Goal: Information Seeking & Learning: Learn about a topic

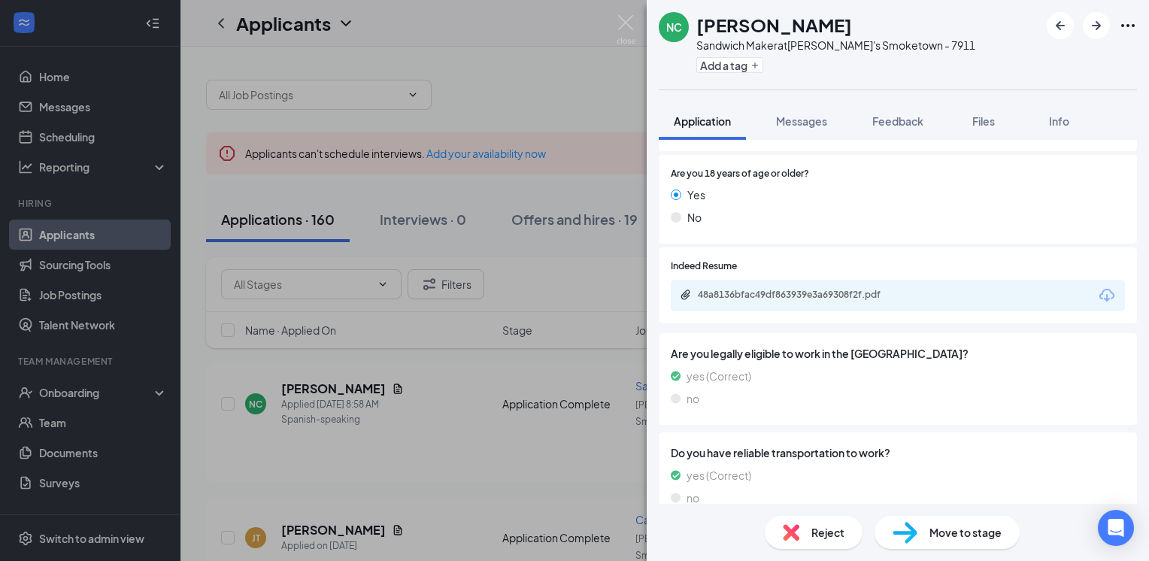
scroll to position [602, 0]
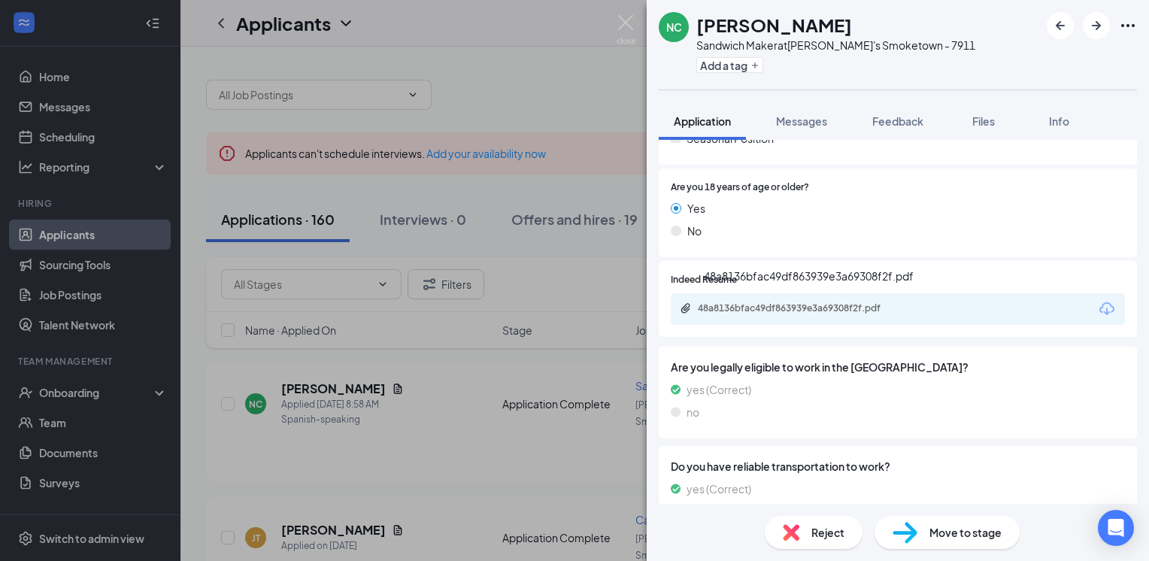
click at [821, 306] on div "48a8136bfac49df863939e3a69308f2f.pdf" at bounding box center [803, 308] width 211 height 12
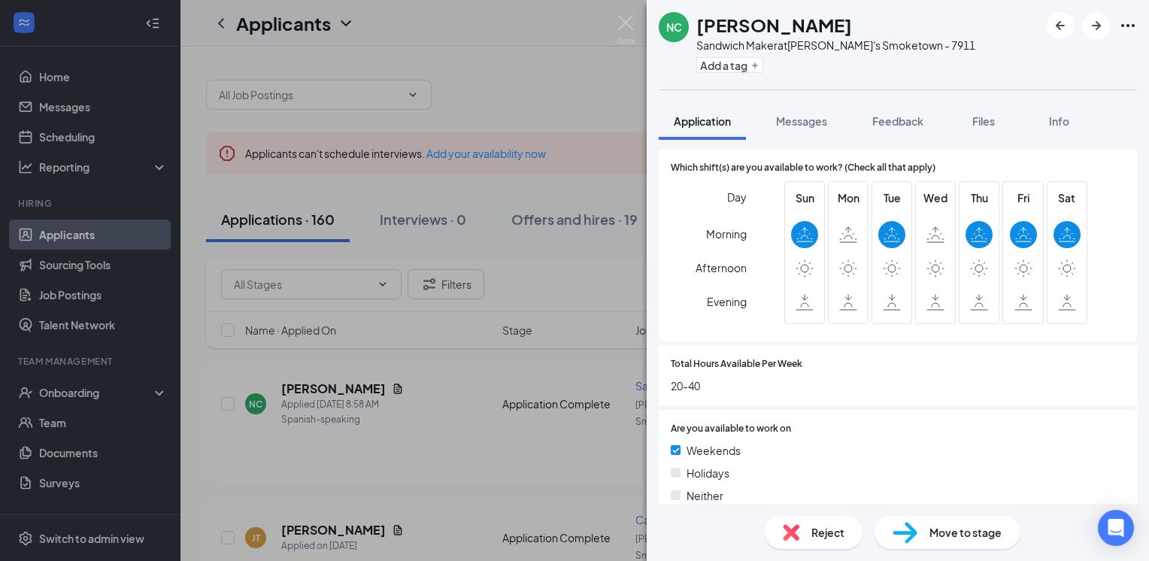
scroll to position [1053, 0]
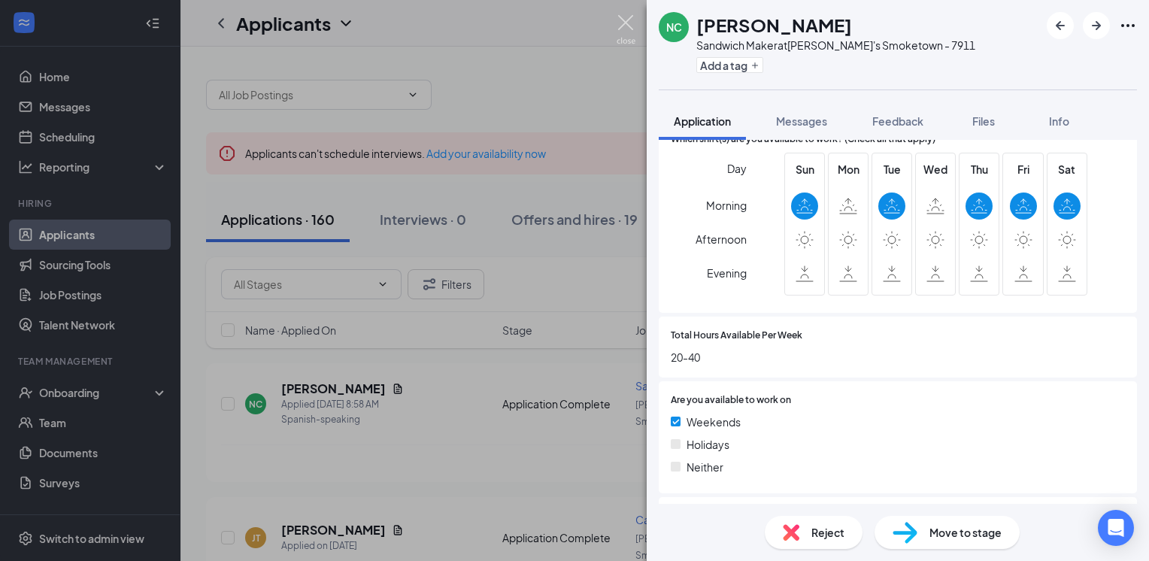
click at [621, 17] on img at bounding box center [626, 29] width 19 height 29
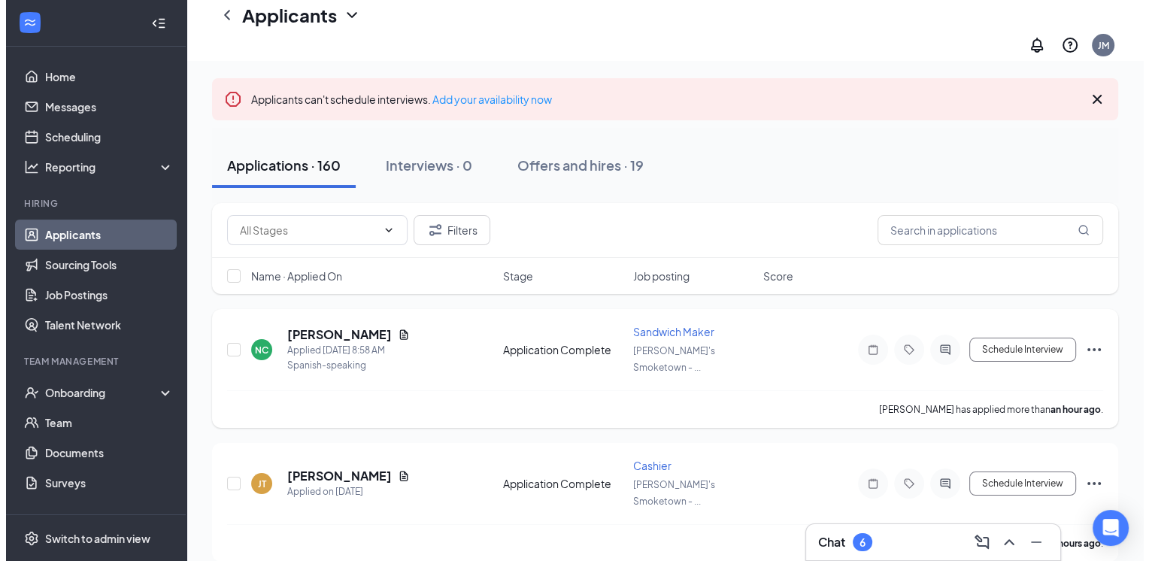
scroll to position [150, 0]
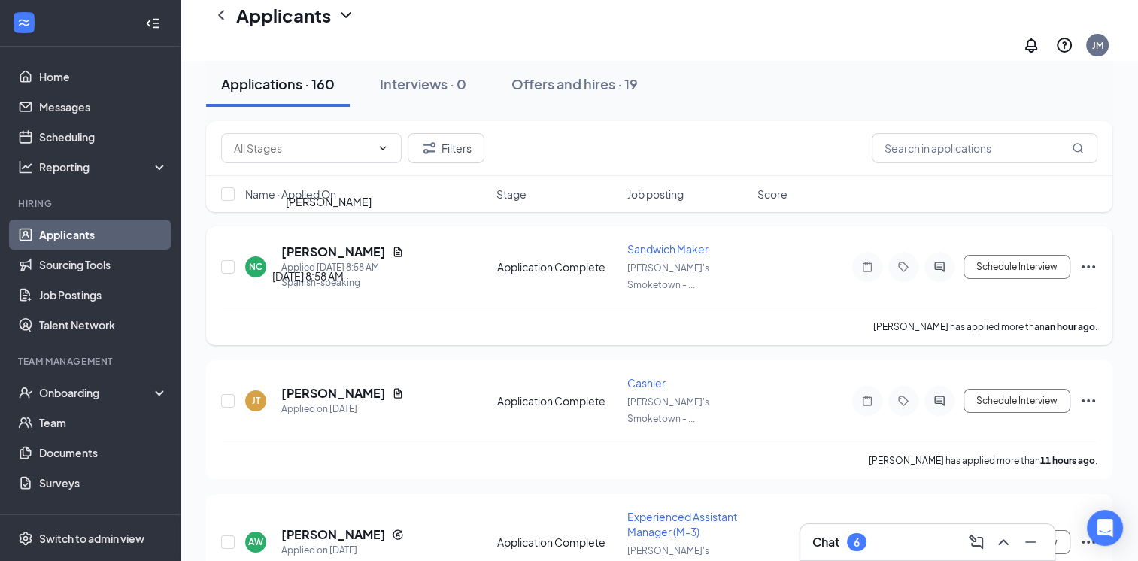
click at [329, 244] on h5 "[PERSON_NAME]" at bounding box center [333, 252] width 105 height 17
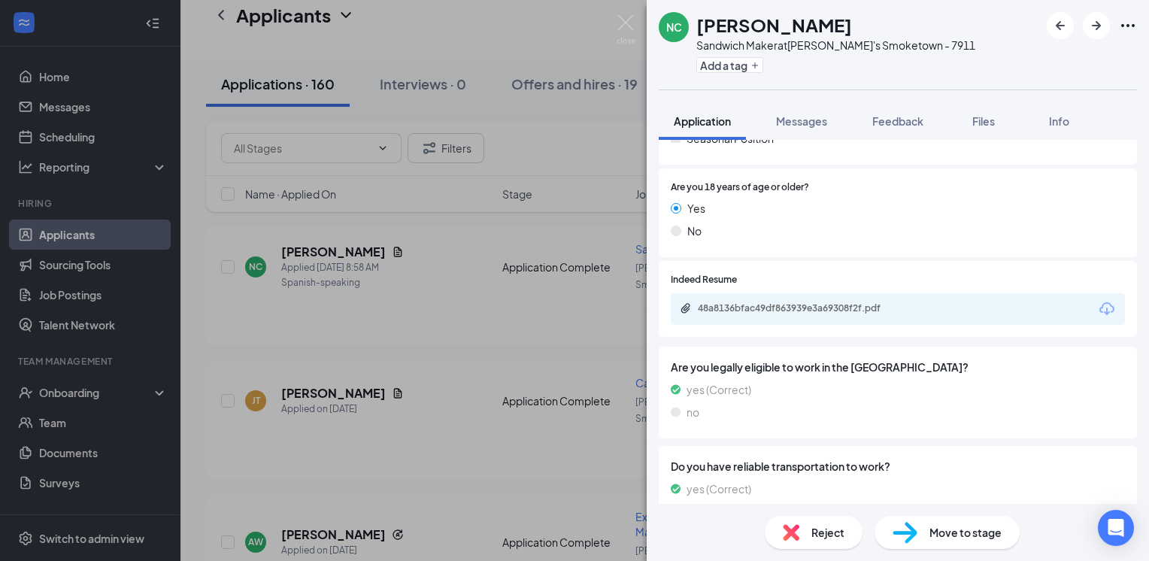
scroll to position [602, 0]
click at [848, 313] on div "48a8136bfac49df863939e3a69308f2f.pdf" at bounding box center [803, 308] width 211 height 12
click at [627, 23] on img at bounding box center [626, 29] width 19 height 29
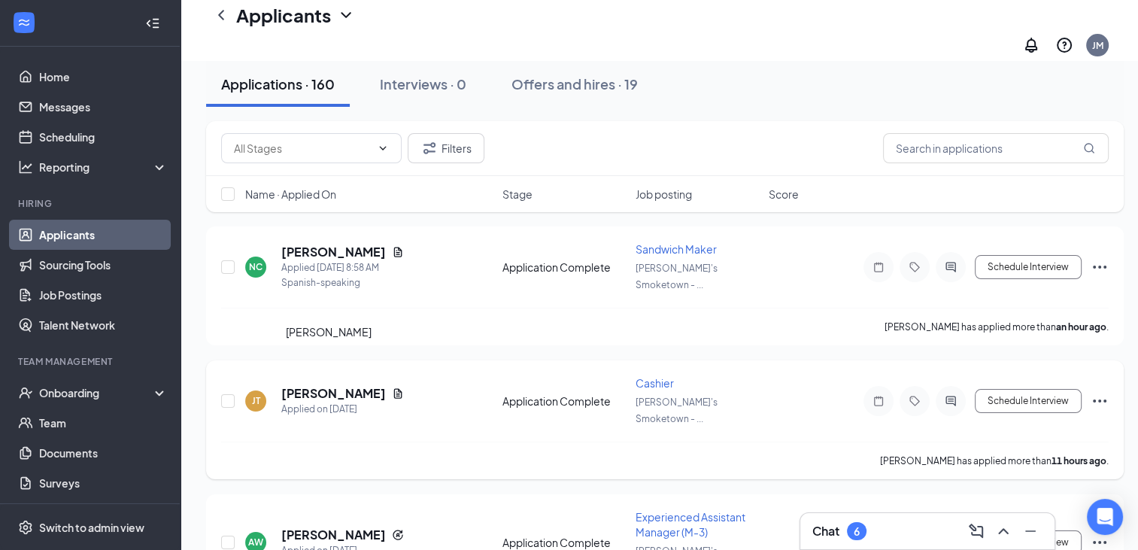
click at [332, 385] on h5 "[PERSON_NAME]" at bounding box center [333, 393] width 105 height 17
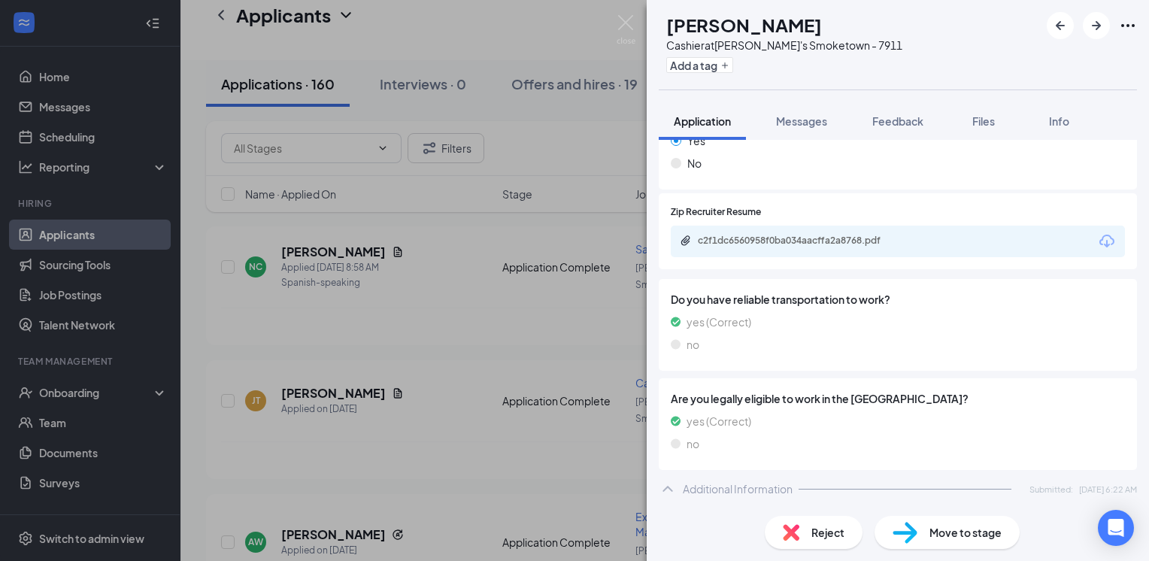
scroll to position [552, 0]
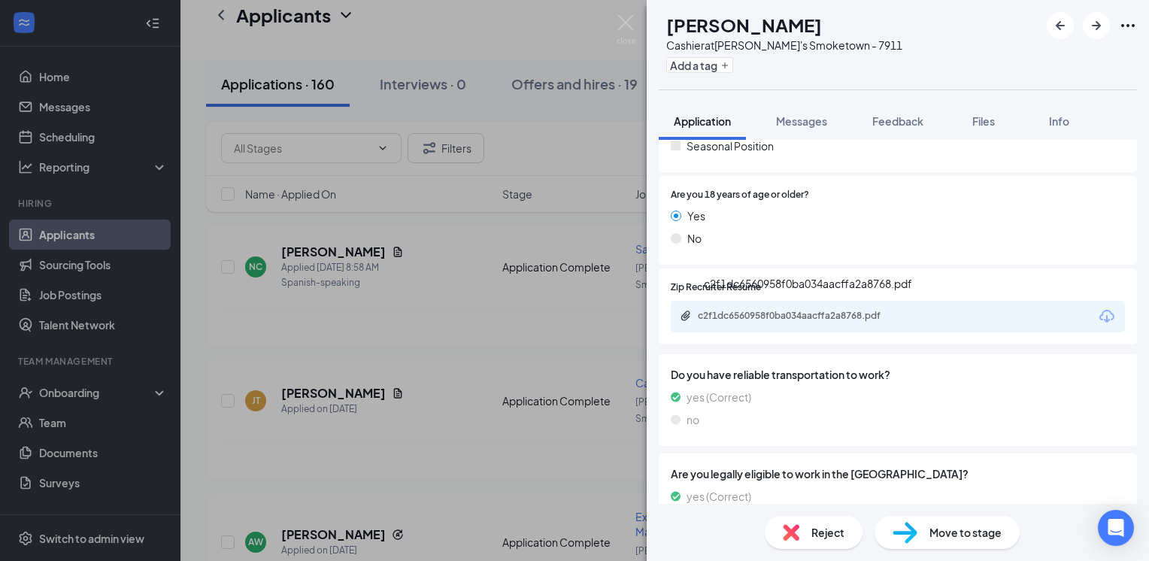
click at [842, 312] on div "c2f1dc6560958f0ba034aacffa2a8768.pdf" at bounding box center [803, 316] width 211 height 12
drag, startPoint x: 629, startPoint y: 15, endPoint x: 356, endPoint y: 269, distance: 373.0
click at [626, 15] on img at bounding box center [626, 29] width 19 height 29
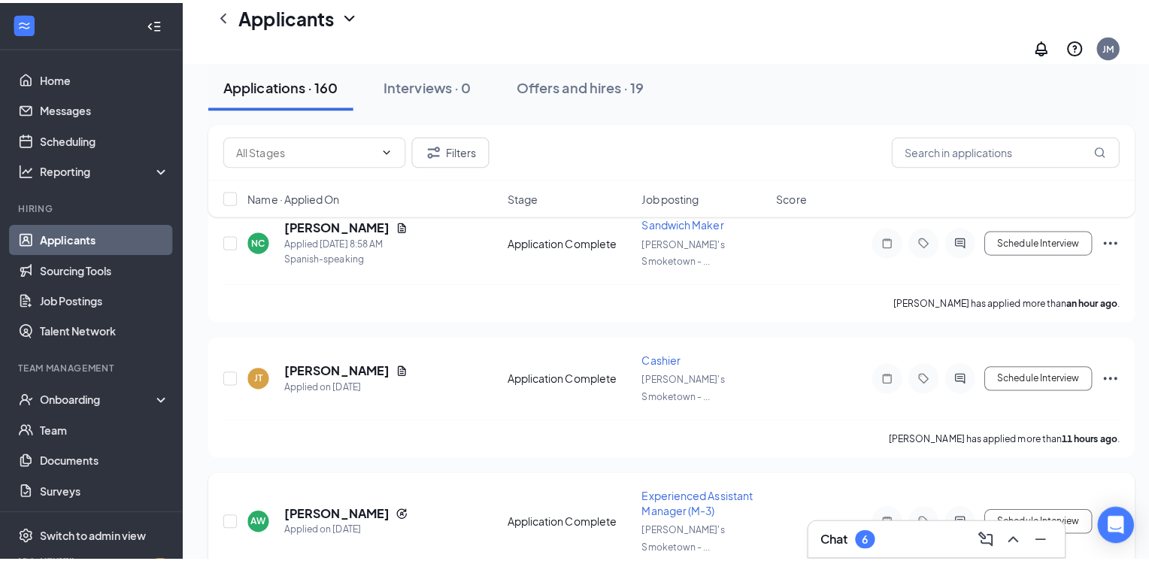
scroll to position [226, 0]
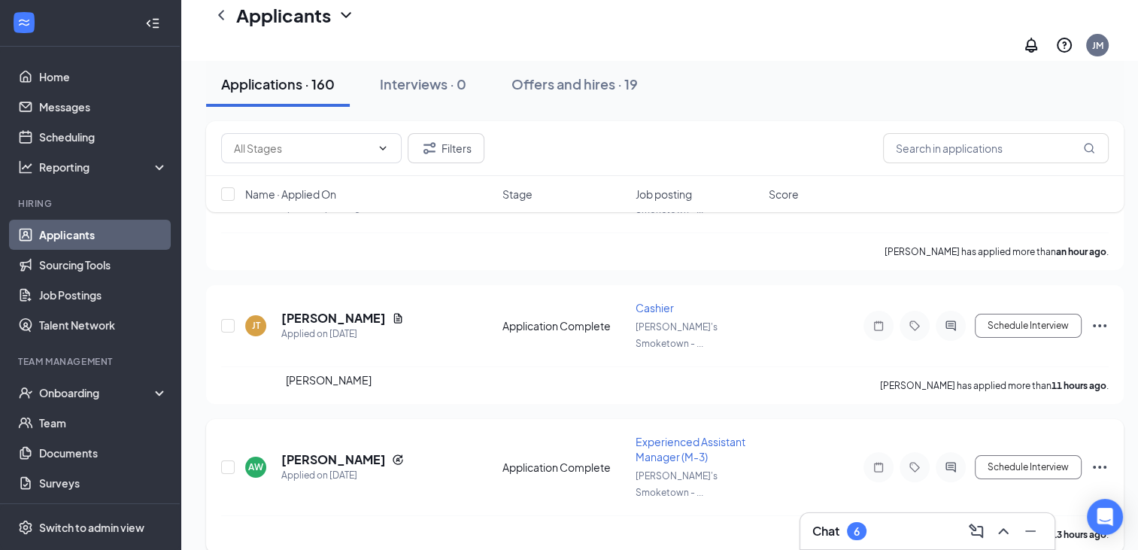
click at [316, 451] on h5 "[PERSON_NAME]" at bounding box center [333, 459] width 105 height 17
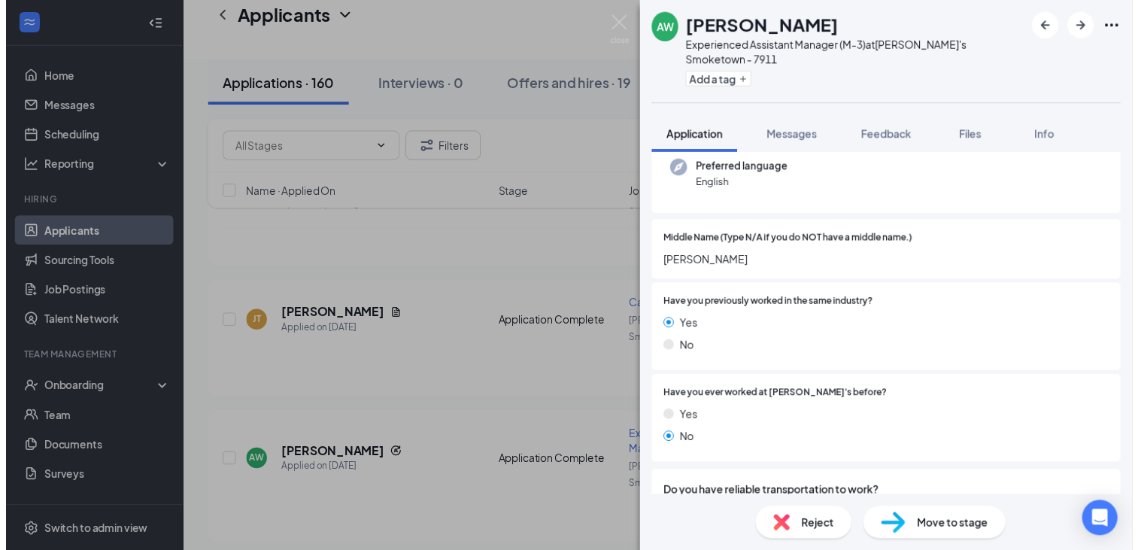
scroll to position [376, 0]
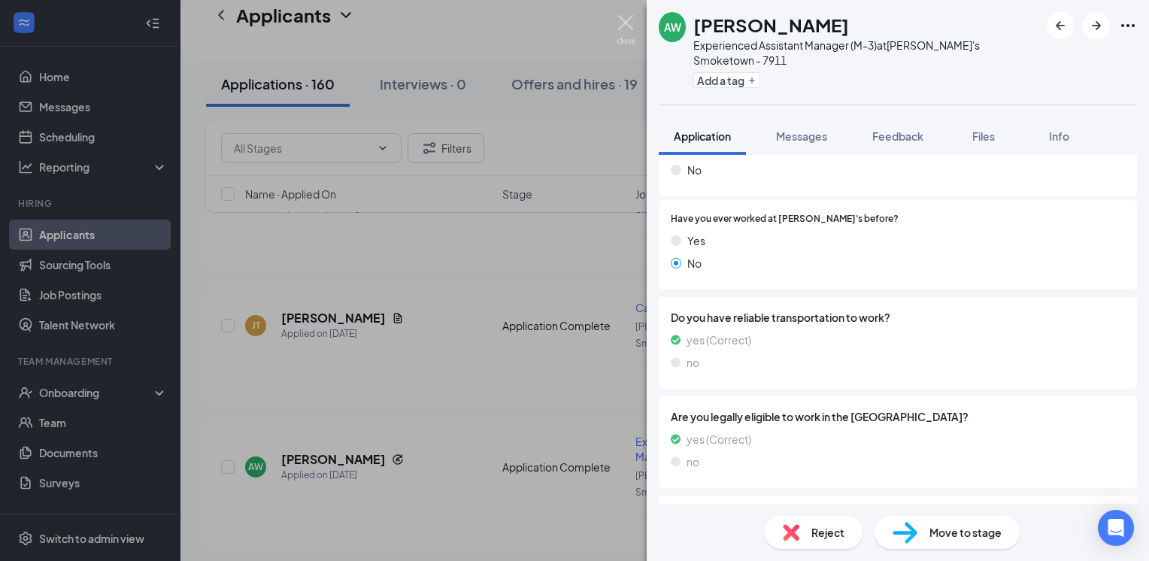
click at [632, 31] on img at bounding box center [626, 29] width 19 height 29
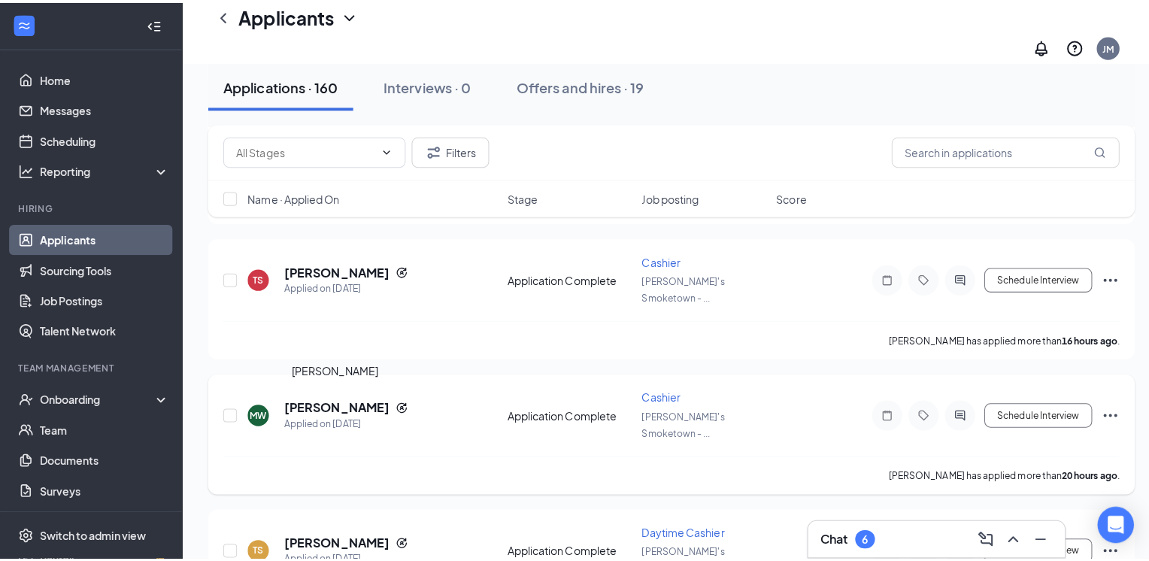
scroll to position [902, 0]
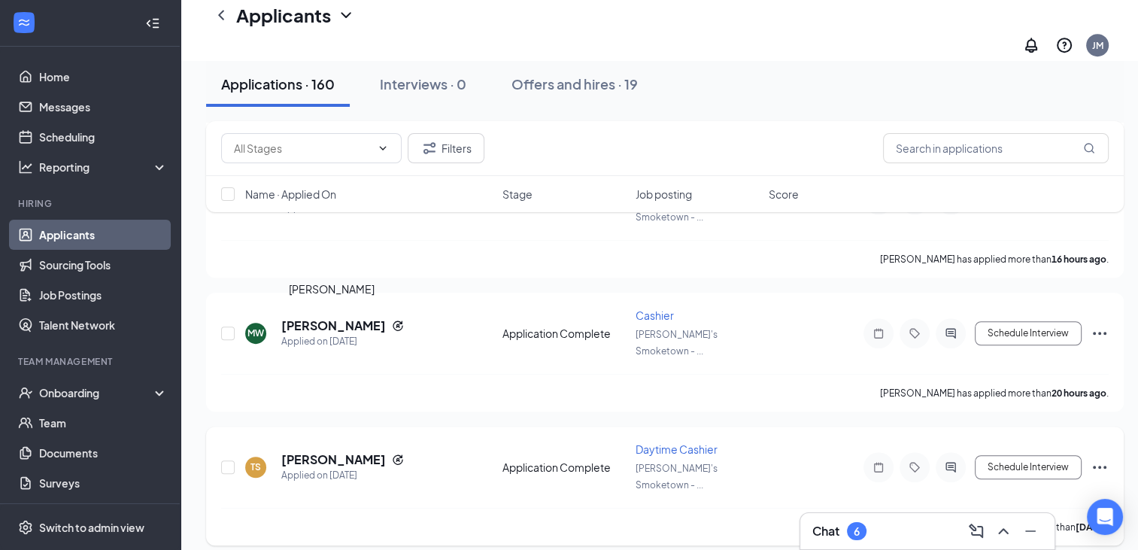
click at [352, 451] on h5 "[PERSON_NAME]" at bounding box center [333, 459] width 105 height 17
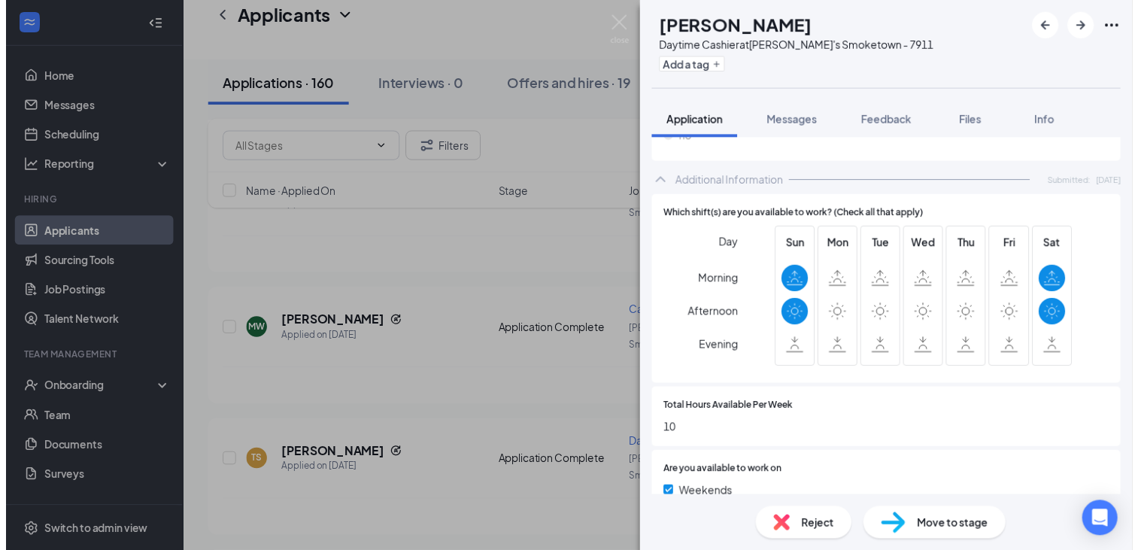
scroll to position [902, 0]
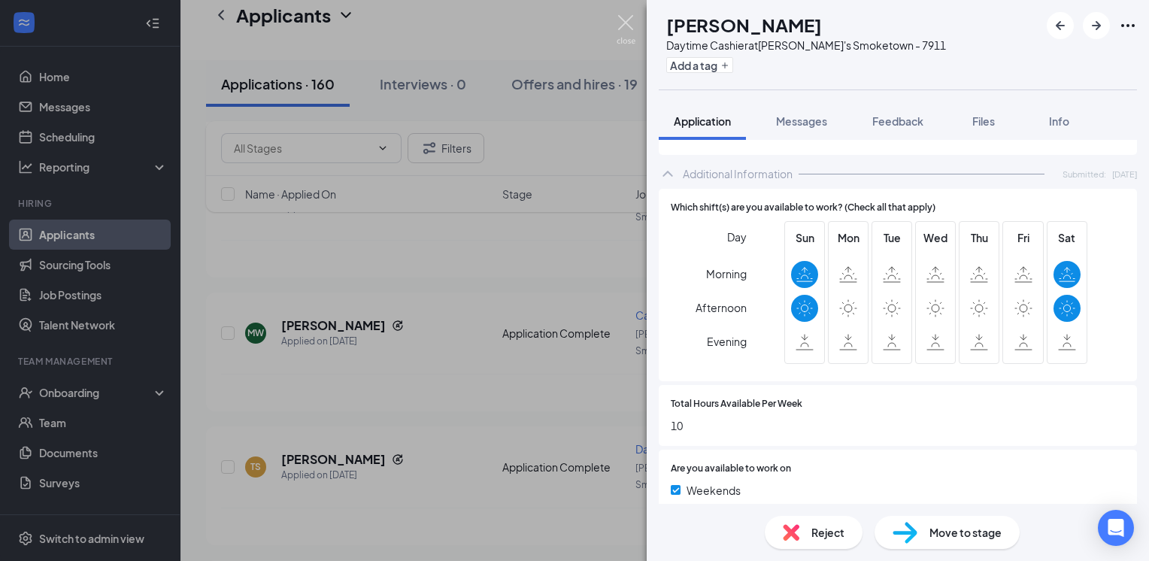
click at [624, 32] on img at bounding box center [626, 29] width 19 height 29
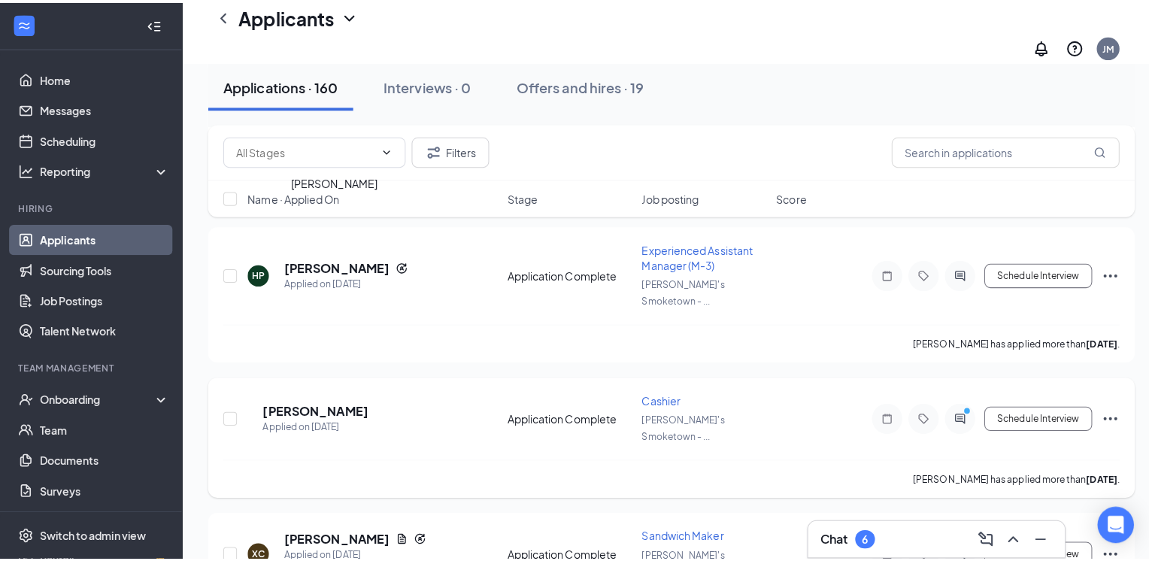
scroll to position [1429, 0]
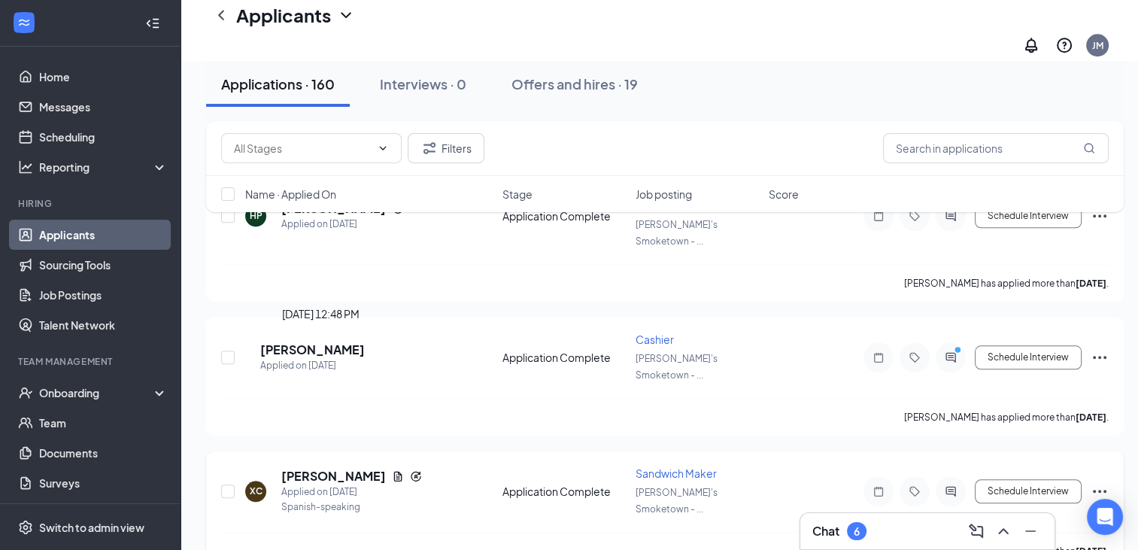
click at [352, 468] on h5 "[PERSON_NAME]" at bounding box center [333, 476] width 105 height 17
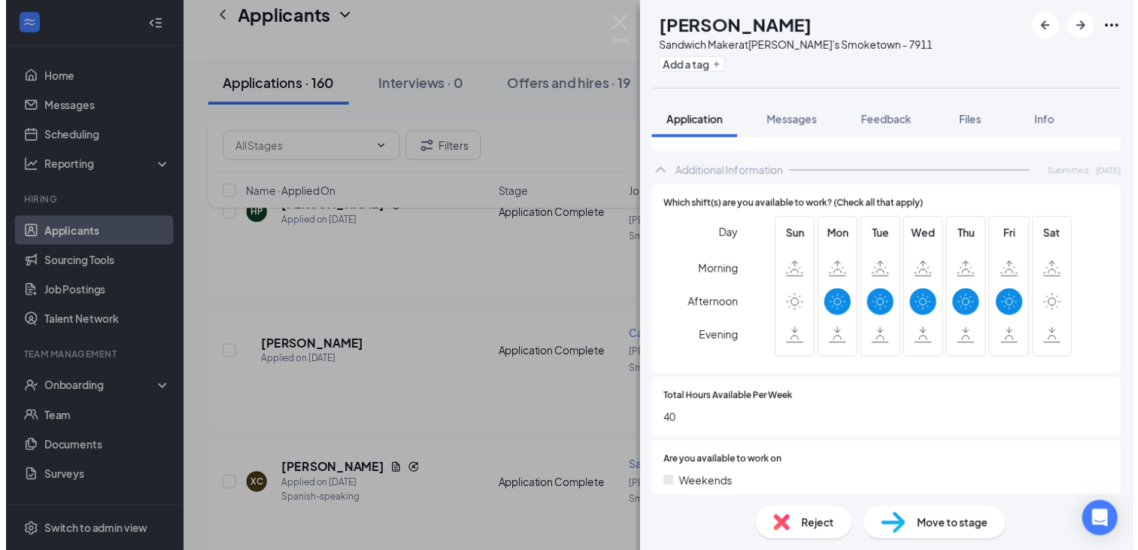
scroll to position [978, 0]
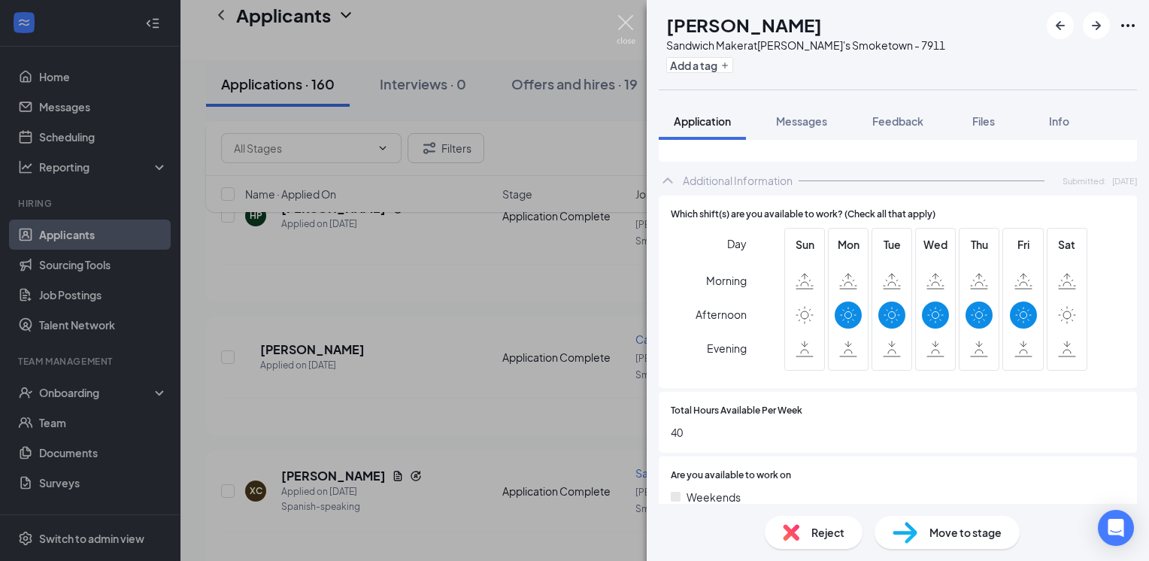
click at [626, 26] on img at bounding box center [626, 29] width 19 height 29
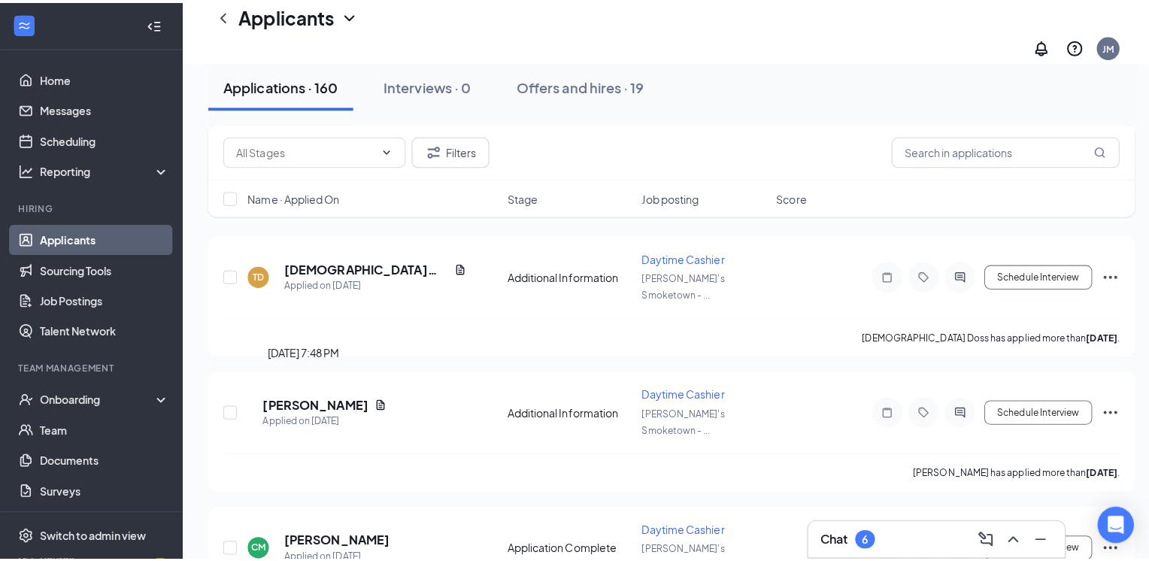
scroll to position [2557, 0]
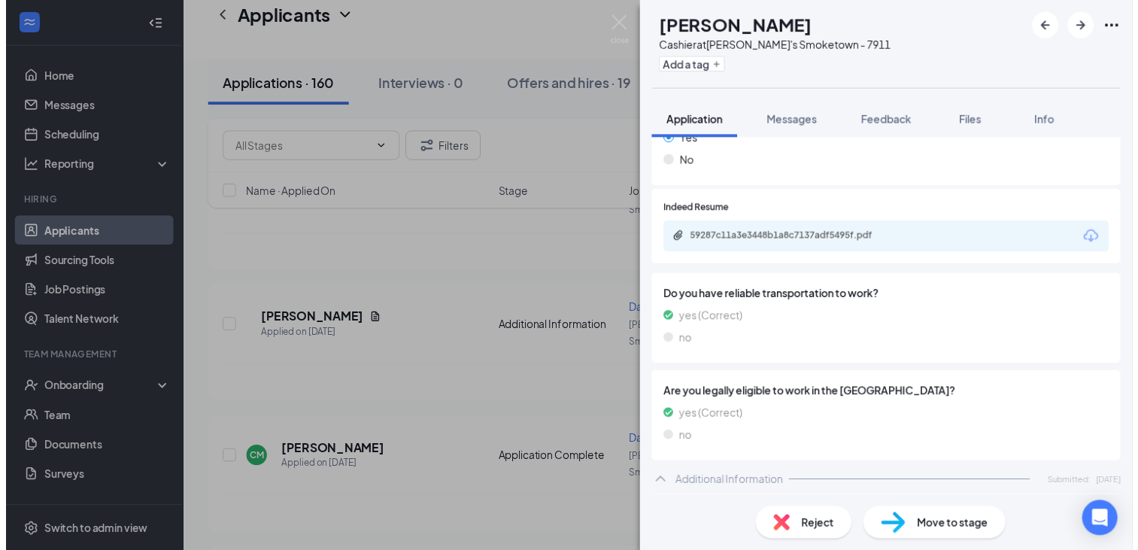
scroll to position [669, 0]
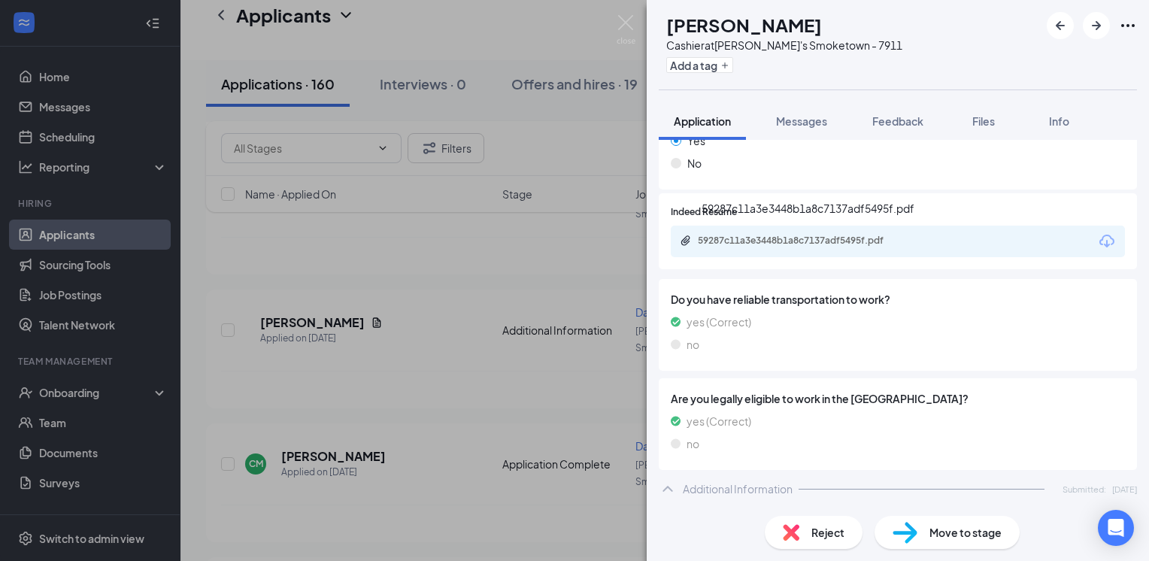
click at [863, 240] on div "59287c11a3e3448b1a8c7137adf5495f.pdf" at bounding box center [803, 241] width 211 height 12
click at [629, 25] on img at bounding box center [626, 29] width 19 height 29
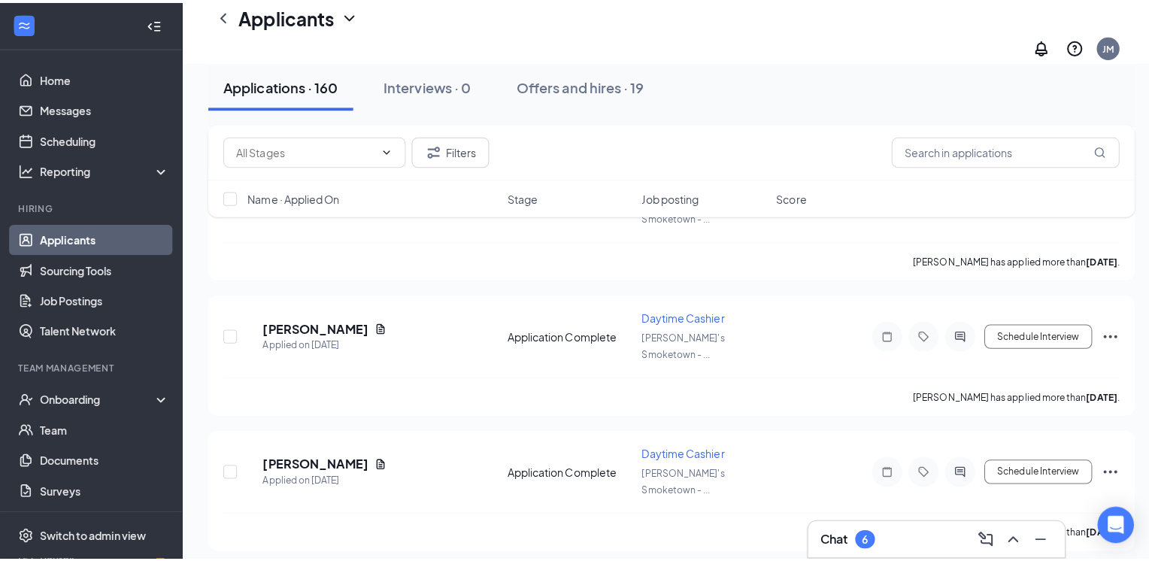
scroll to position [4061, 0]
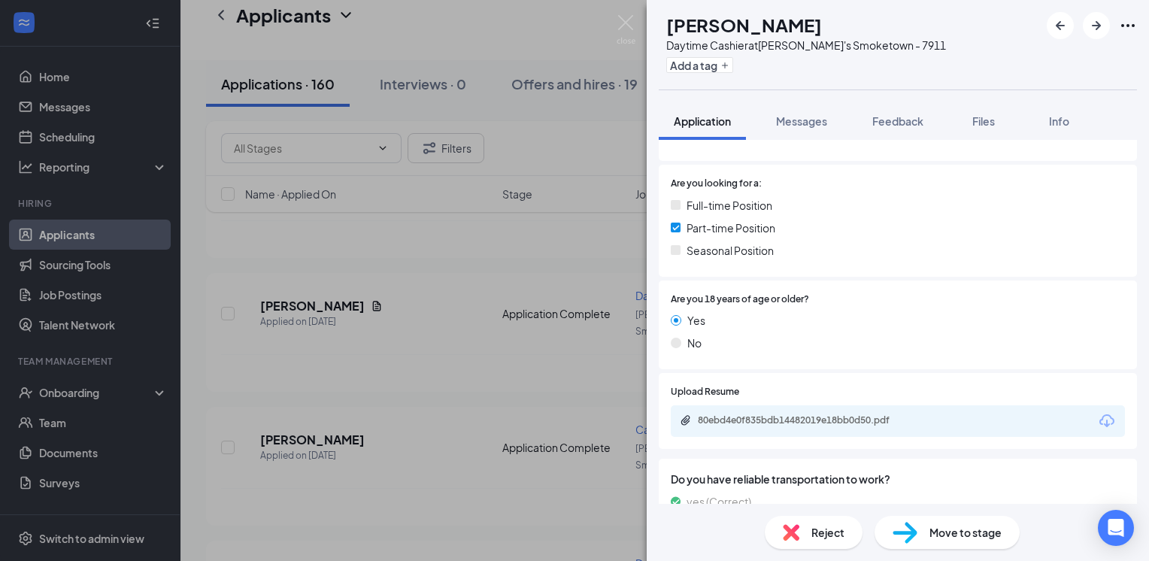
scroll to position [526, 0]
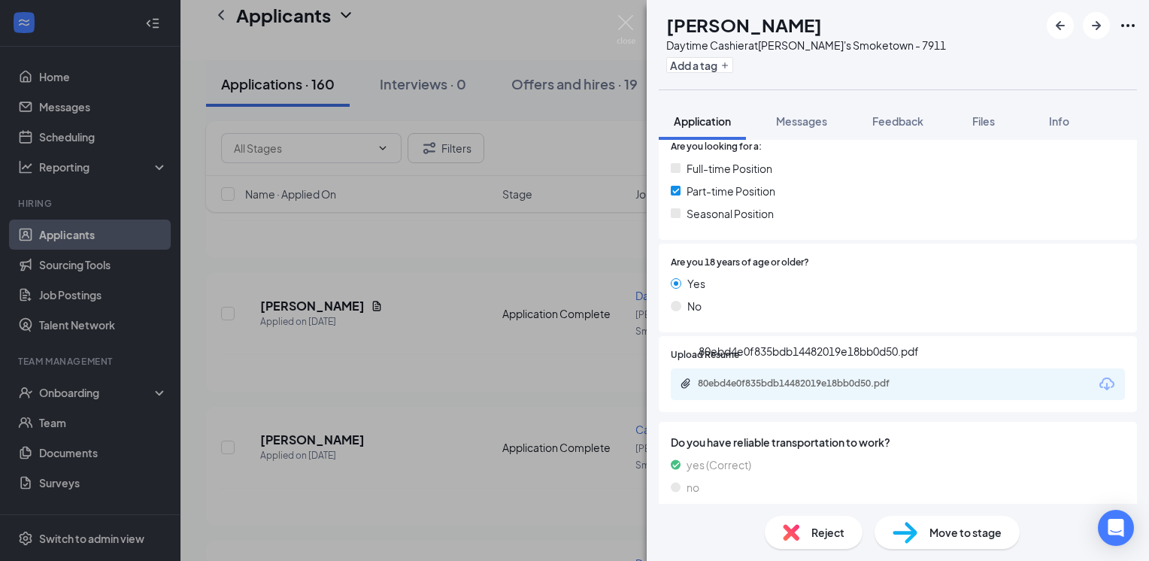
click at [775, 387] on div "80ebd4e0f835bdb14482019e18bb0d50.pdf" at bounding box center [803, 384] width 211 height 12
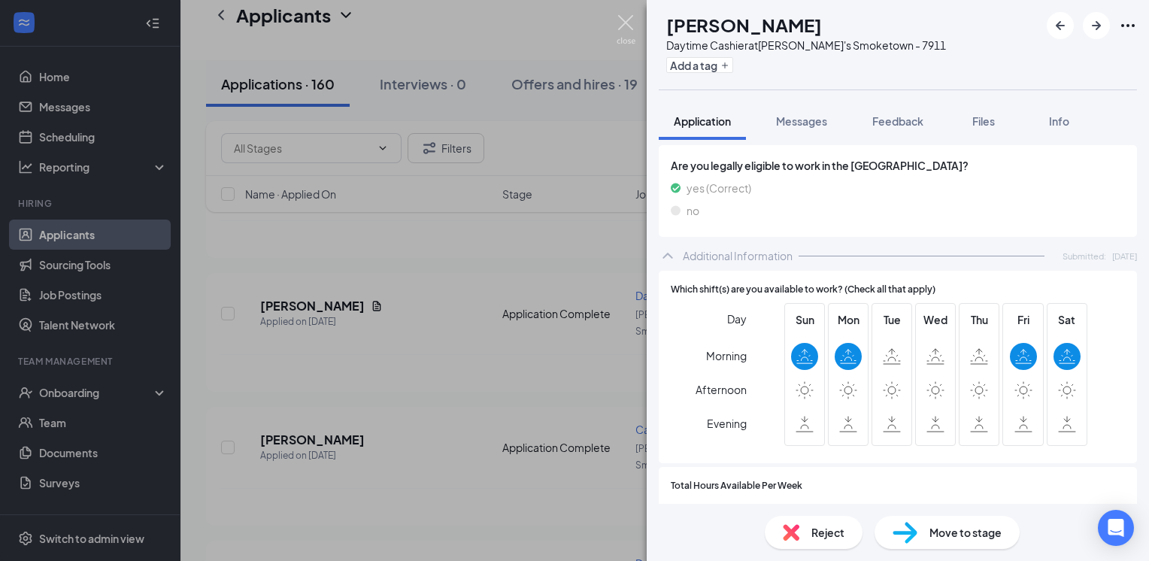
click at [632, 24] on img at bounding box center [626, 29] width 19 height 29
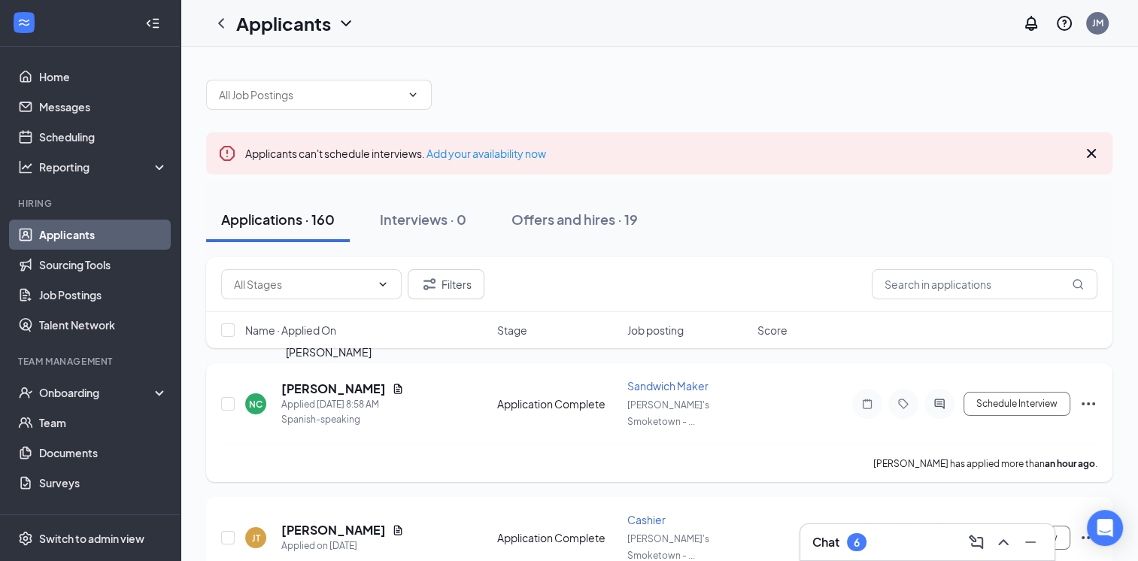
click at [329, 393] on h5 "[PERSON_NAME]" at bounding box center [333, 389] width 105 height 17
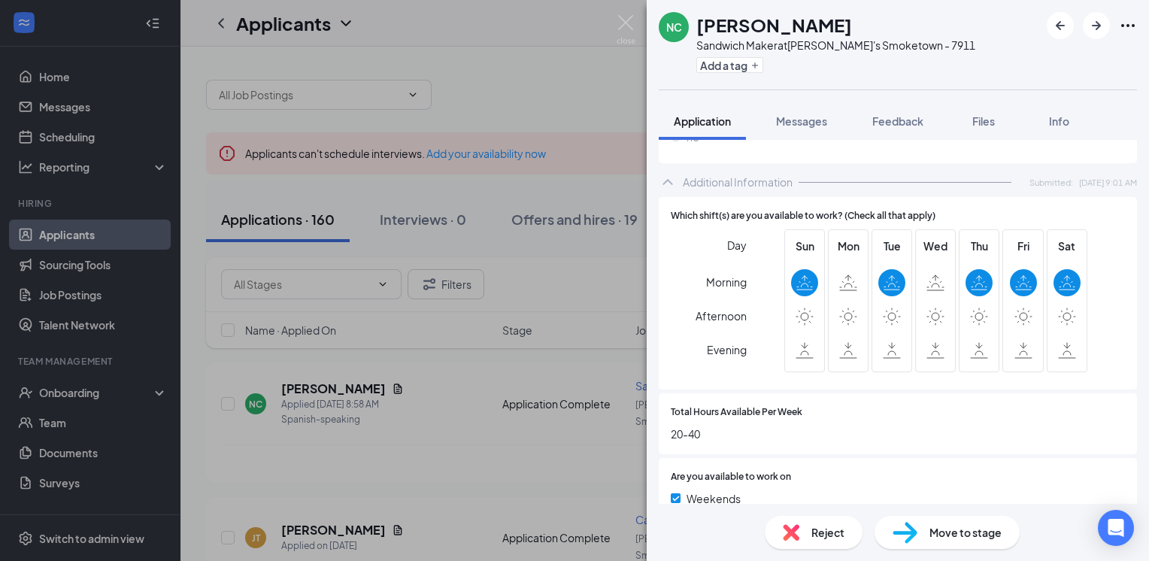
scroll to position [978, 0]
click at [626, 29] on img at bounding box center [626, 29] width 19 height 29
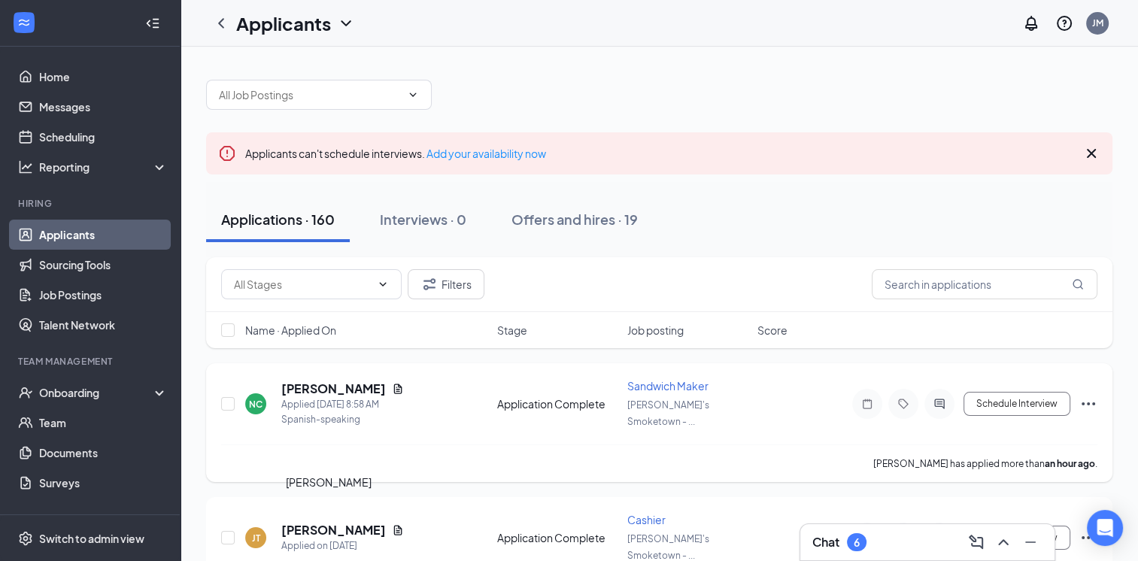
drag, startPoint x: 315, startPoint y: 517, endPoint x: 898, endPoint y: 450, distance: 586.7
click at [316, 522] on h5 "[PERSON_NAME]" at bounding box center [333, 530] width 105 height 17
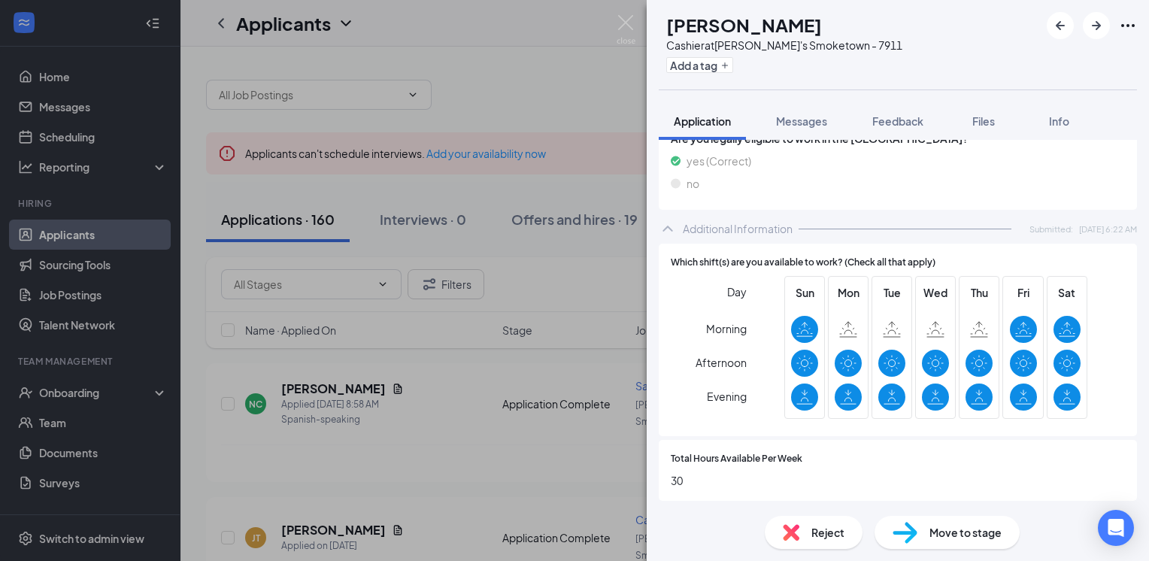
scroll to position [702, 0]
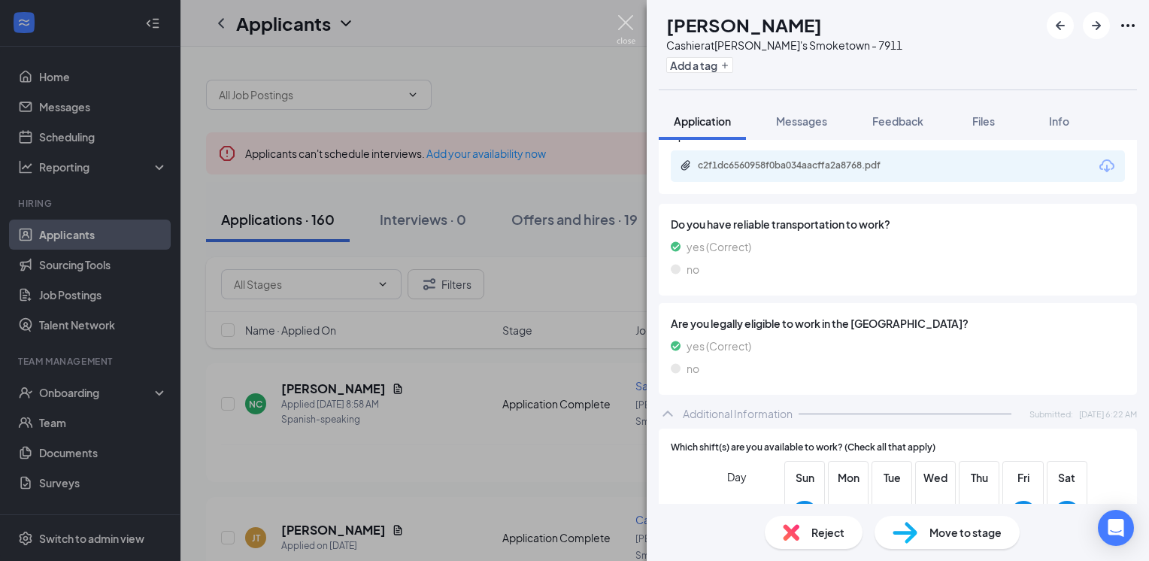
click at [629, 24] on img at bounding box center [626, 29] width 19 height 29
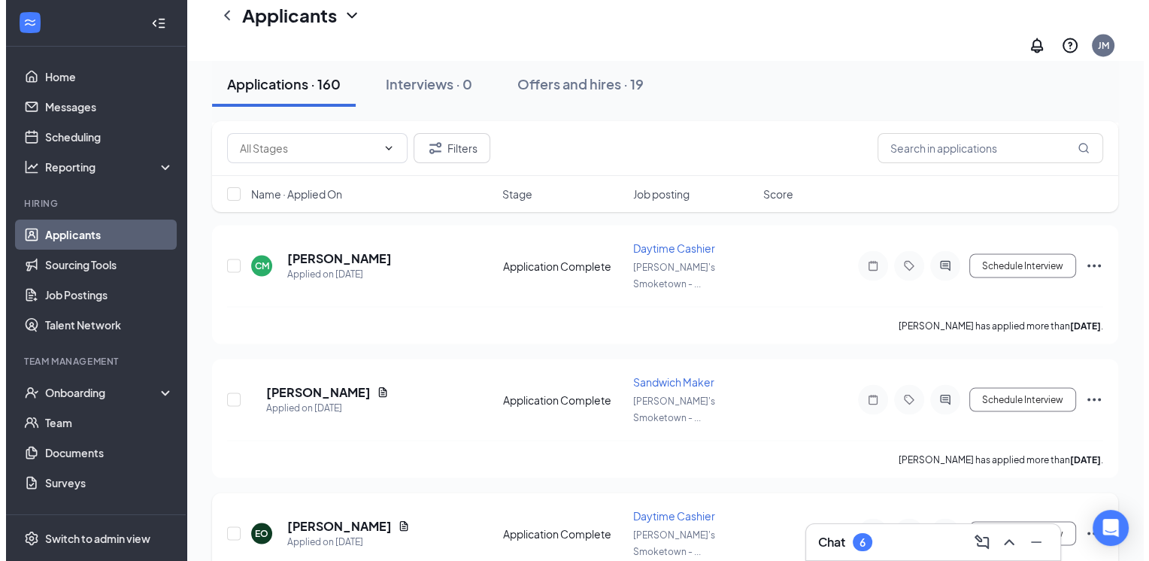
scroll to position [2783, 0]
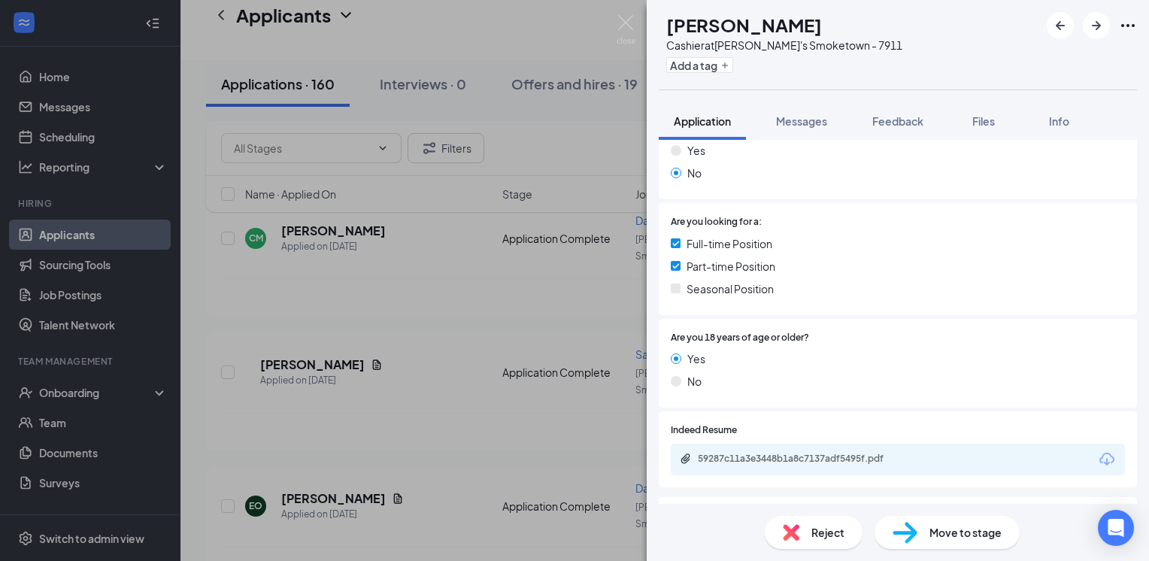
scroll to position [602, 0]
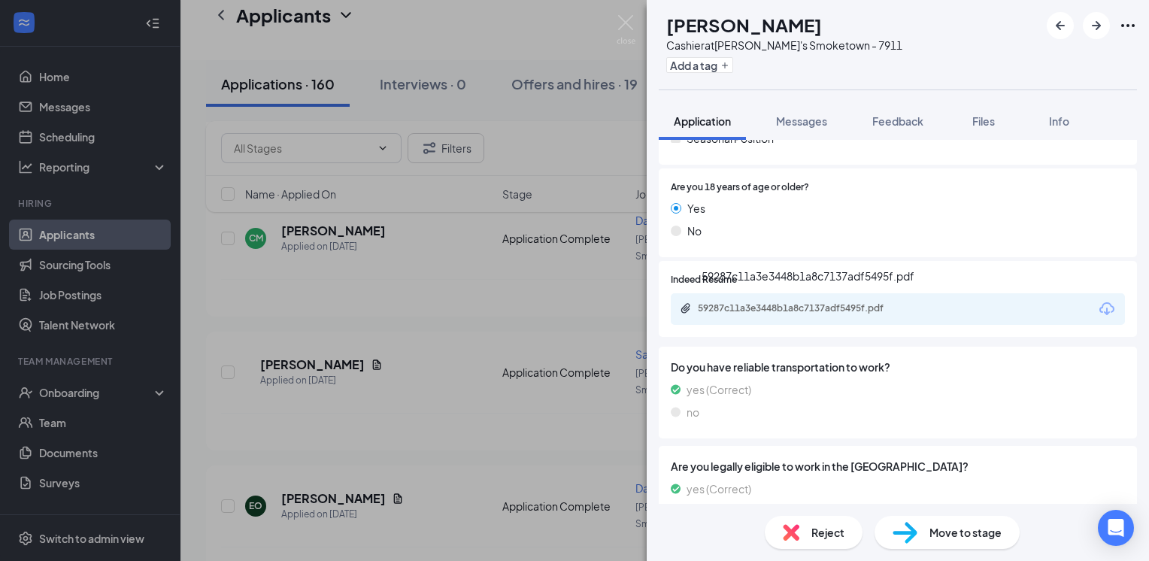
click at [839, 308] on div "59287c11a3e3448b1a8c7137adf5495f.pdf" at bounding box center [803, 308] width 211 height 12
click at [626, 23] on img at bounding box center [626, 29] width 19 height 29
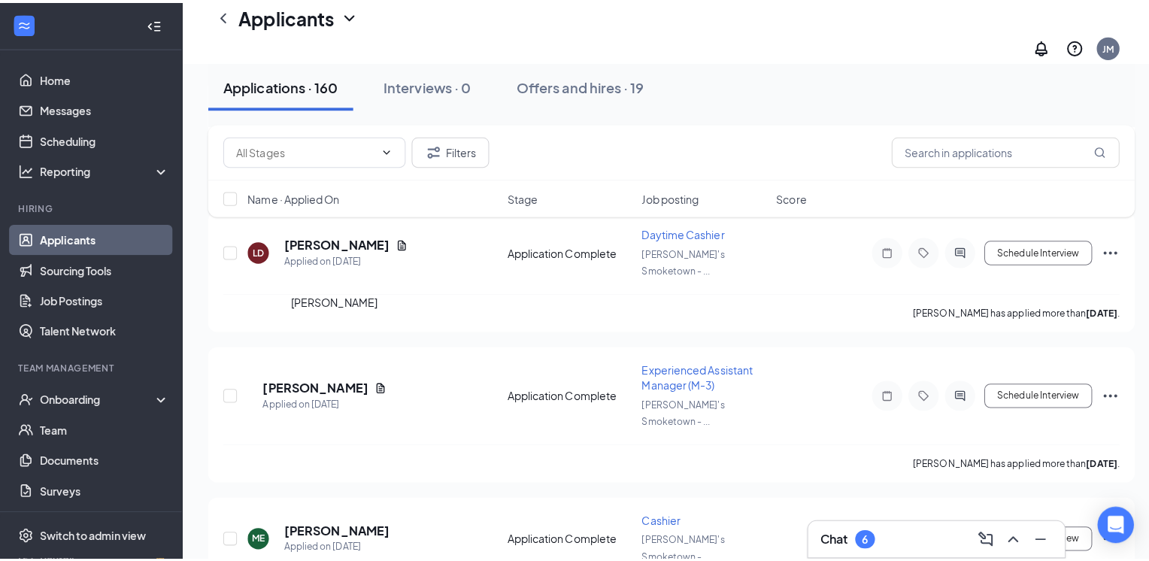
scroll to position [3234, 0]
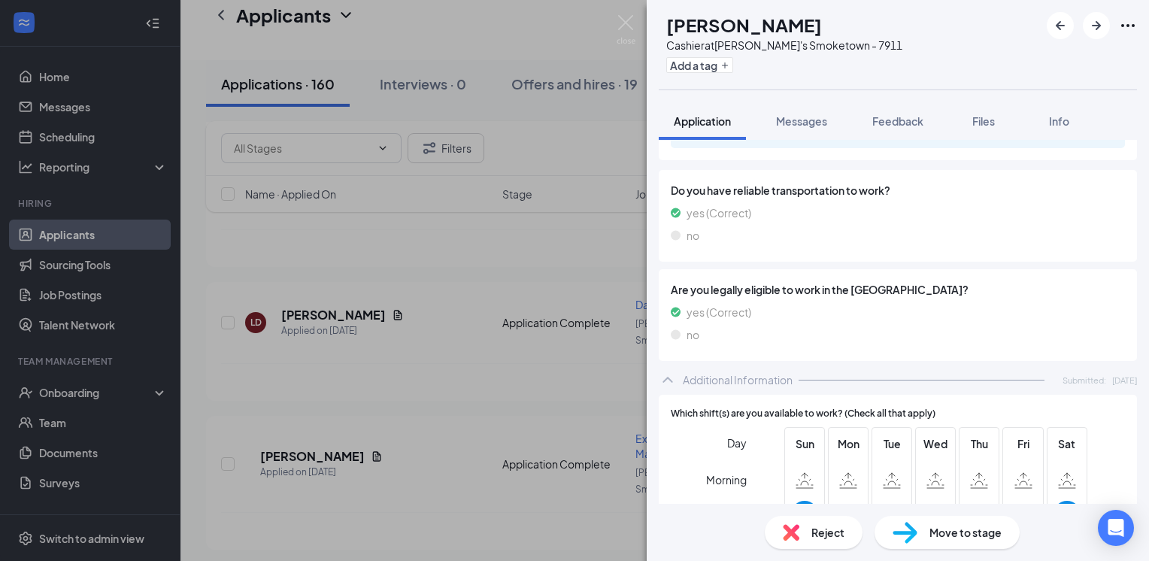
scroll to position [1045, 0]
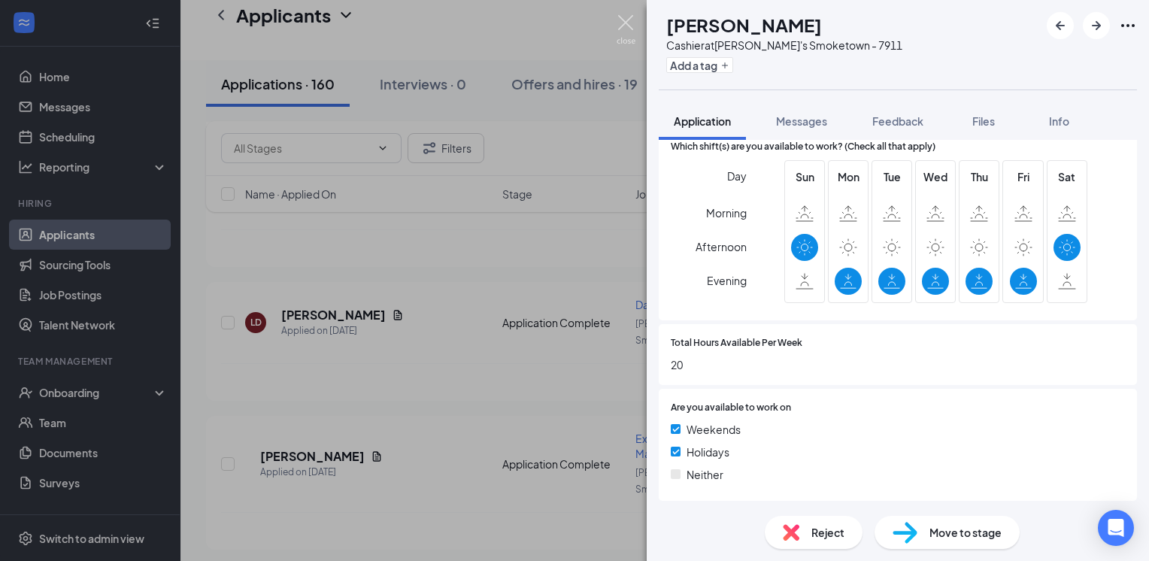
click at [620, 24] on img at bounding box center [626, 29] width 19 height 29
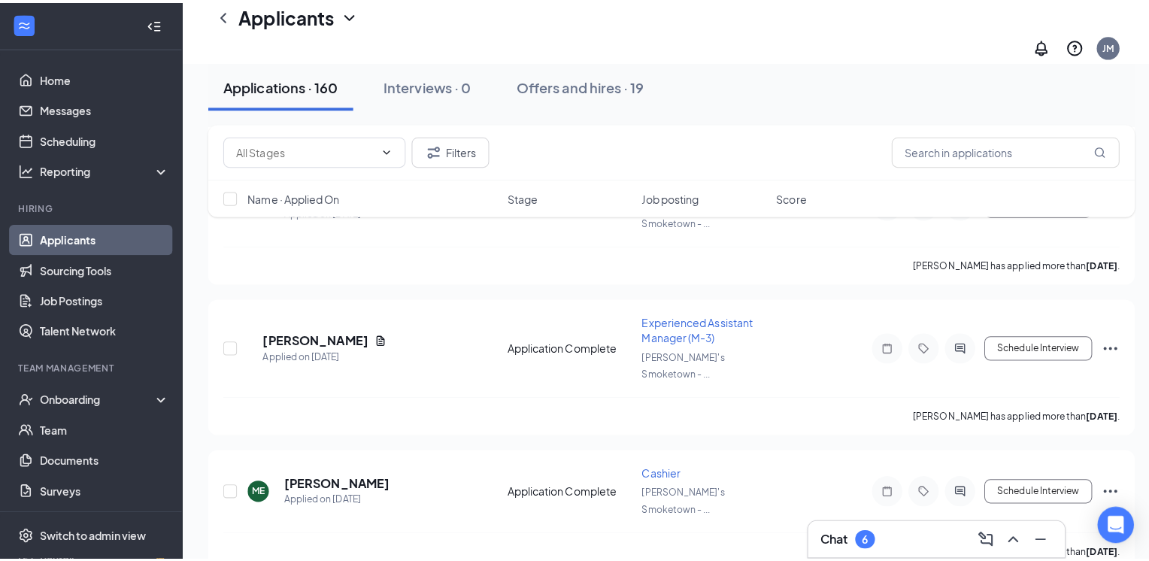
scroll to position [3535, 0]
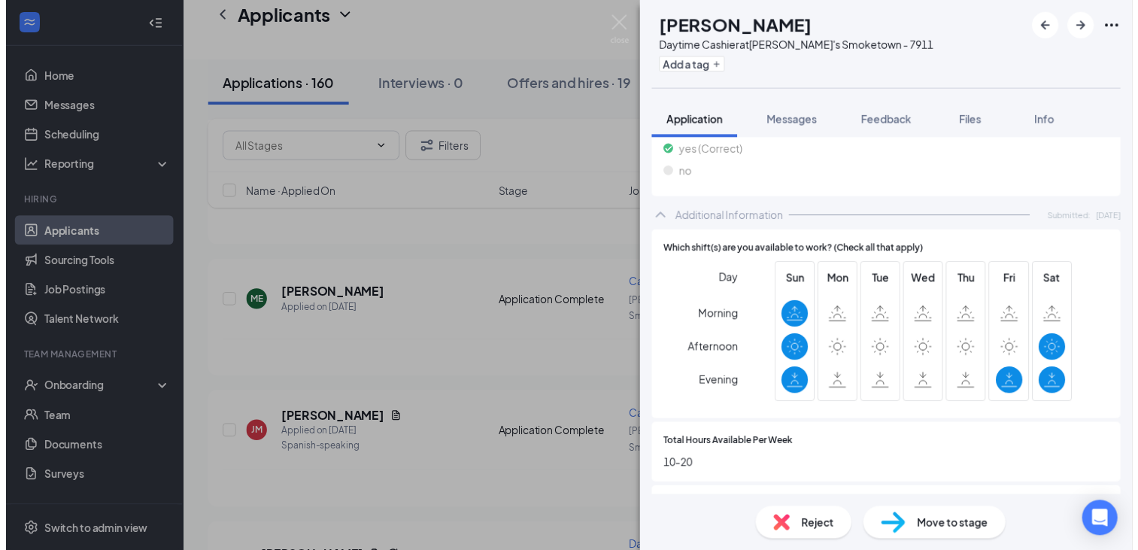
scroll to position [902, 0]
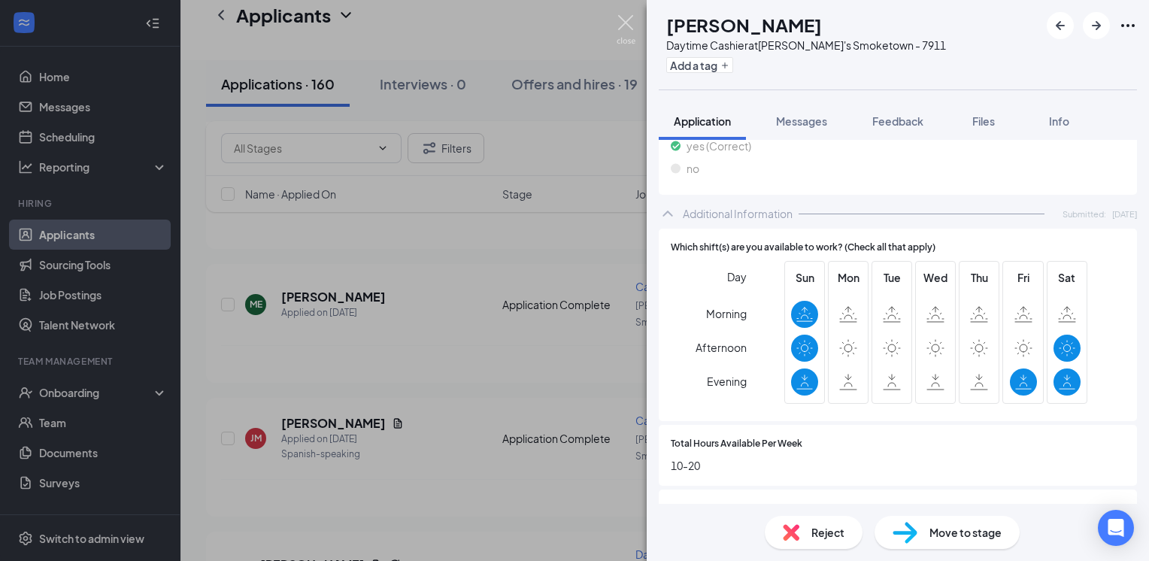
click at [623, 27] on img at bounding box center [626, 29] width 19 height 29
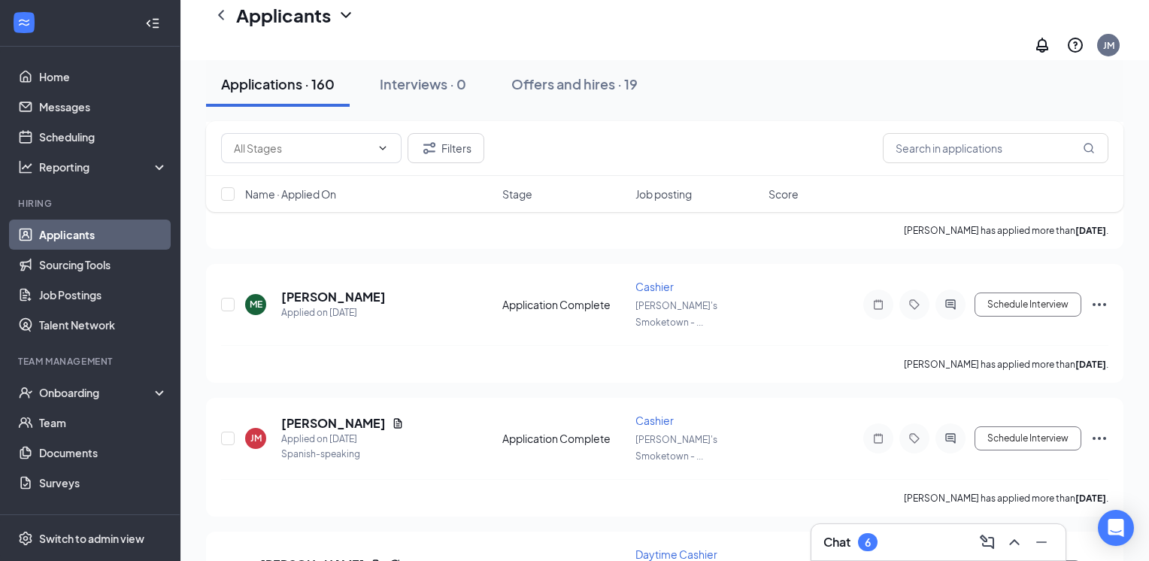
click at [328, 220] on div "Filters Name · Applied On Stage Job posting Score" at bounding box center [665, 174] width 918 height 106
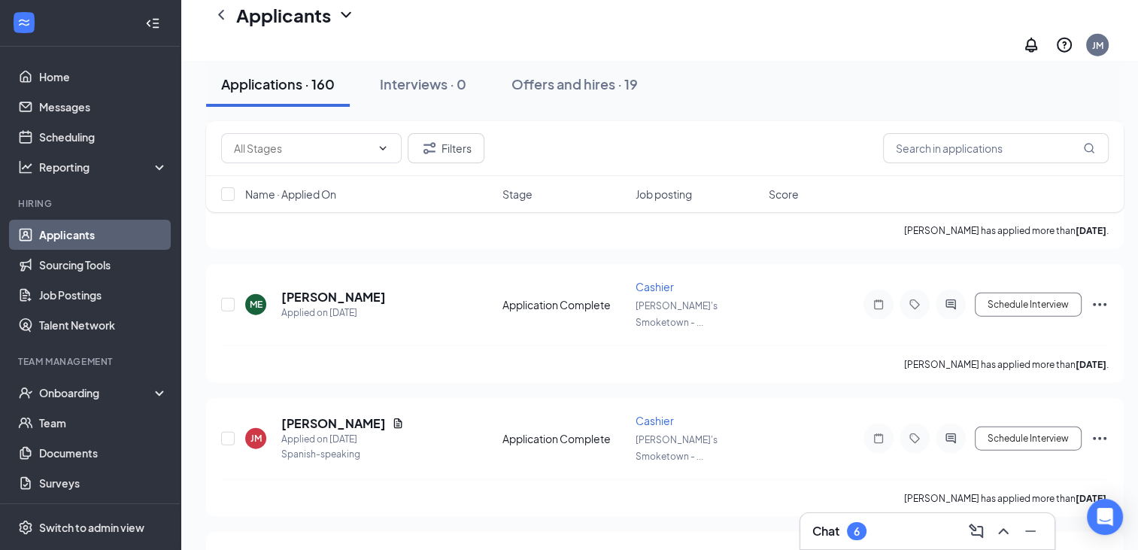
click at [331, 222] on div "Filters Name · Applied On Stage Job posting Score" at bounding box center [665, 174] width 918 height 106
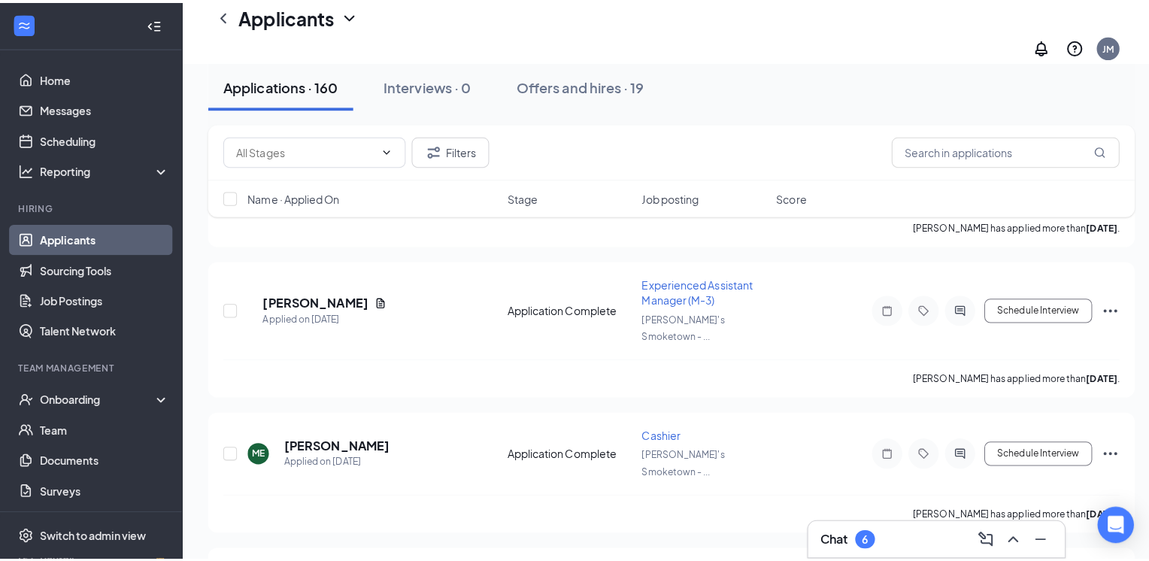
scroll to position [3384, 0]
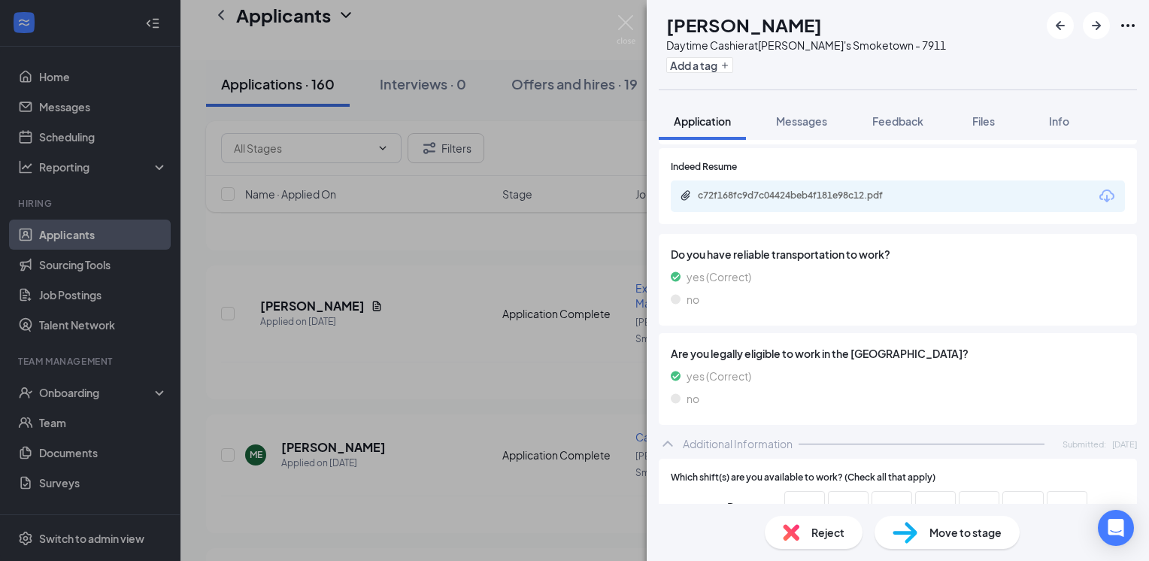
scroll to position [602, 0]
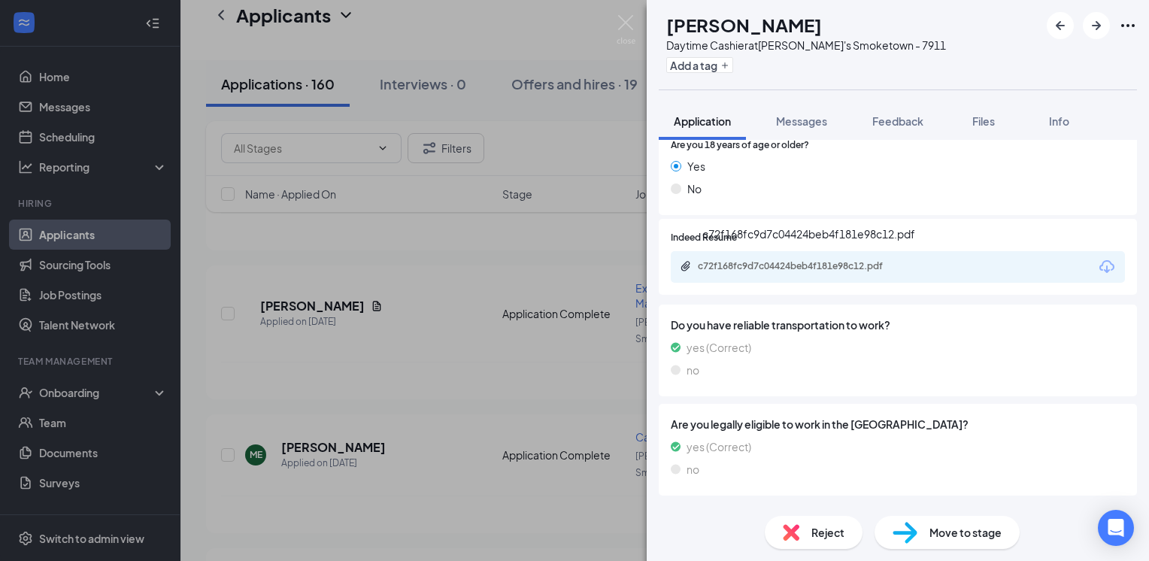
click at [841, 271] on div "c72f168fc9d7c04424beb4f181e98c12.pdf" at bounding box center [803, 266] width 211 height 12
click at [617, 23] on img at bounding box center [626, 29] width 19 height 29
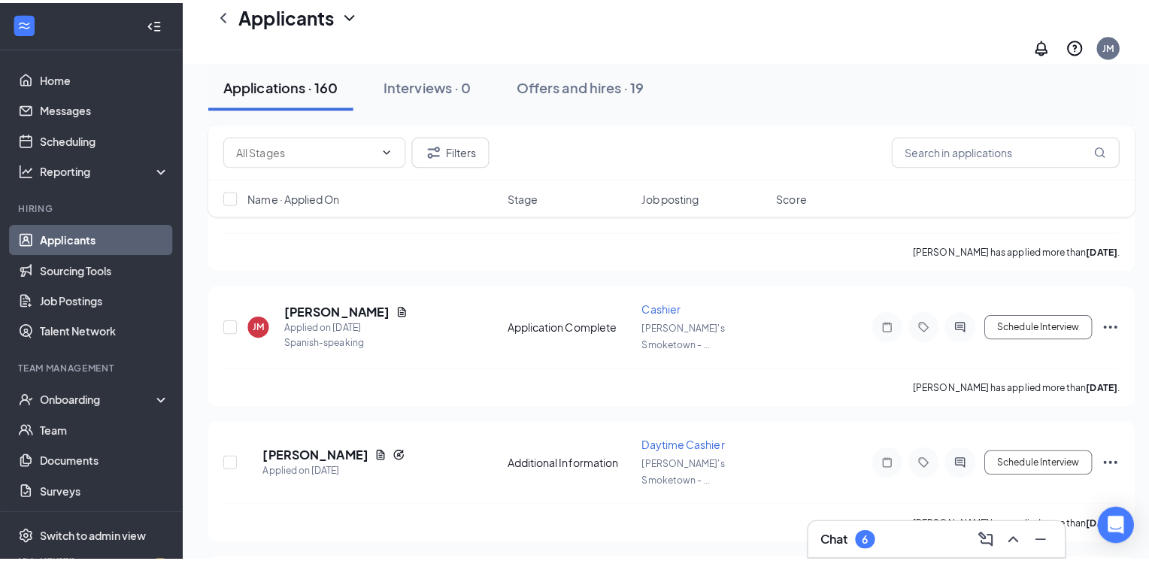
scroll to position [3685, 0]
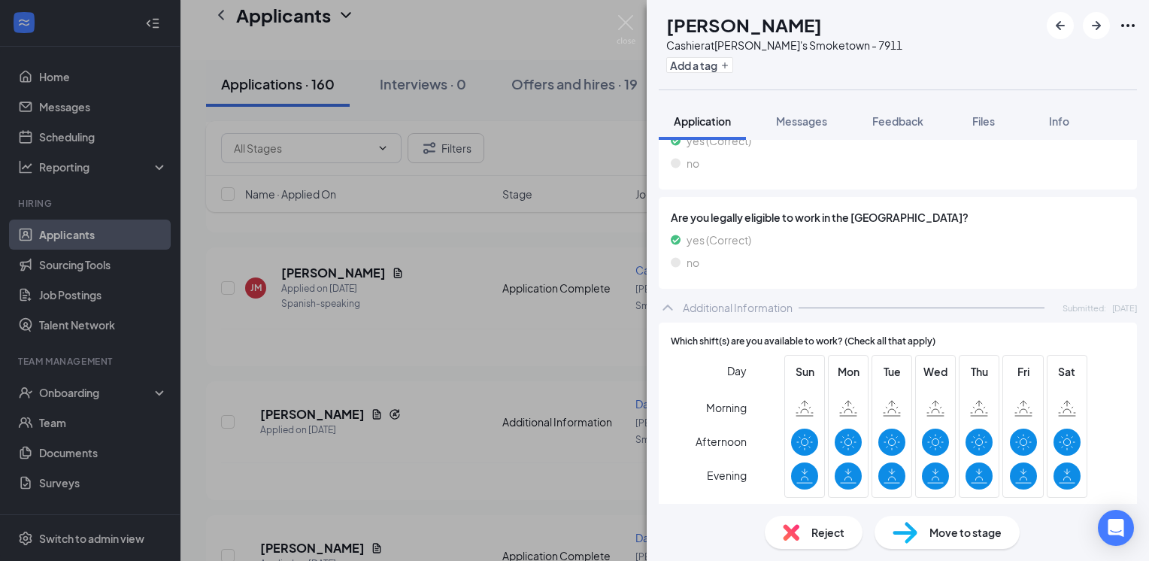
scroll to position [921, 0]
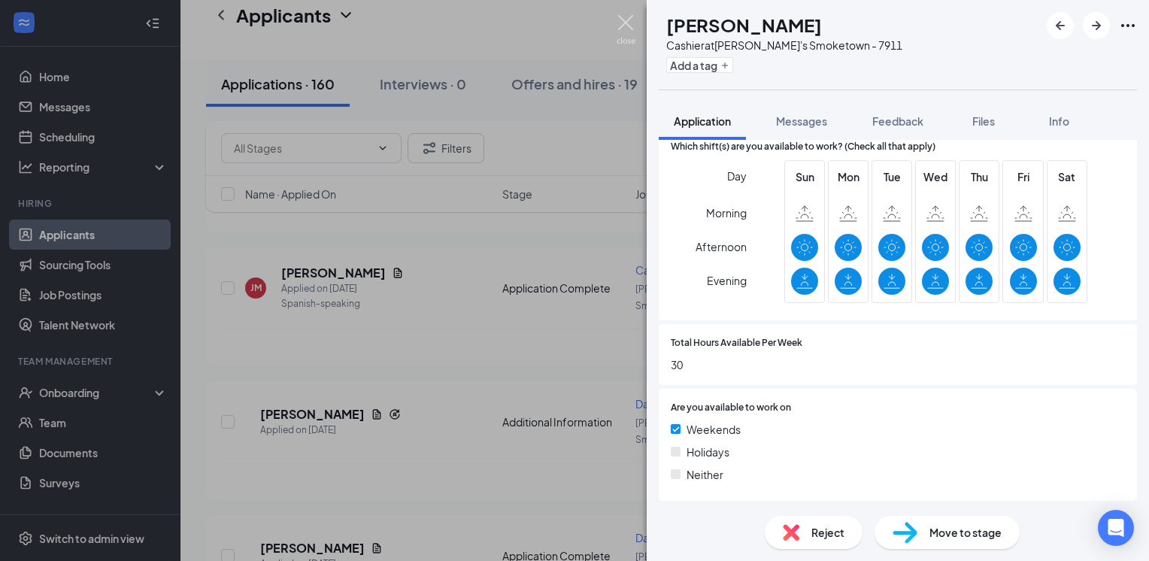
click at [629, 29] on img at bounding box center [626, 29] width 19 height 29
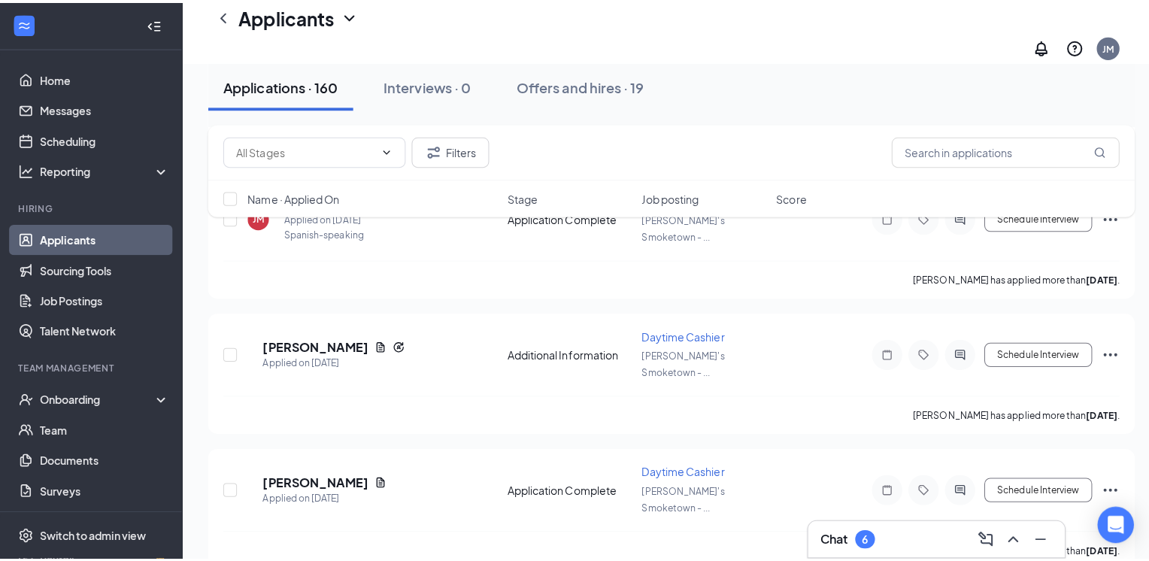
scroll to position [3836, 0]
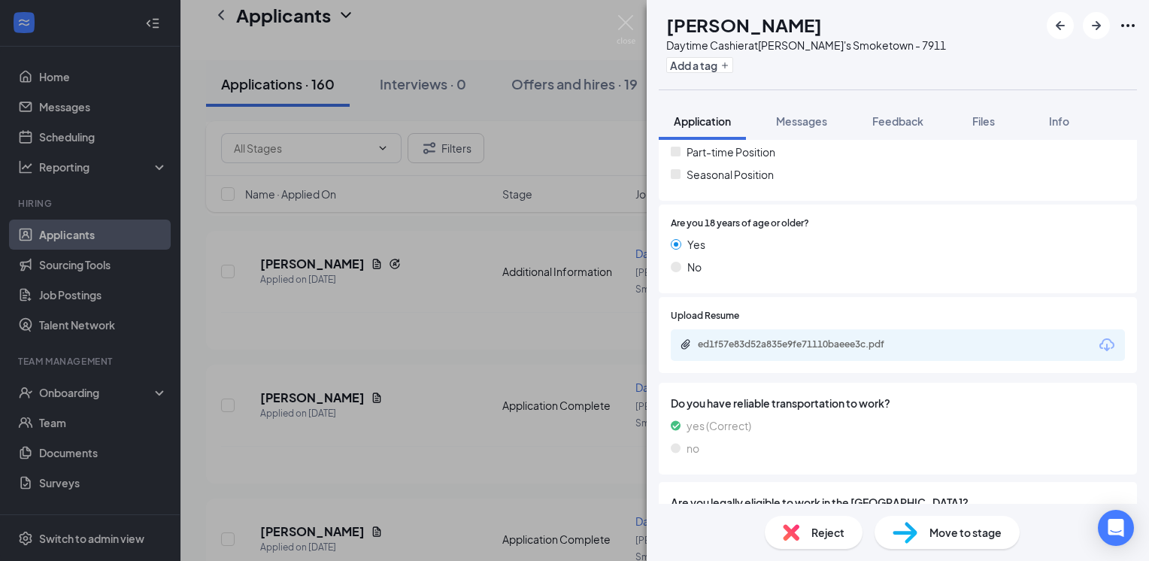
scroll to position [526, 0]
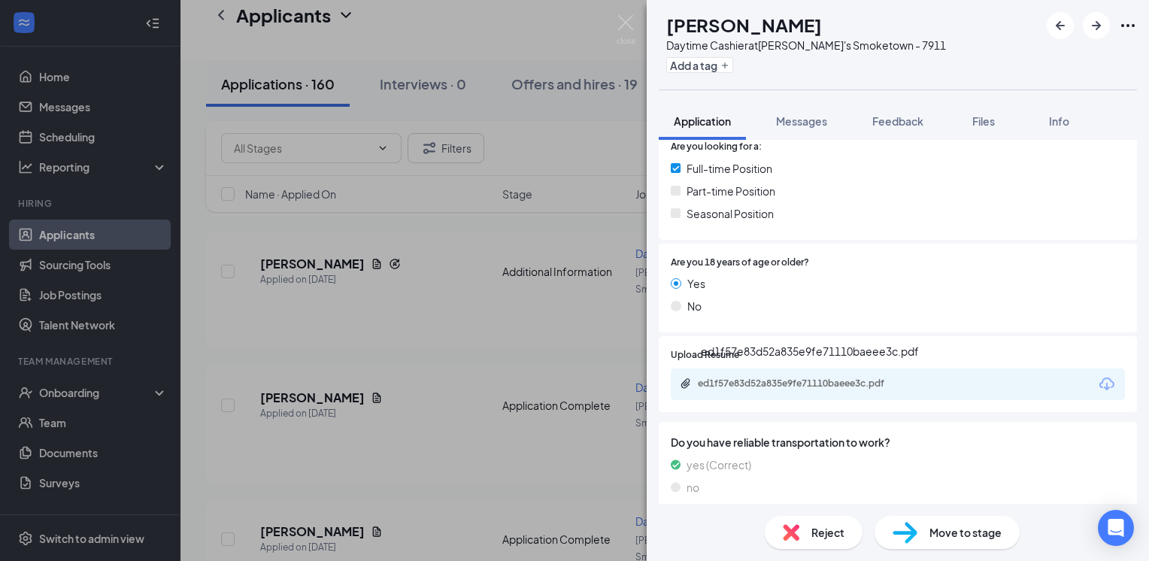
click at [855, 383] on div "ed1f57e83d52a835e9fe71110baeee3c.pdf" at bounding box center [803, 384] width 211 height 12
click at [625, 32] on img at bounding box center [626, 29] width 19 height 29
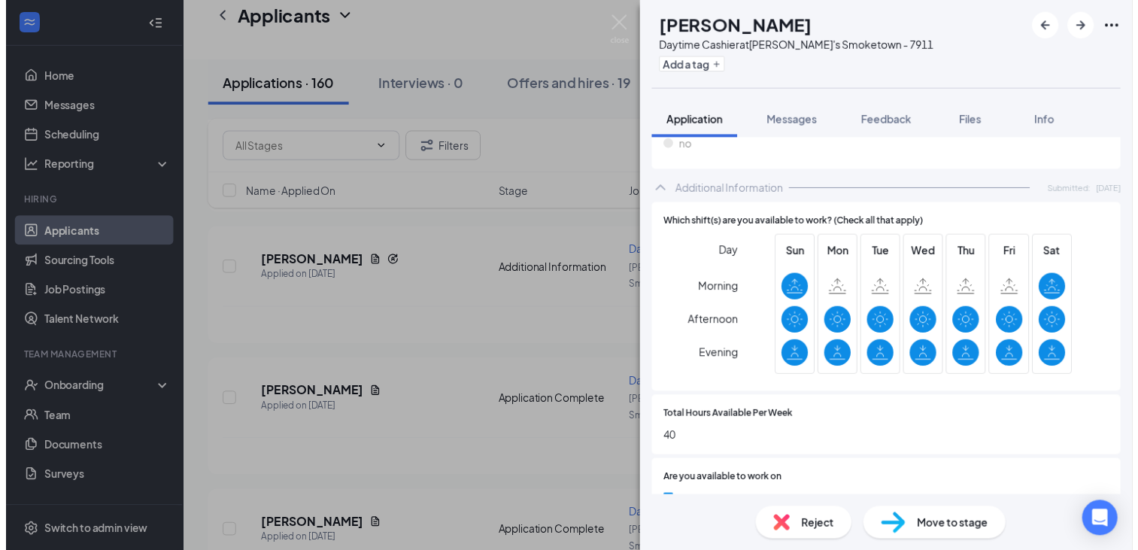
scroll to position [963, 0]
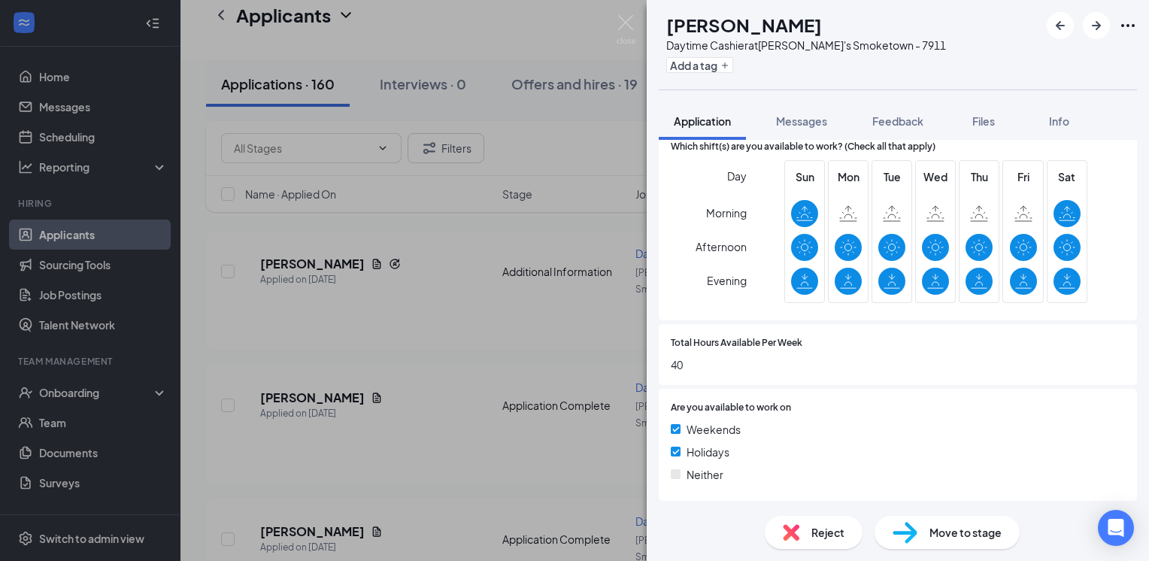
click at [632, 14] on div "AB Aubrey Bennett Daytime Cashier at Arby's Smoketown - 7911 Add a tag Applicat…" at bounding box center [574, 280] width 1149 height 561
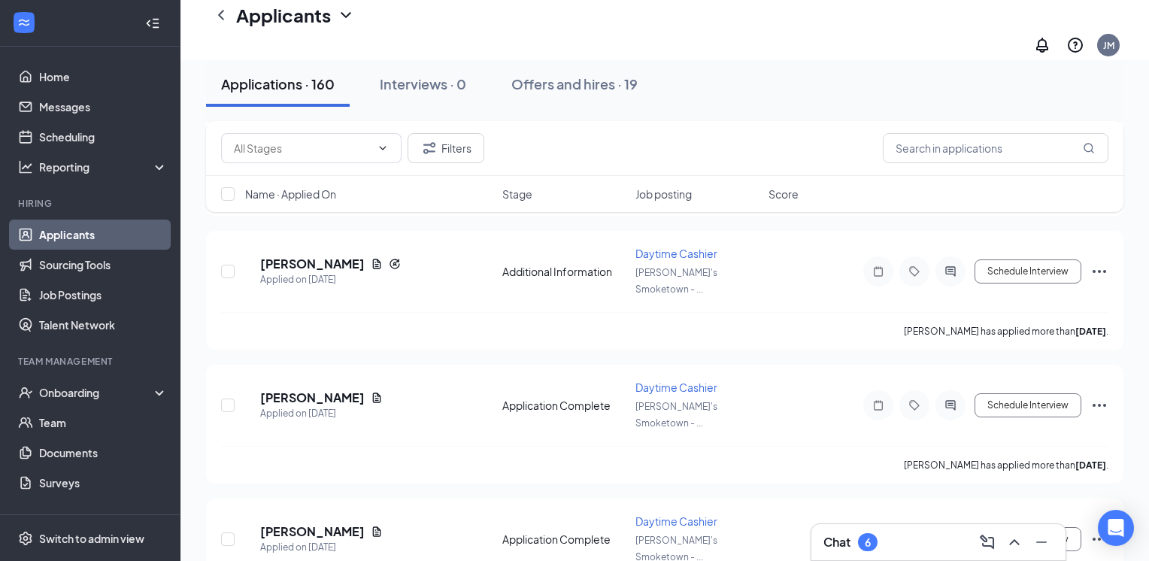
click at [629, 23] on div "Applicants JM" at bounding box center [664, 30] width 969 height 60
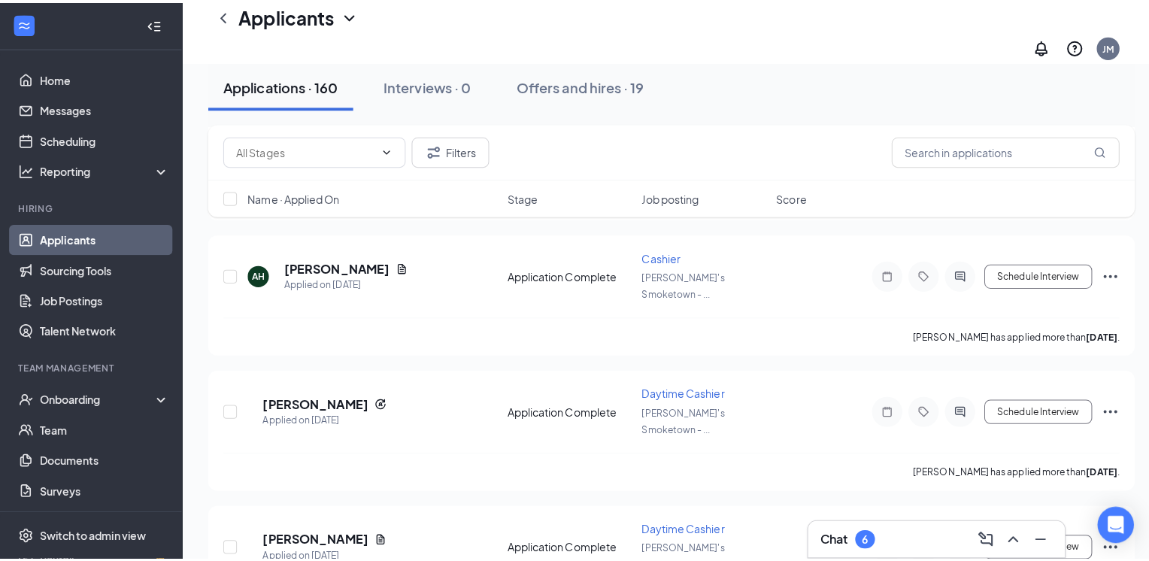
scroll to position [4512, 0]
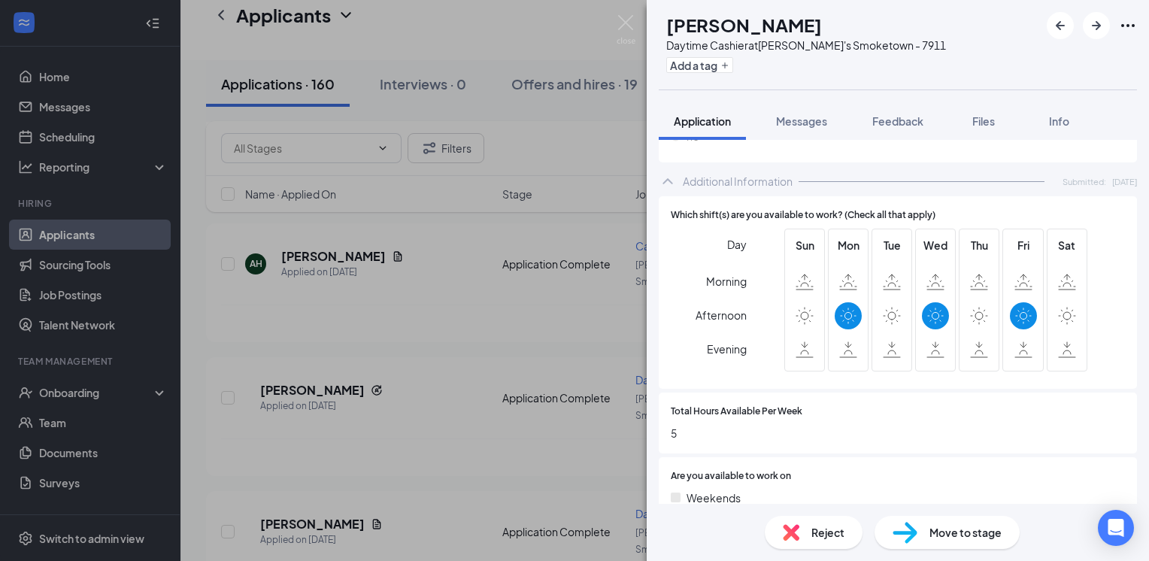
scroll to position [978, 0]
click at [631, 26] on img at bounding box center [626, 29] width 19 height 29
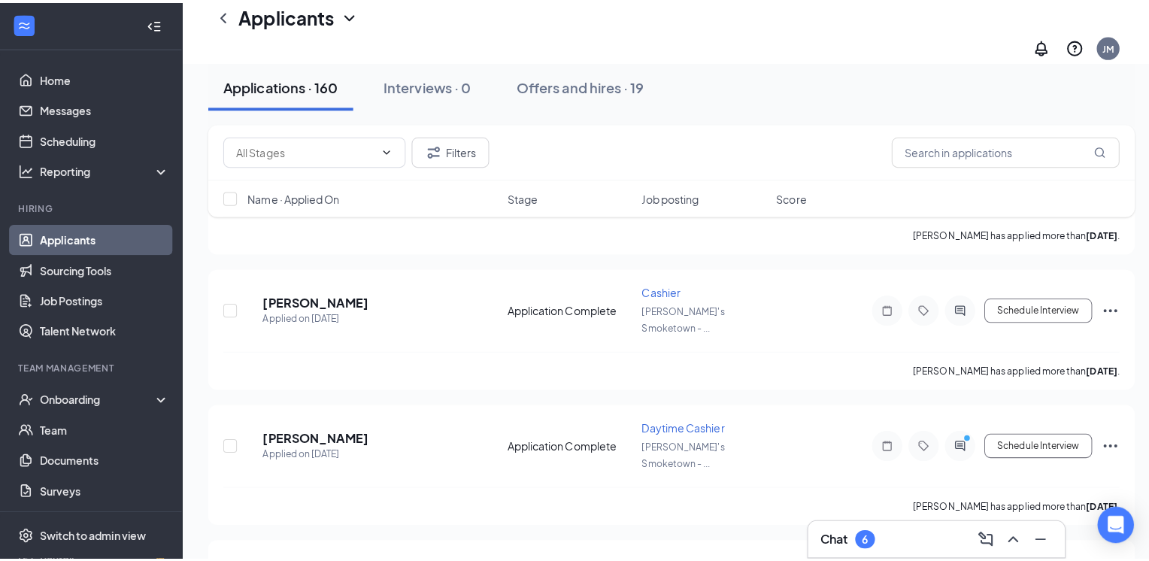
scroll to position [4888, 0]
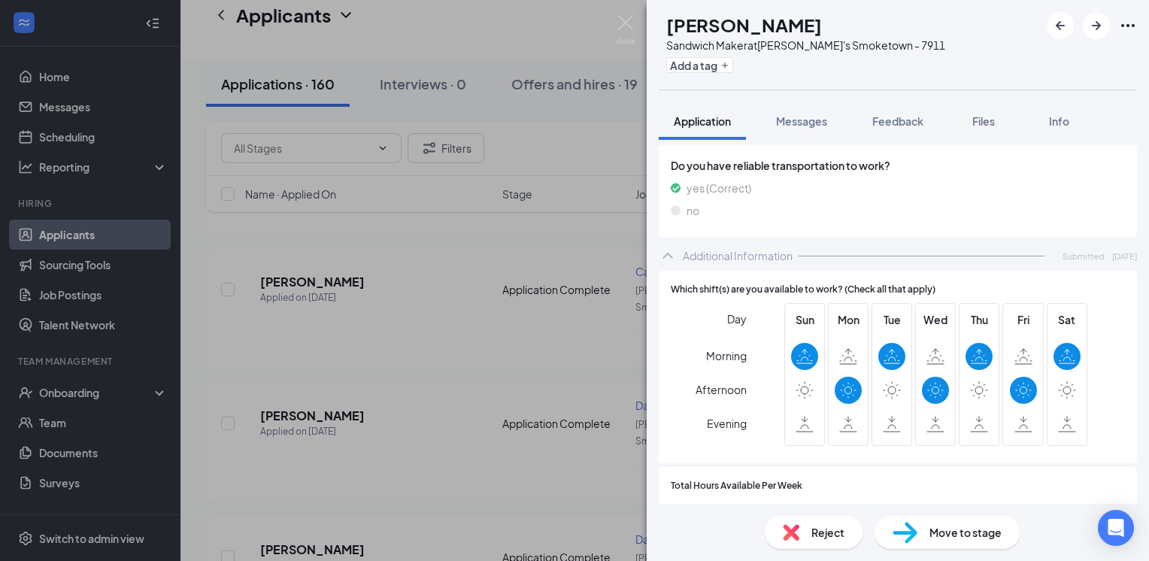
scroll to position [902, 0]
click at [623, 29] on img at bounding box center [626, 29] width 19 height 29
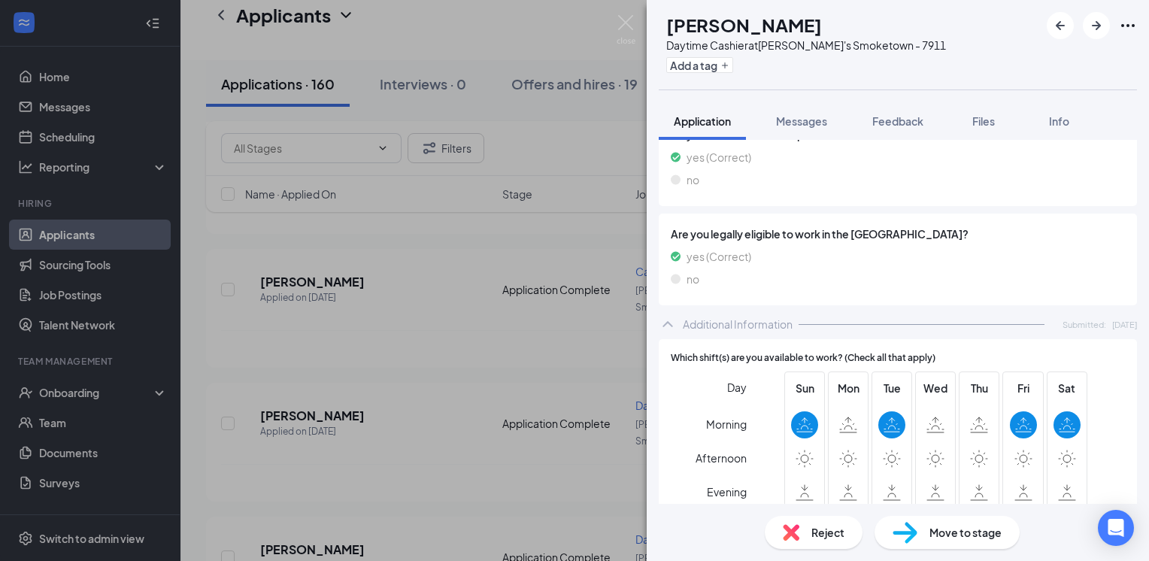
scroll to position [827, 0]
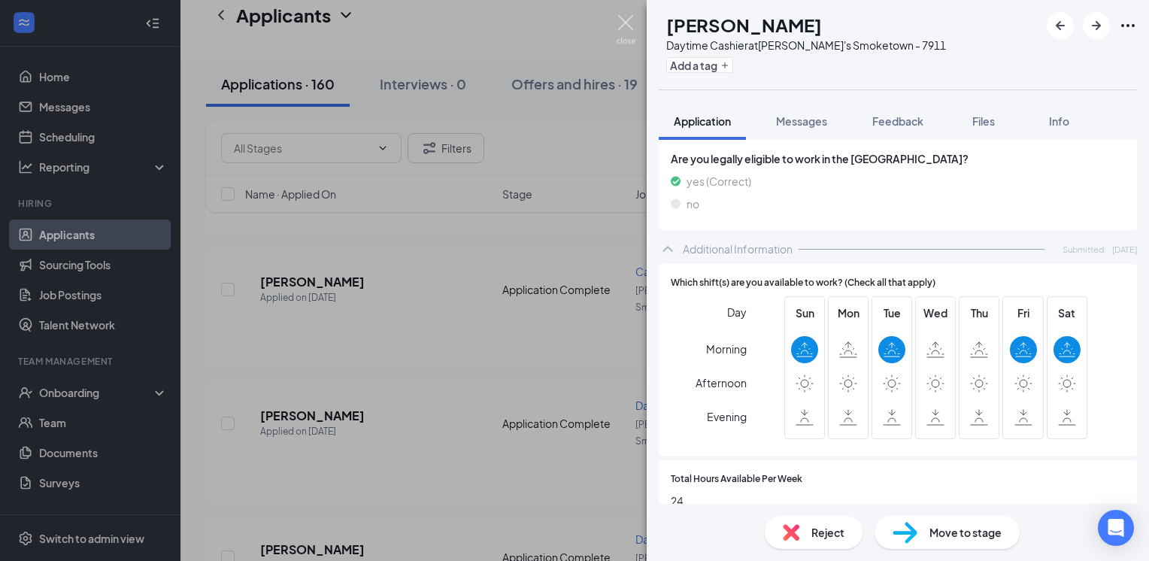
click at [627, 17] on img at bounding box center [626, 29] width 19 height 29
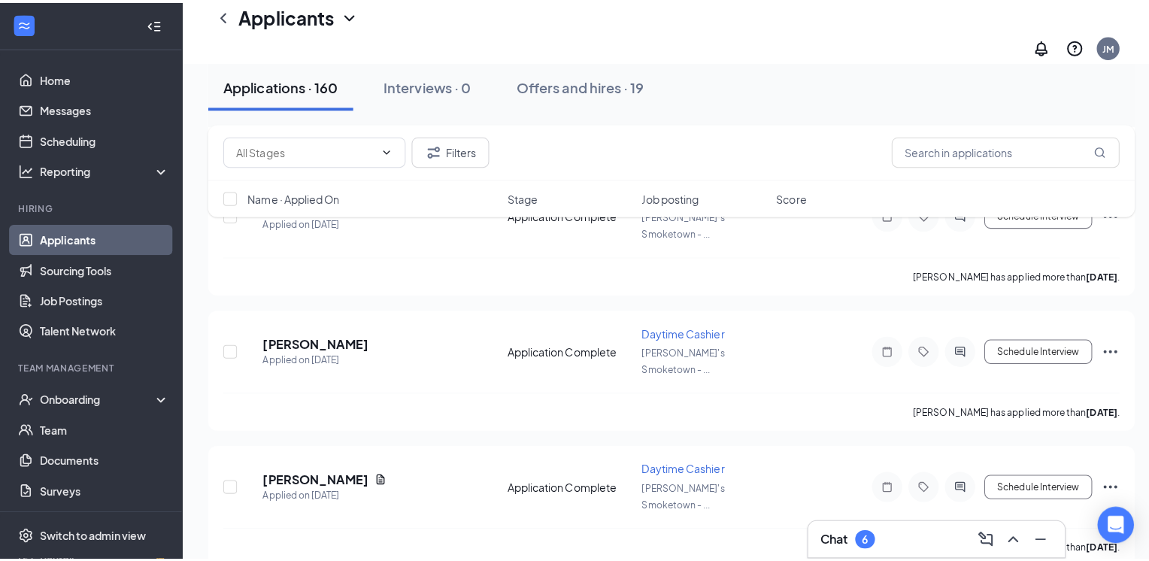
scroll to position [5114, 0]
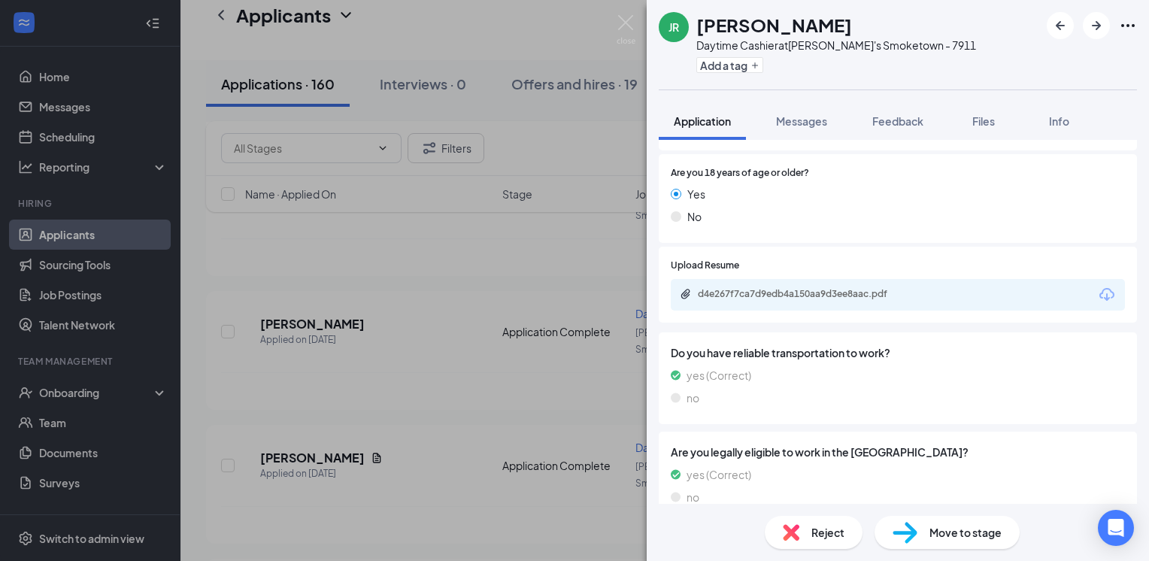
scroll to position [519, 0]
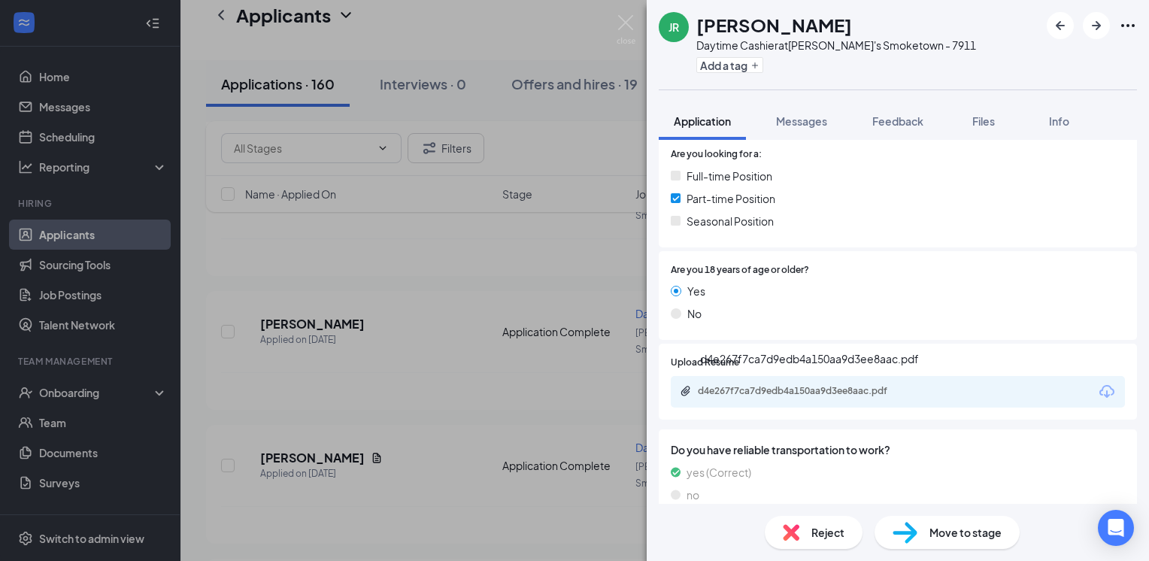
click at [822, 396] on div "d4e267f7ca7d9edb4a150aa9d3ee8aac.pdf" at bounding box center [802, 392] width 244 height 14
click at [626, 25] on img at bounding box center [626, 29] width 19 height 29
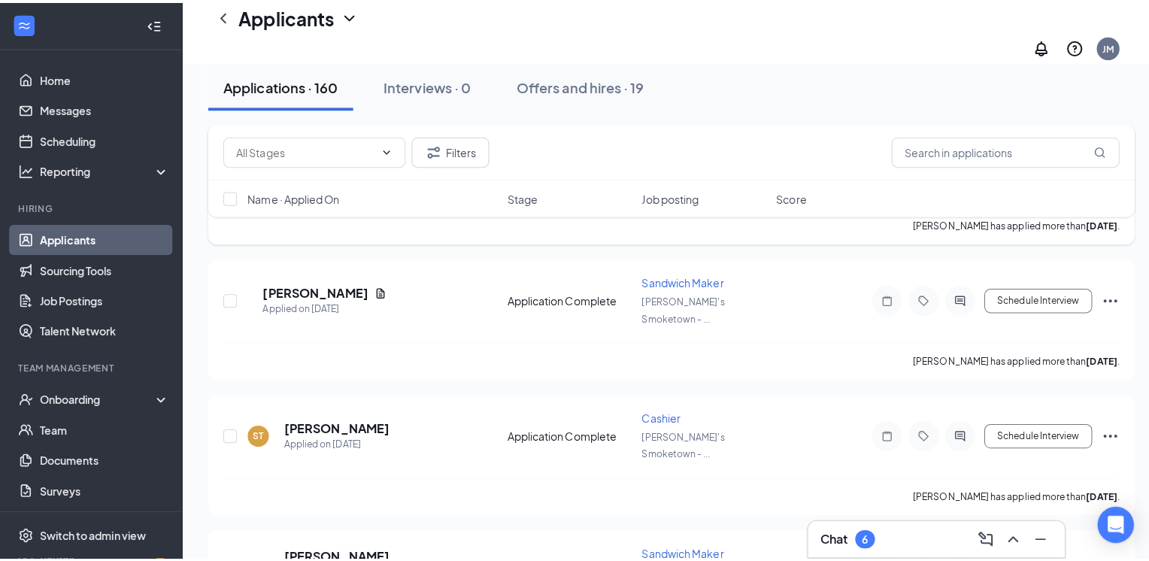
scroll to position [6092, 0]
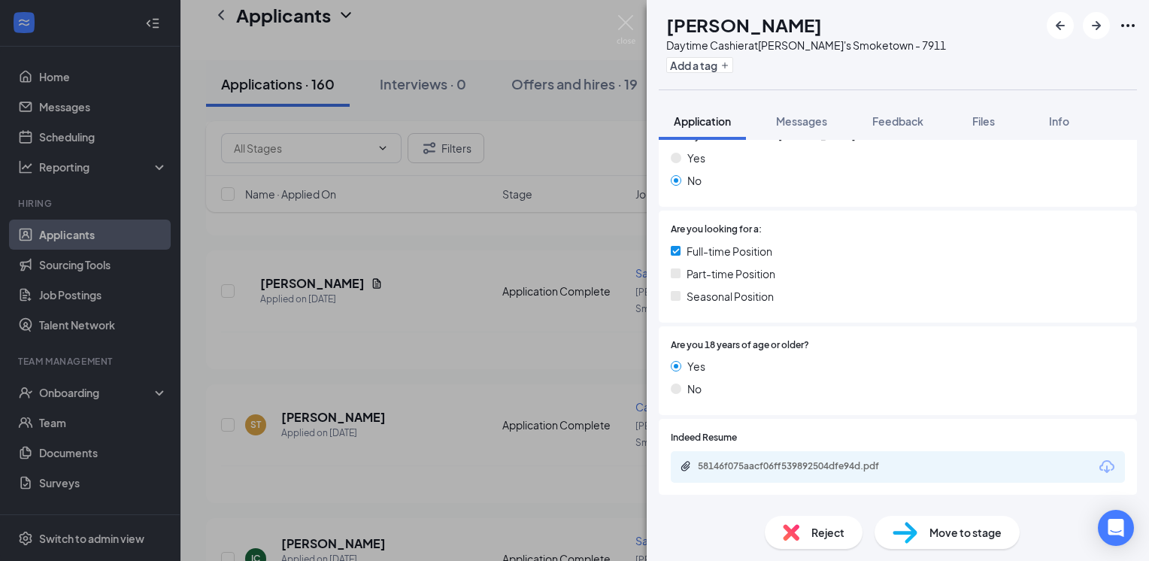
scroll to position [518, 0]
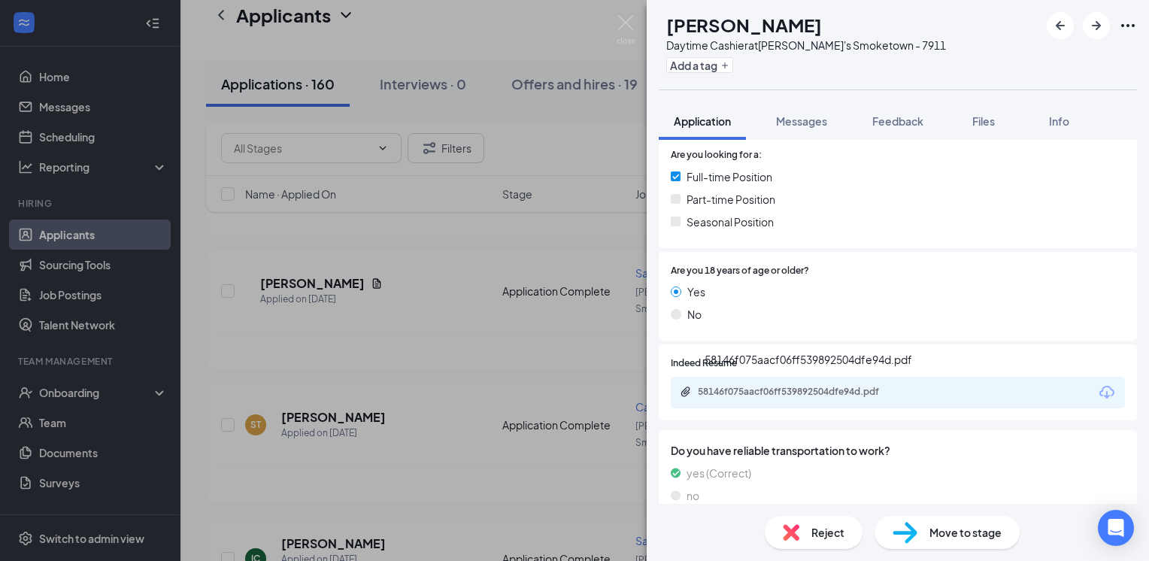
click at [800, 390] on div "58146f075aacf06ff539892504dfe94d.pdf" at bounding box center [803, 392] width 211 height 12
click at [618, 17] on img at bounding box center [626, 29] width 19 height 29
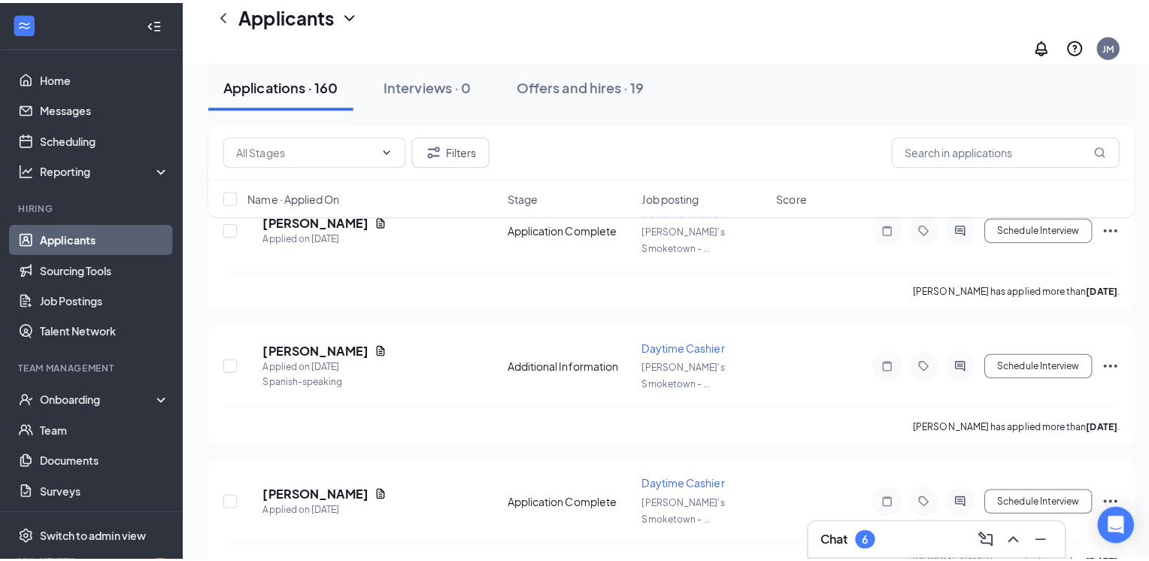
scroll to position [6994, 0]
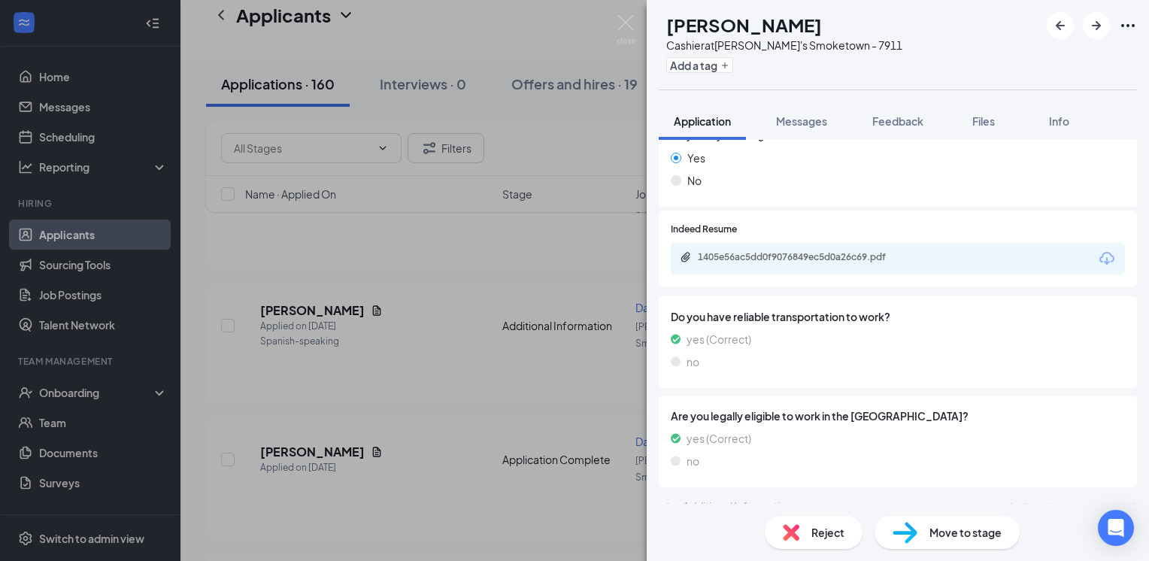
scroll to position [626, 0]
click at [829, 250] on div "1405e56ac5dd0f9076849ec5d0a26c69.pdf" at bounding box center [803, 256] width 211 height 12
click at [628, 29] on img at bounding box center [626, 29] width 19 height 29
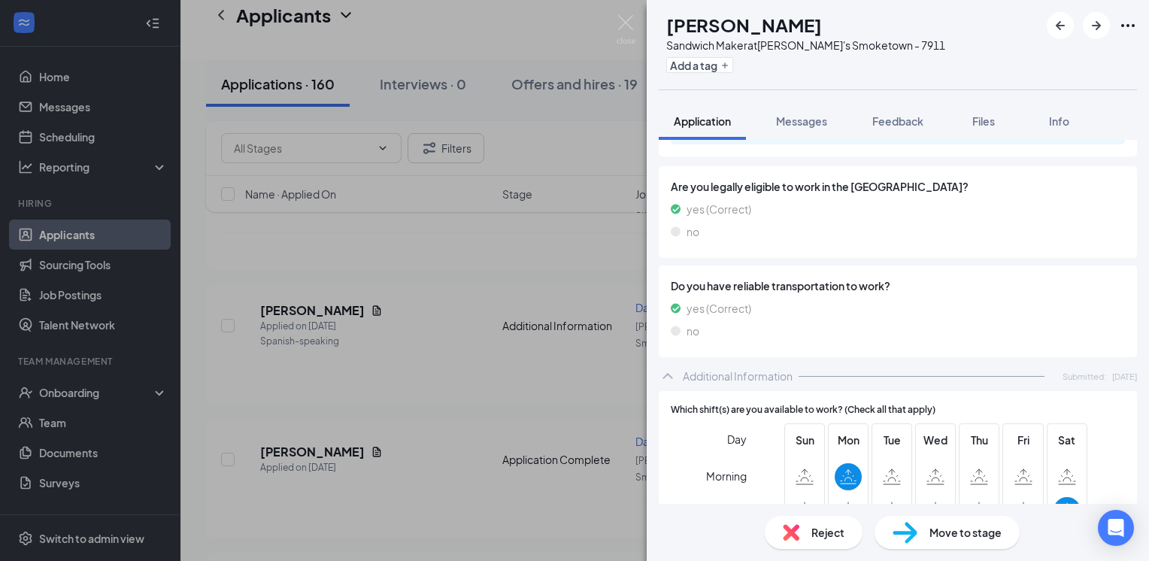
scroll to position [677, 0]
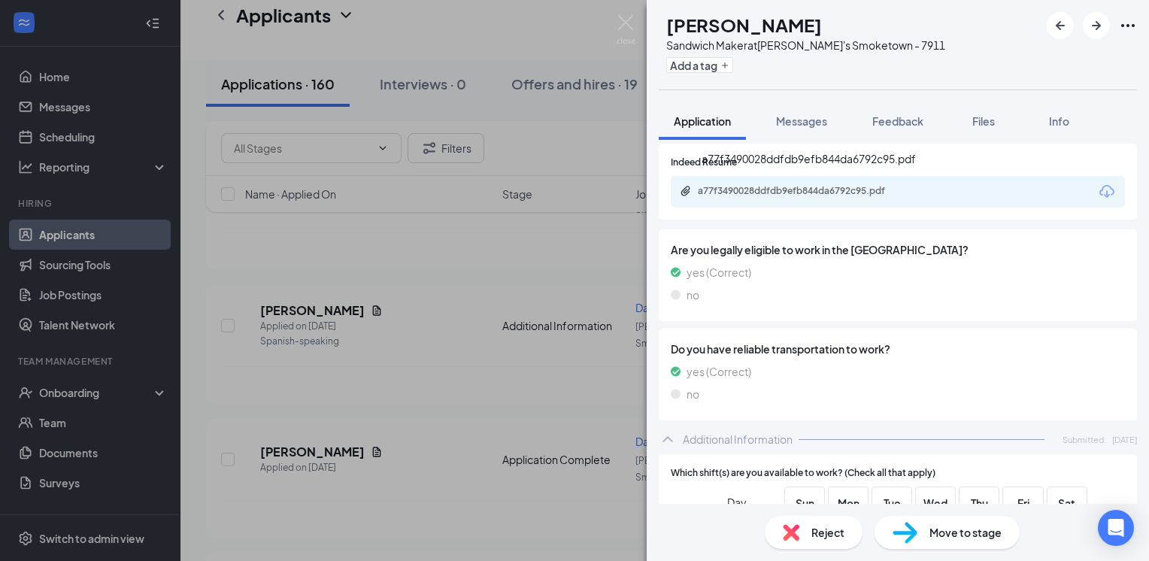
click at [857, 192] on div "a77f3490028ddfdb9efb844da6792c95.pdf" at bounding box center [803, 191] width 211 height 12
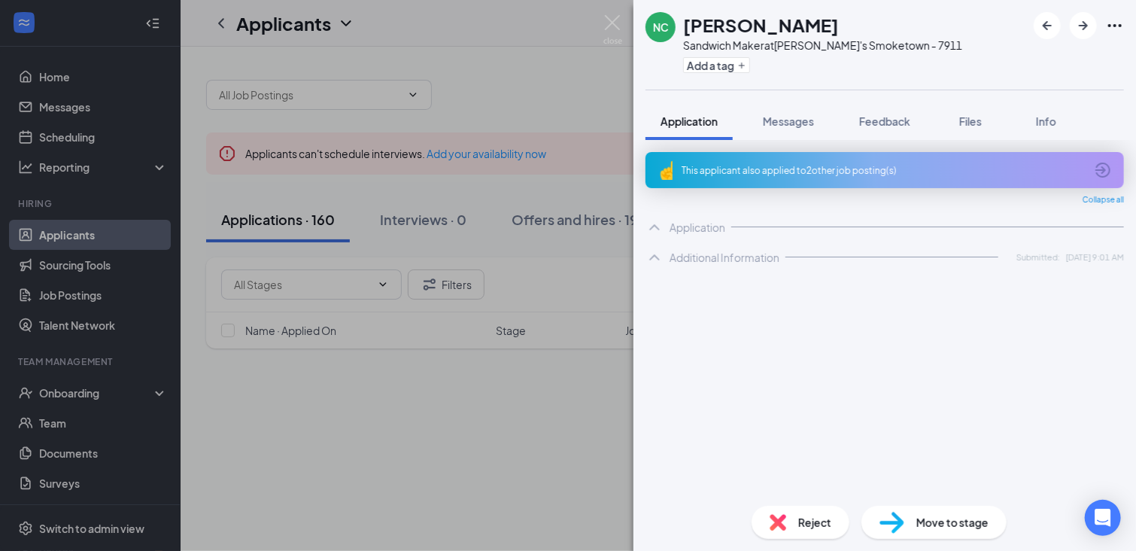
click at [617, 26] on img at bounding box center [612, 29] width 19 height 29
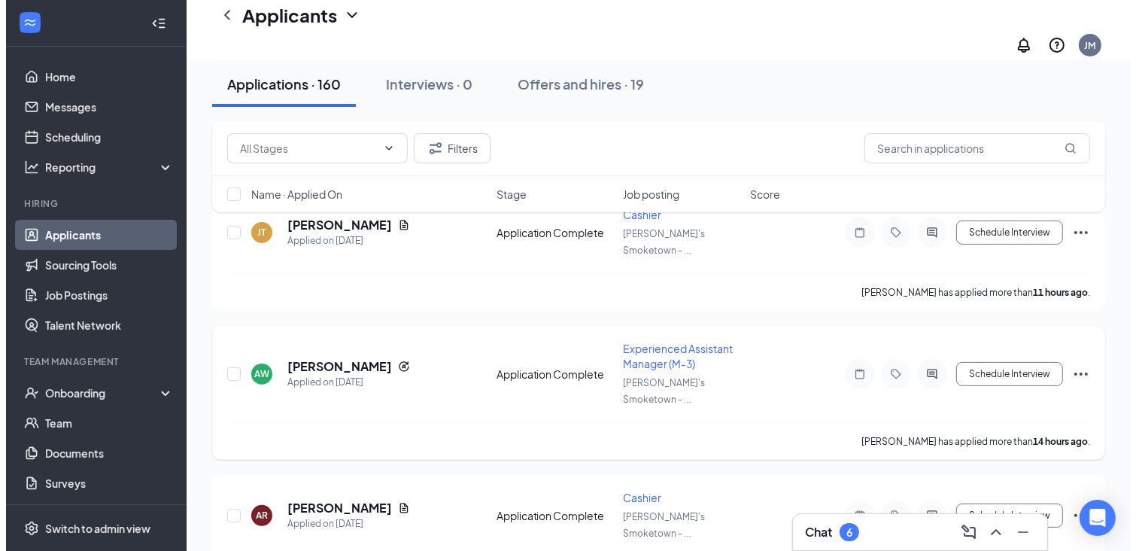
scroll to position [376, 0]
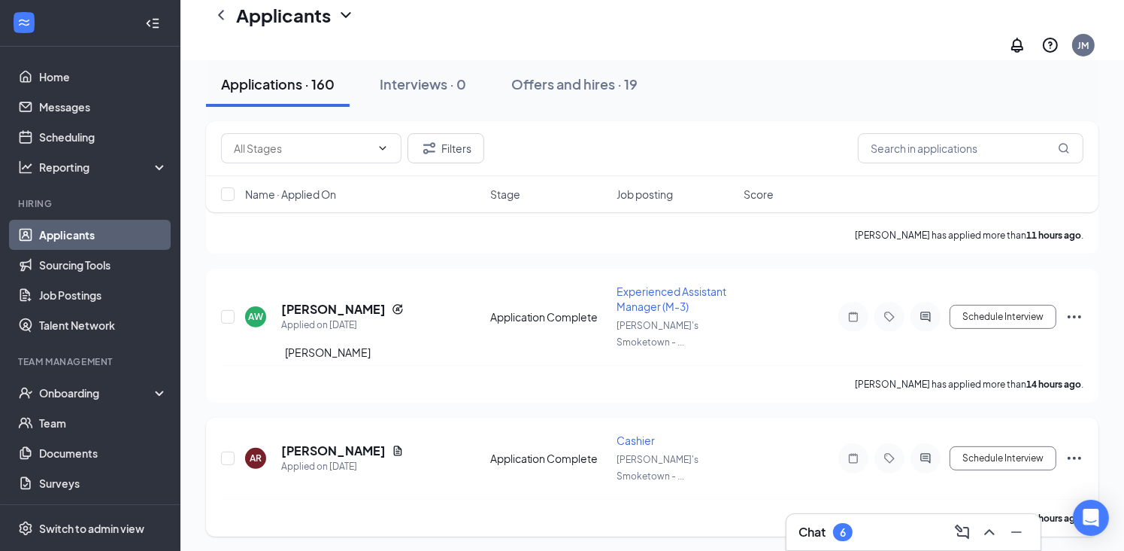
click at [328, 442] on h5 "[PERSON_NAME]" at bounding box center [333, 450] width 105 height 17
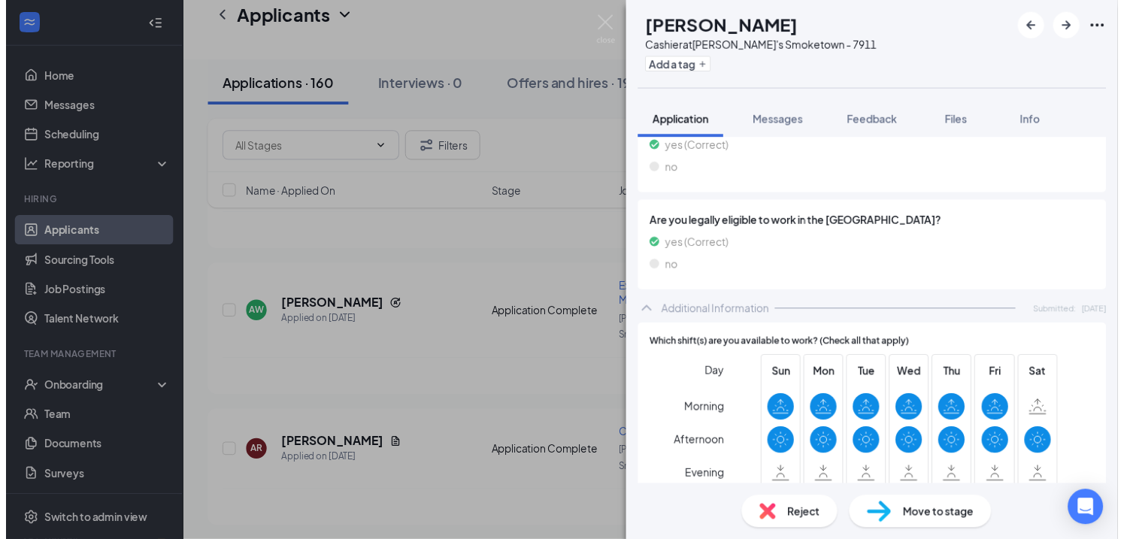
scroll to position [677, 0]
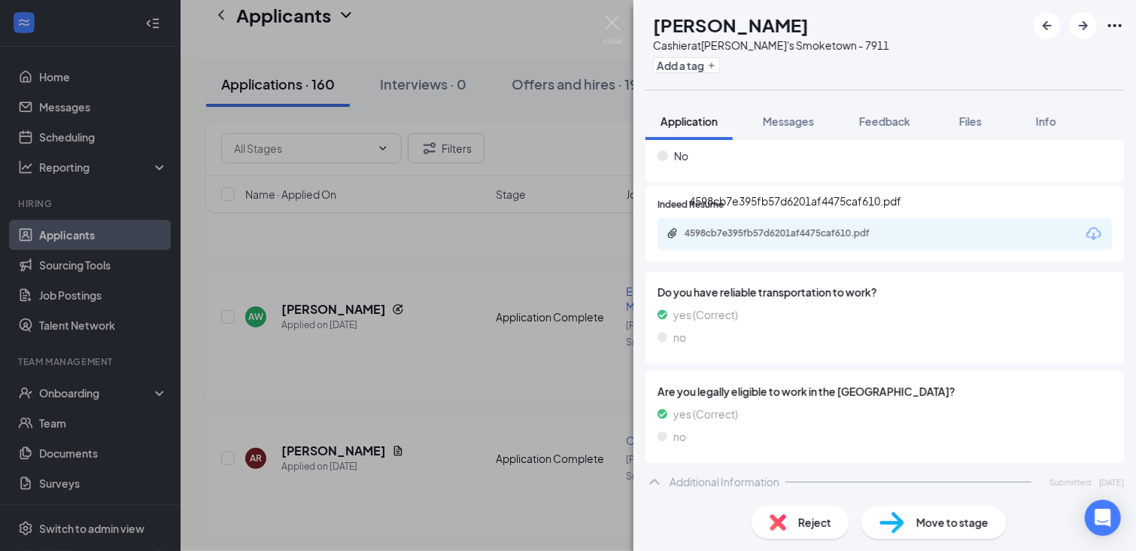
click at [845, 233] on div "4598cb7e395fb57d6201af4475caf610.pdf" at bounding box center [789, 233] width 211 height 12
click at [617, 30] on img at bounding box center [612, 29] width 19 height 29
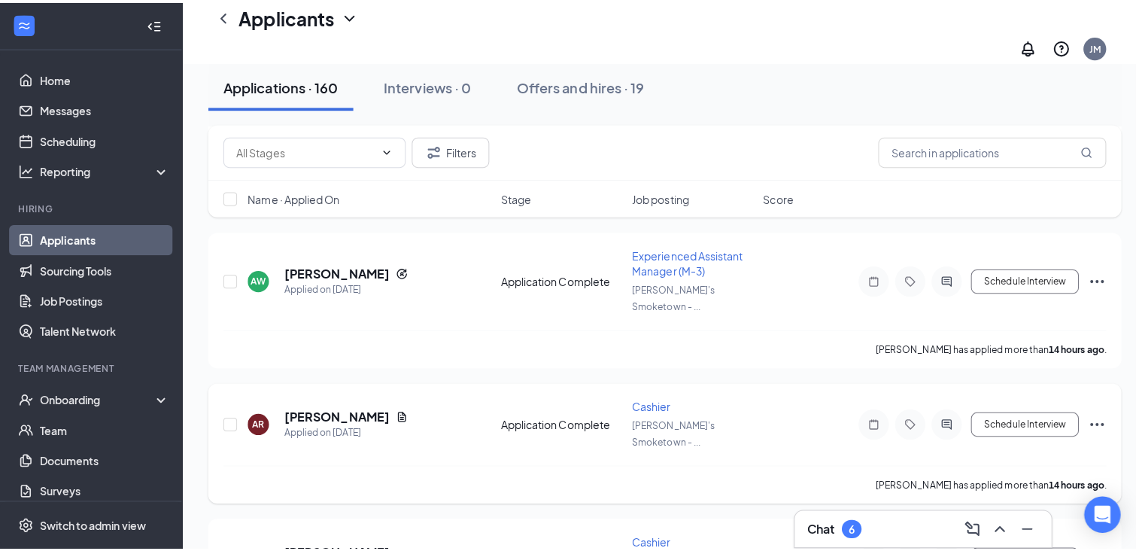
scroll to position [526, 0]
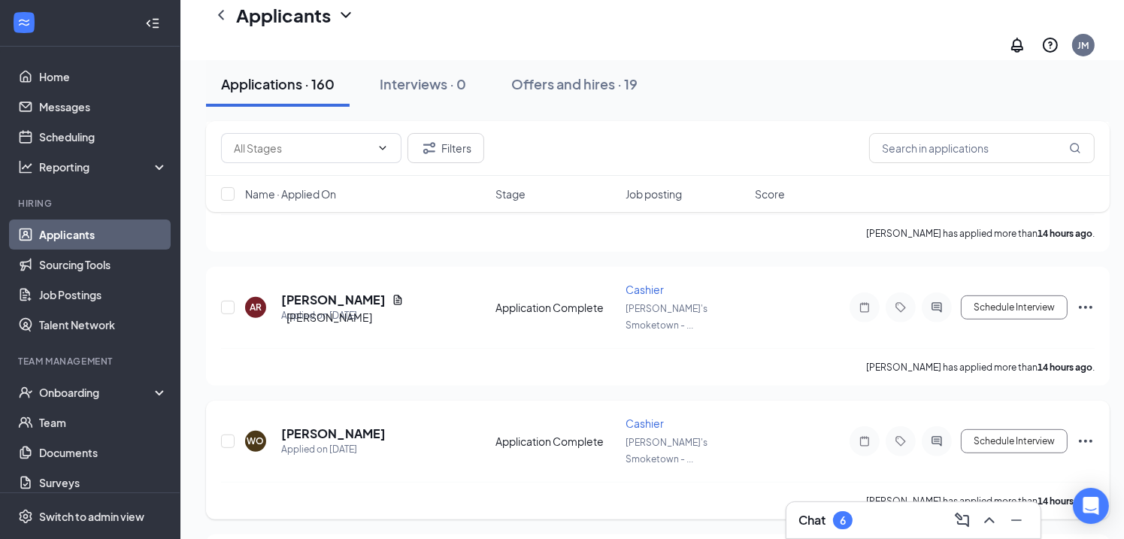
click at [320, 426] on h5 "[PERSON_NAME]" at bounding box center [333, 434] width 105 height 17
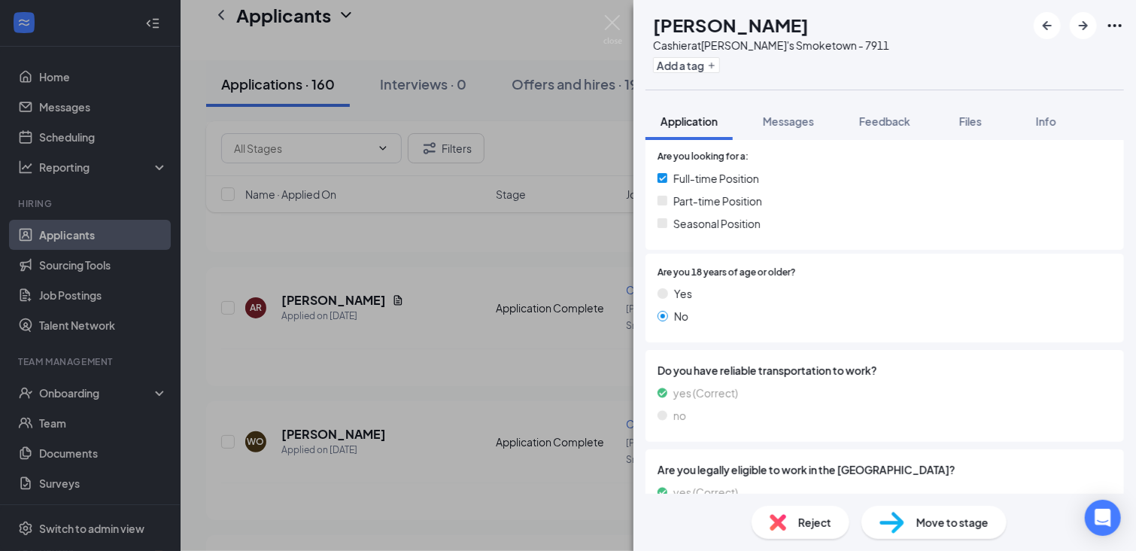
scroll to position [632, 0]
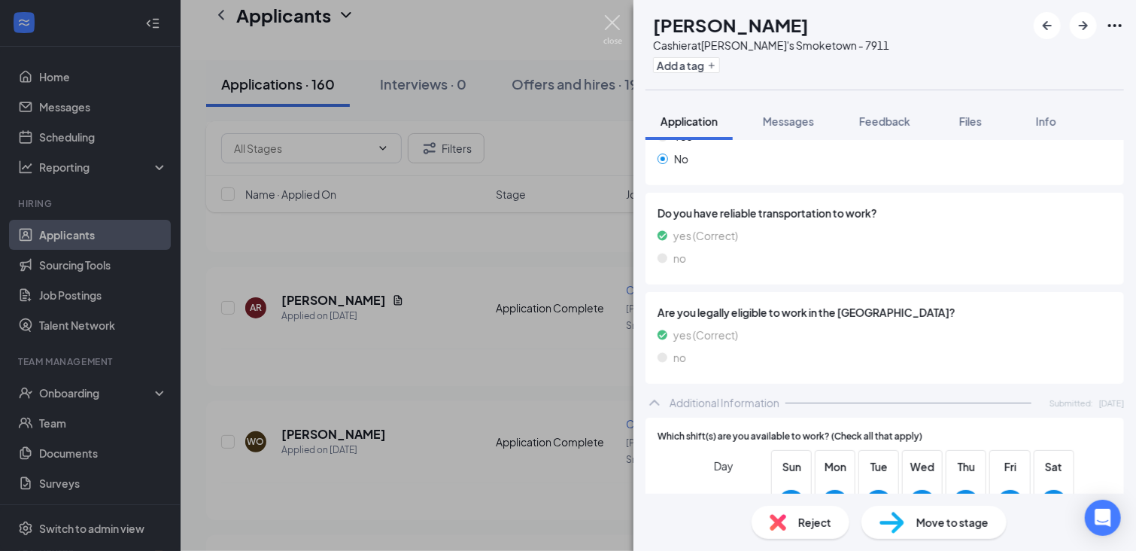
click at [608, 20] on img at bounding box center [612, 29] width 19 height 29
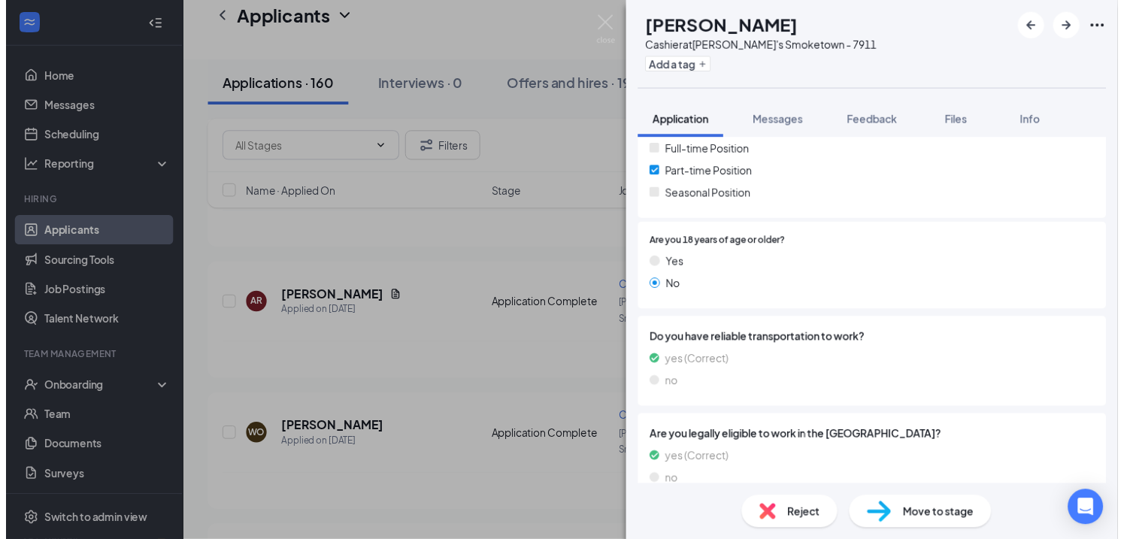
scroll to position [899, 0]
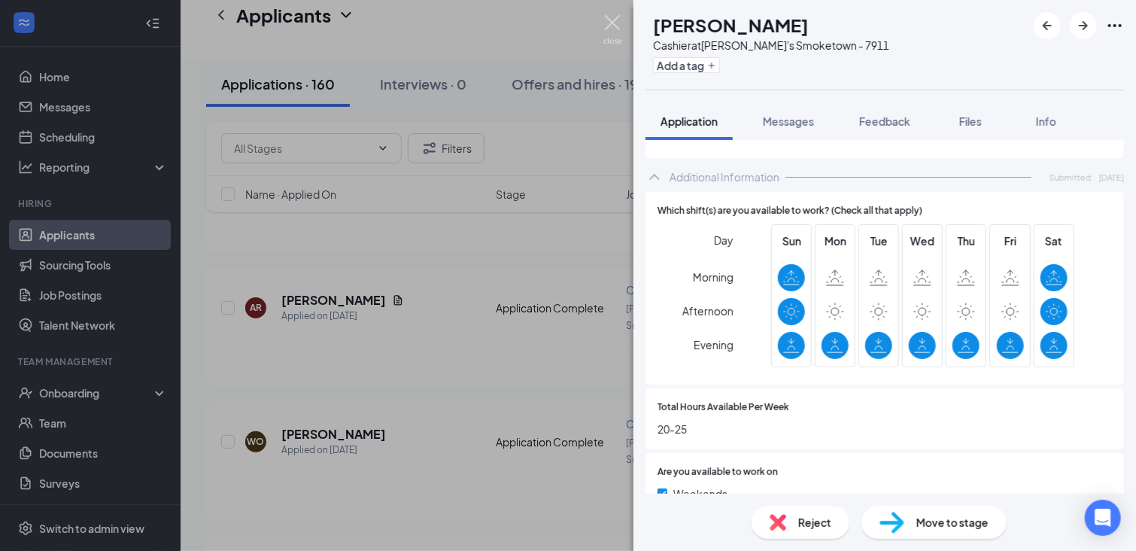
click at [614, 24] on img at bounding box center [612, 29] width 19 height 29
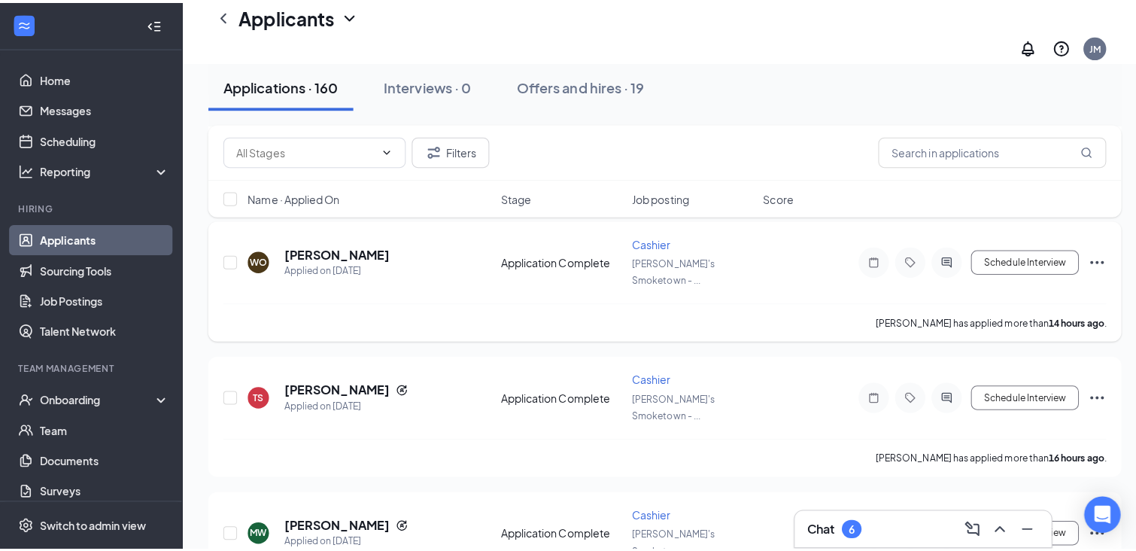
scroll to position [752, 0]
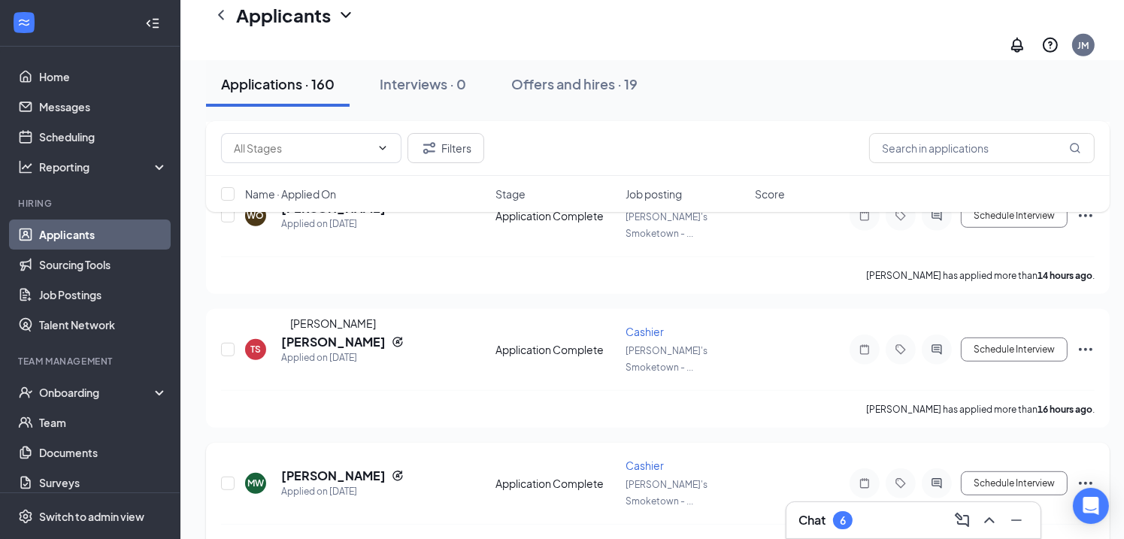
click at [349, 468] on h5 "[PERSON_NAME]" at bounding box center [333, 476] width 105 height 17
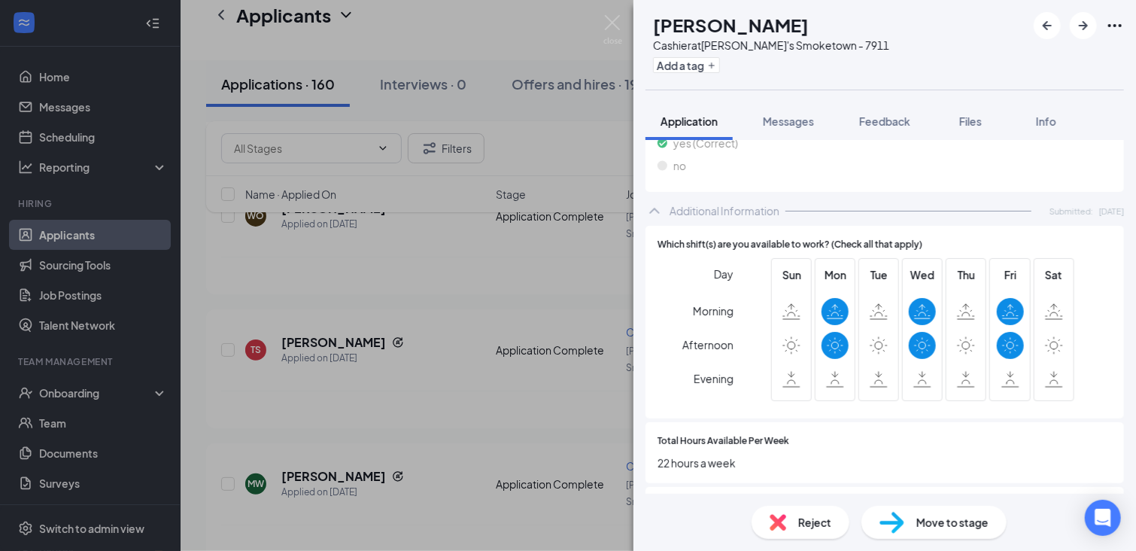
scroll to position [902, 0]
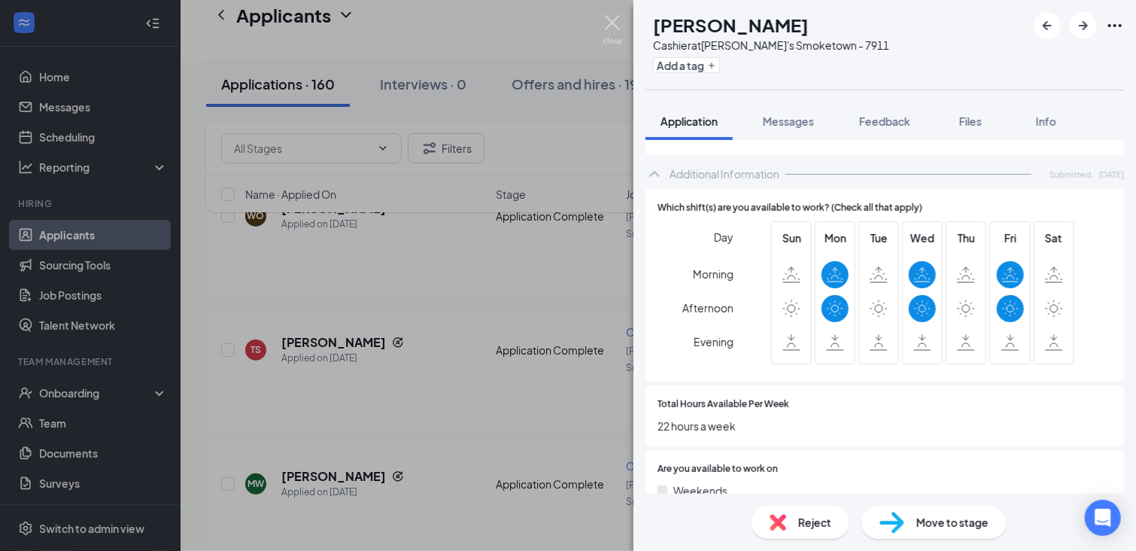
click at [607, 17] on img at bounding box center [612, 29] width 19 height 29
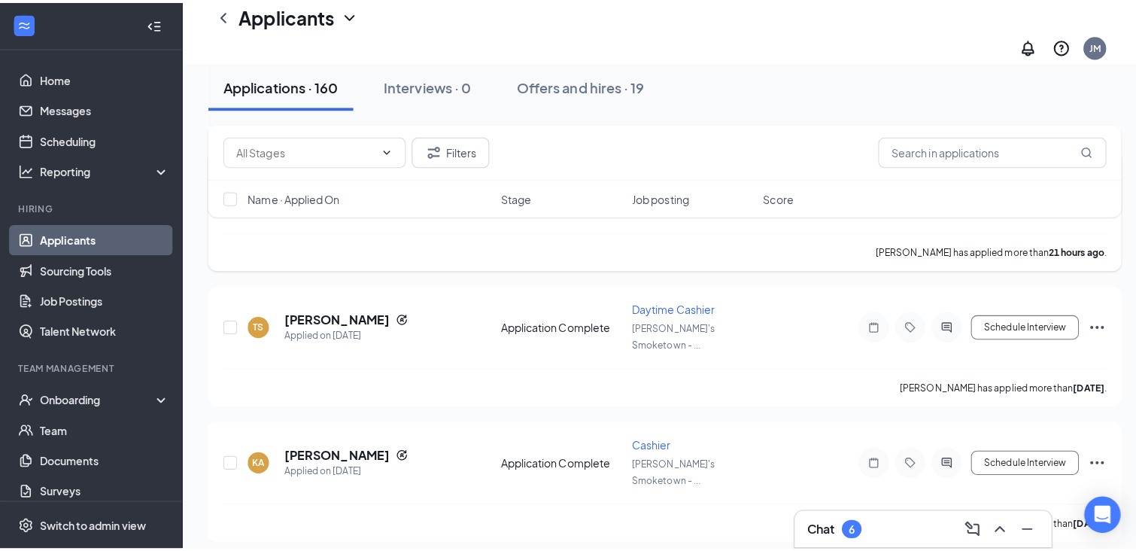
scroll to position [1053, 0]
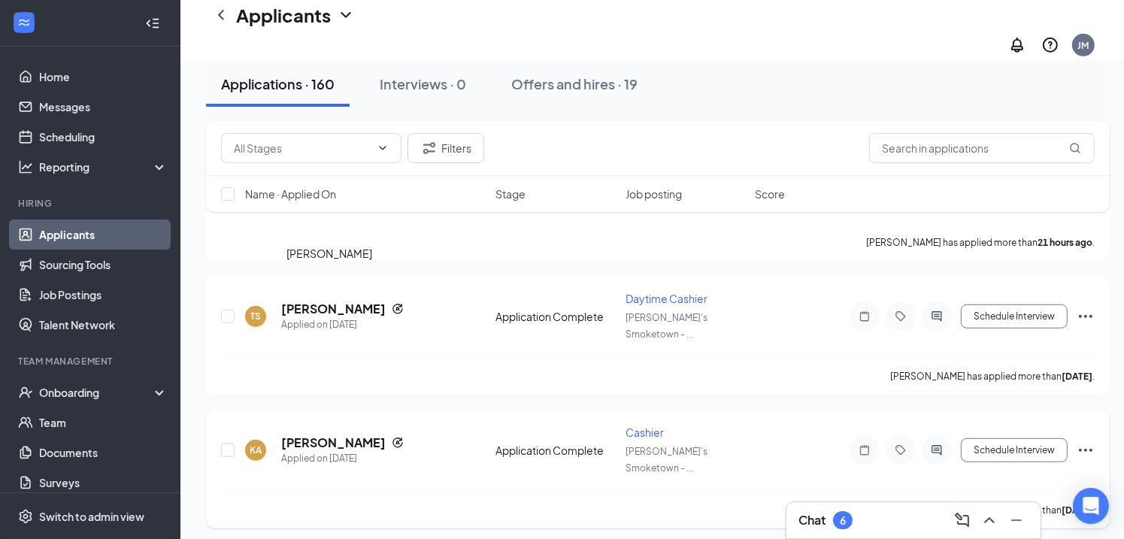
click at [353, 435] on h5 "[PERSON_NAME]" at bounding box center [333, 443] width 105 height 17
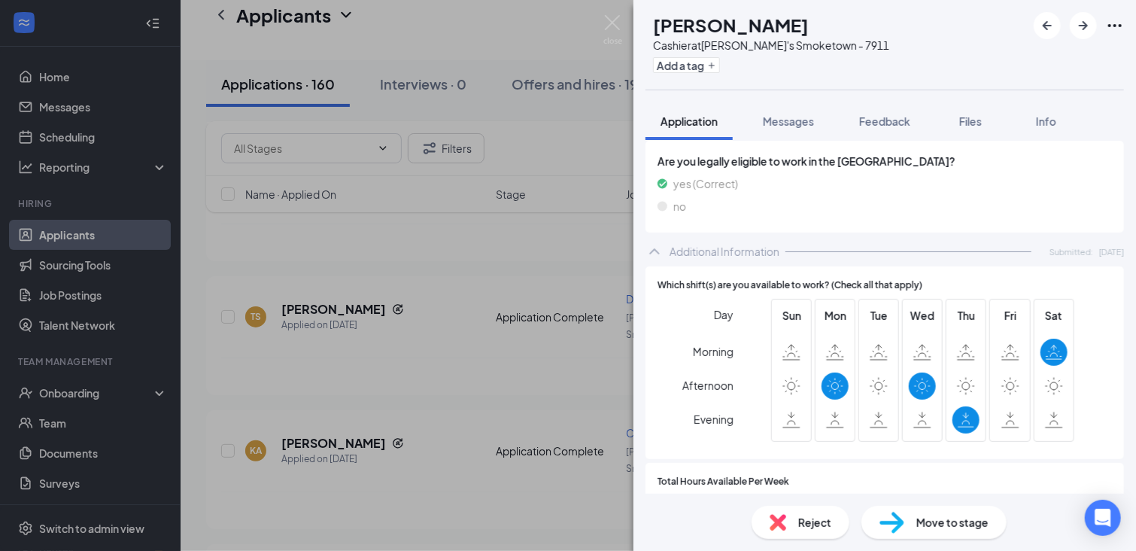
scroll to position [827, 0]
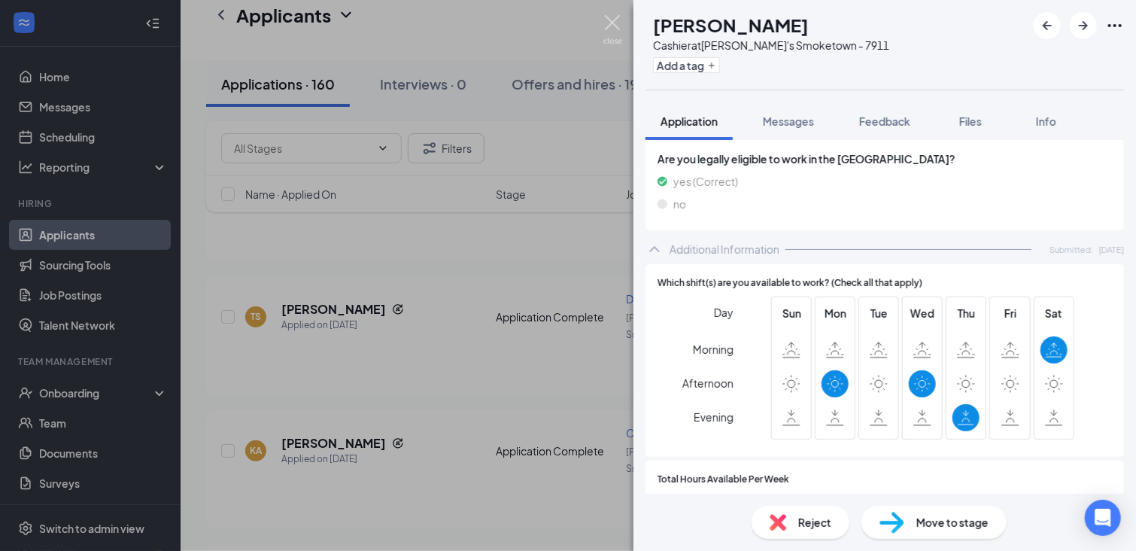
click at [613, 22] on img at bounding box center [612, 29] width 19 height 29
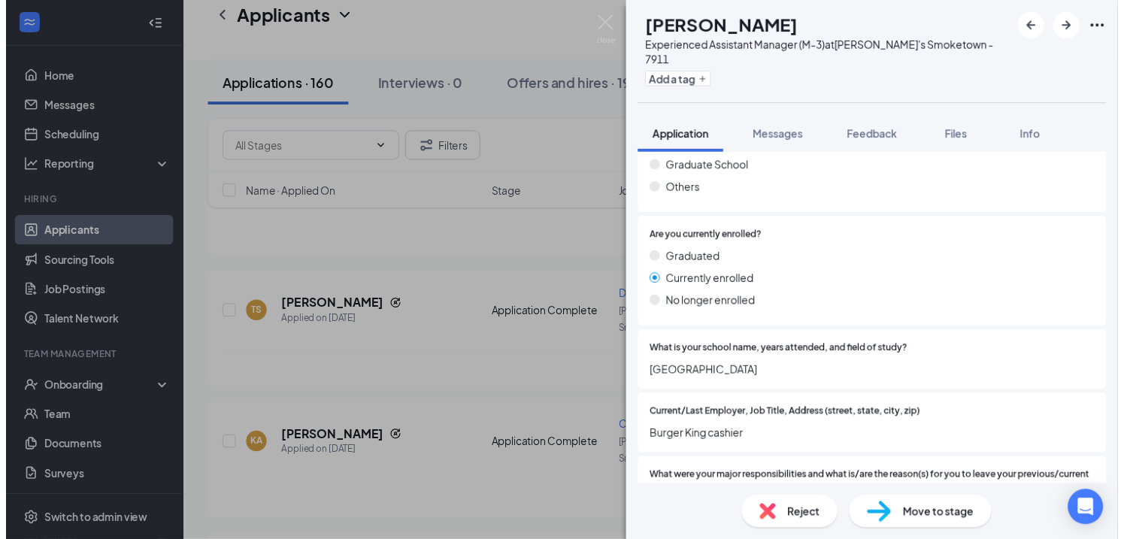
scroll to position [1212, 0]
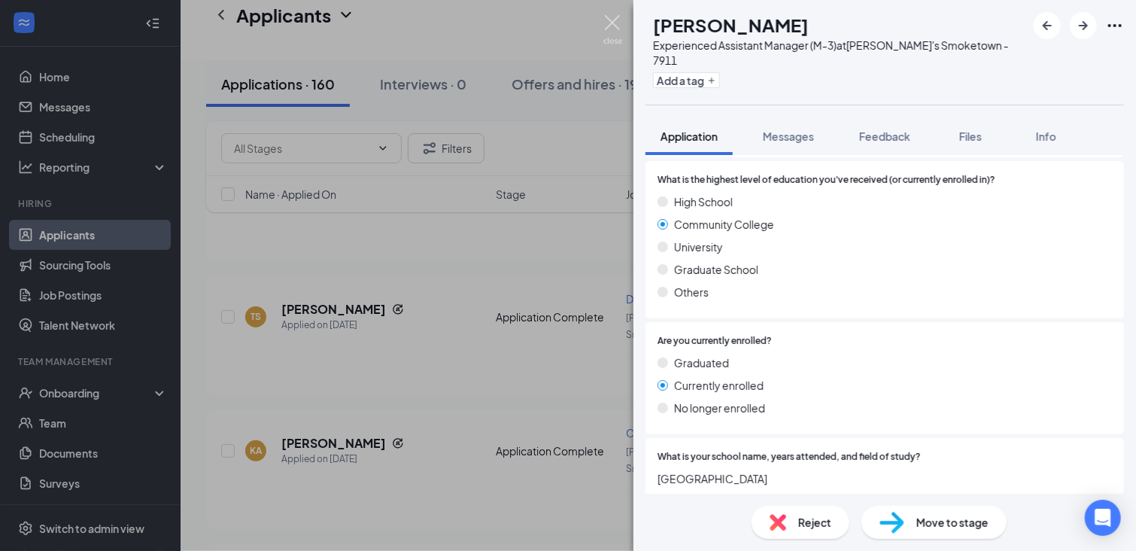
click at [611, 24] on img at bounding box center [612, 29] width 19 height 29
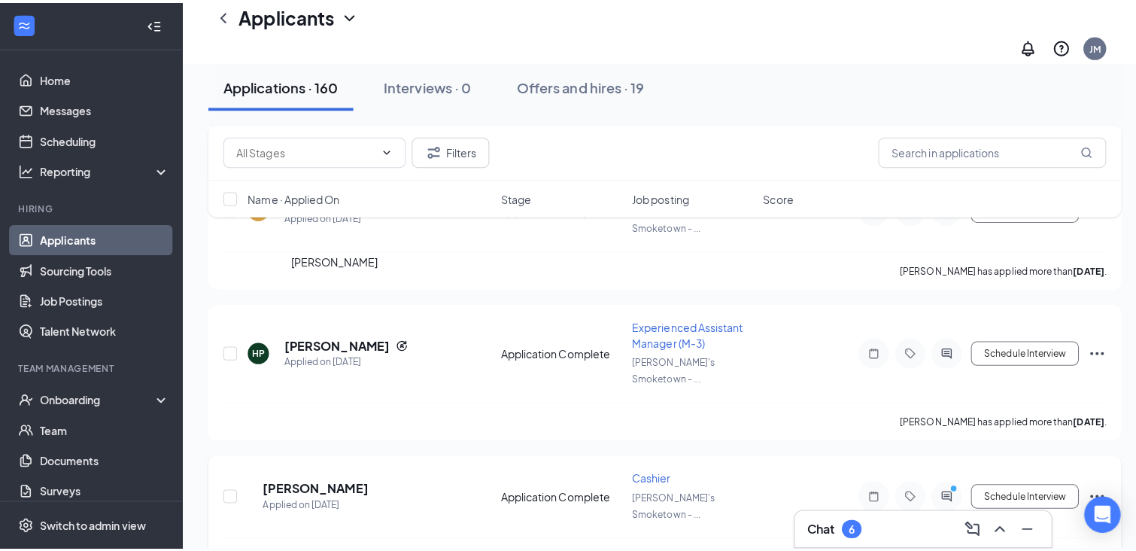
scroll to position [1354, 0]
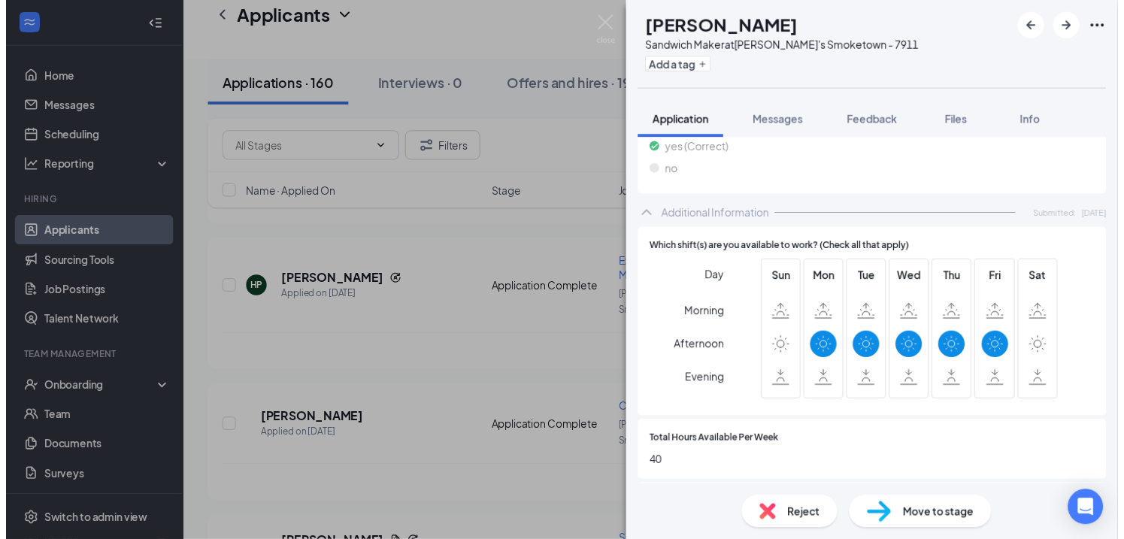
scroll to position [978, 0]
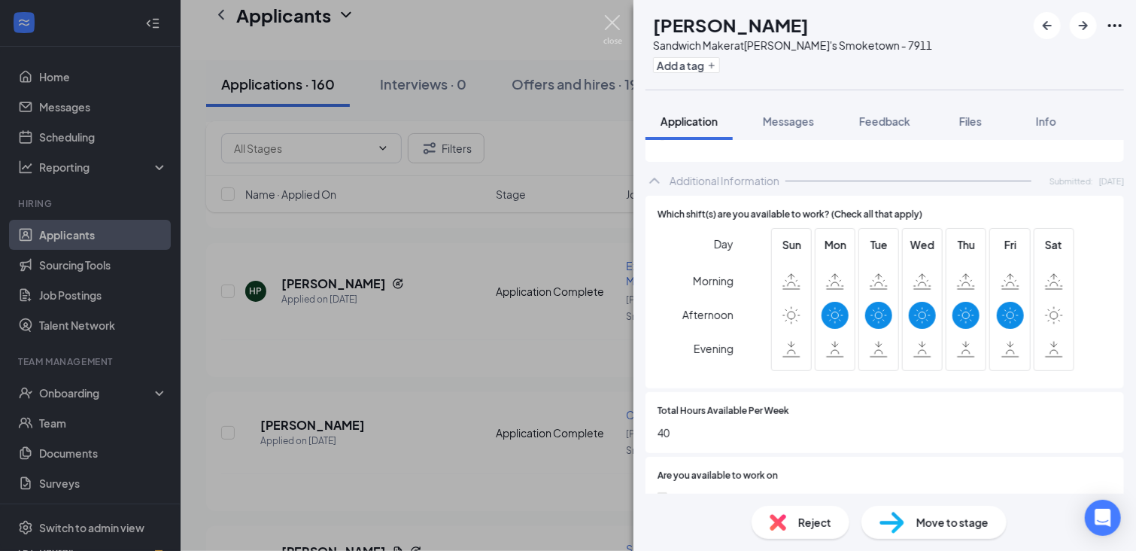
click at [613, 23] on img at bounding box center [612, 29] width 19 height 29
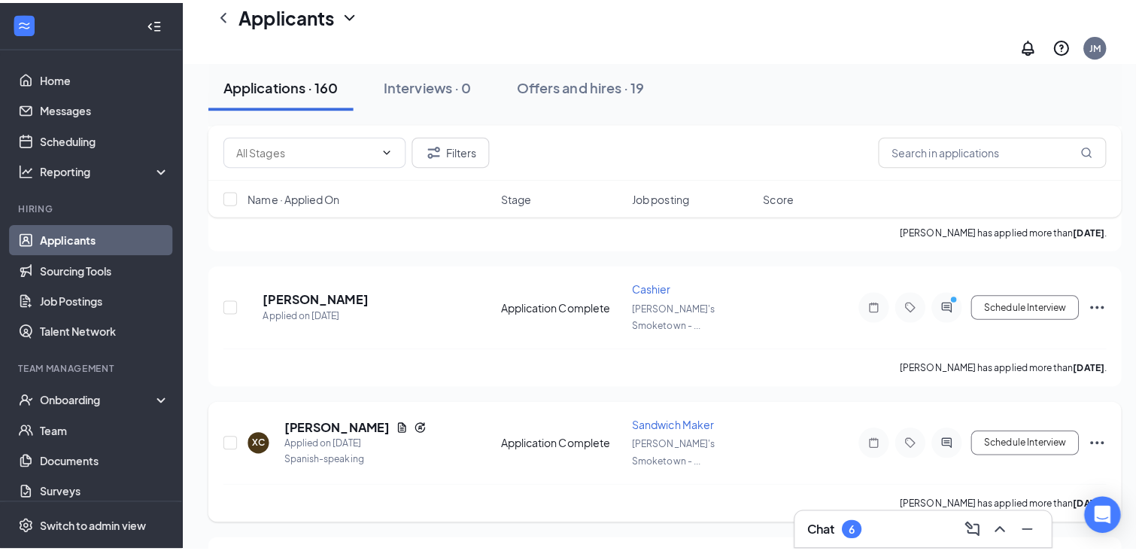
scroll to position [1504, 0]
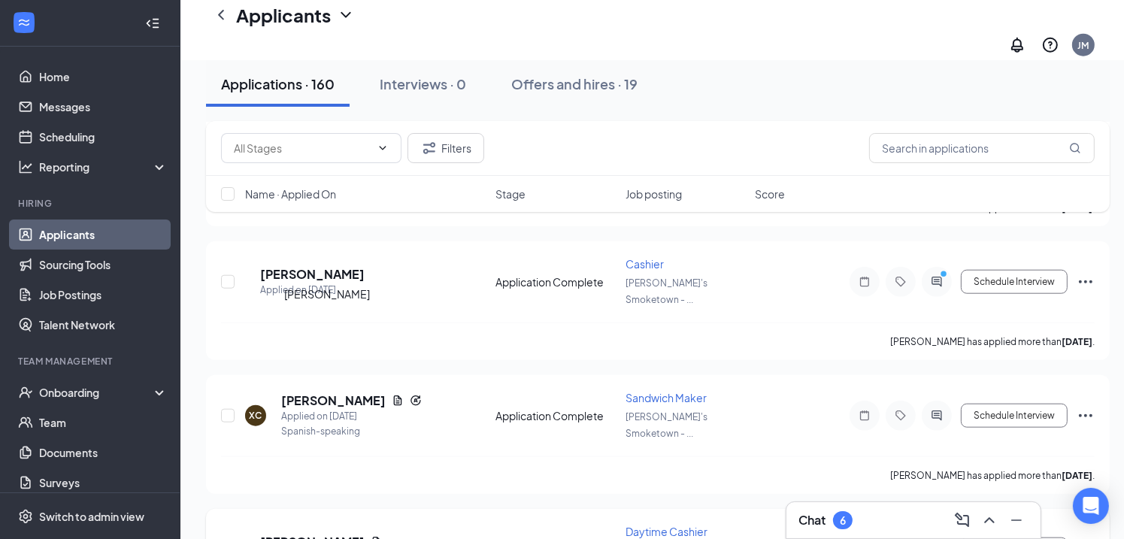
click at [308, 534] on h5 "[PERSON_NAME]" at bounding box center [312, 542] width 105 height 17
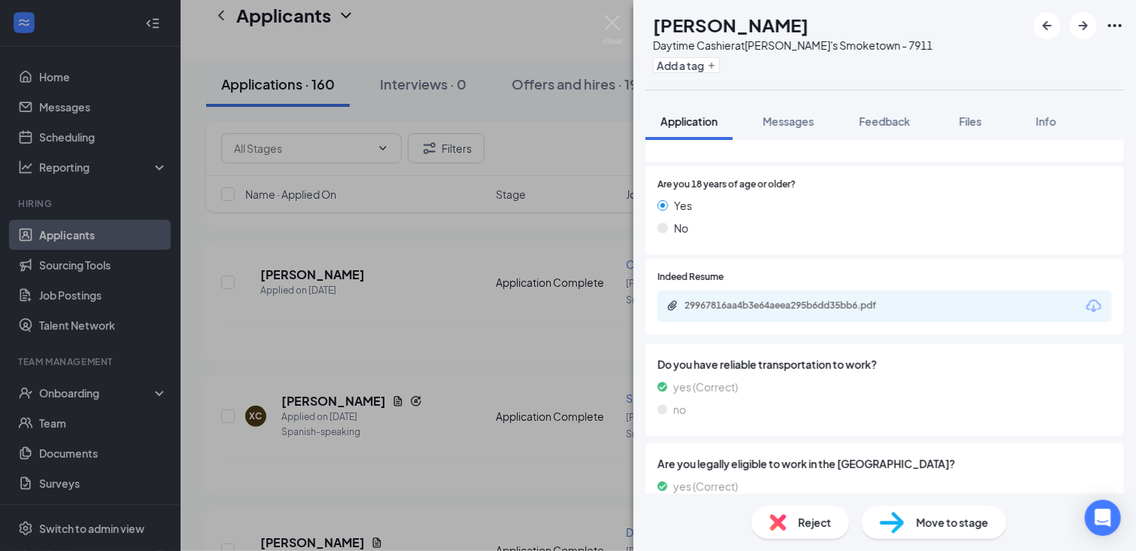
scroll to position [563, 0]
click at [824, 303] on div "29967816aa4b3e64aeea295b6dd35bb6.pdf" at bounding box center [789, 305] width 211 height 12
click at [614, 20] on img at bounding box center [612, 29] width 19 height 29
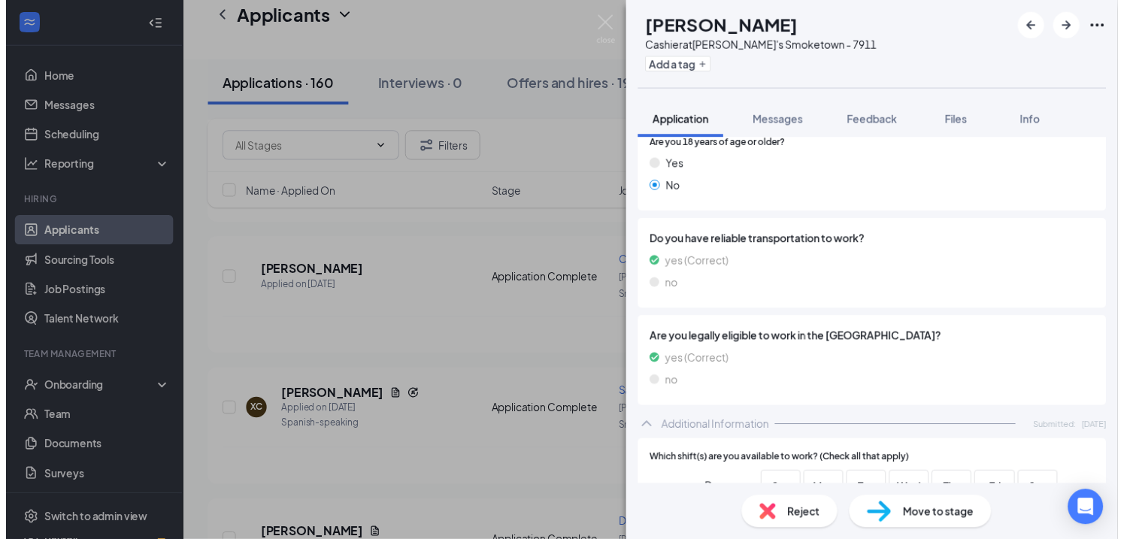
scroll to position [933, 0]
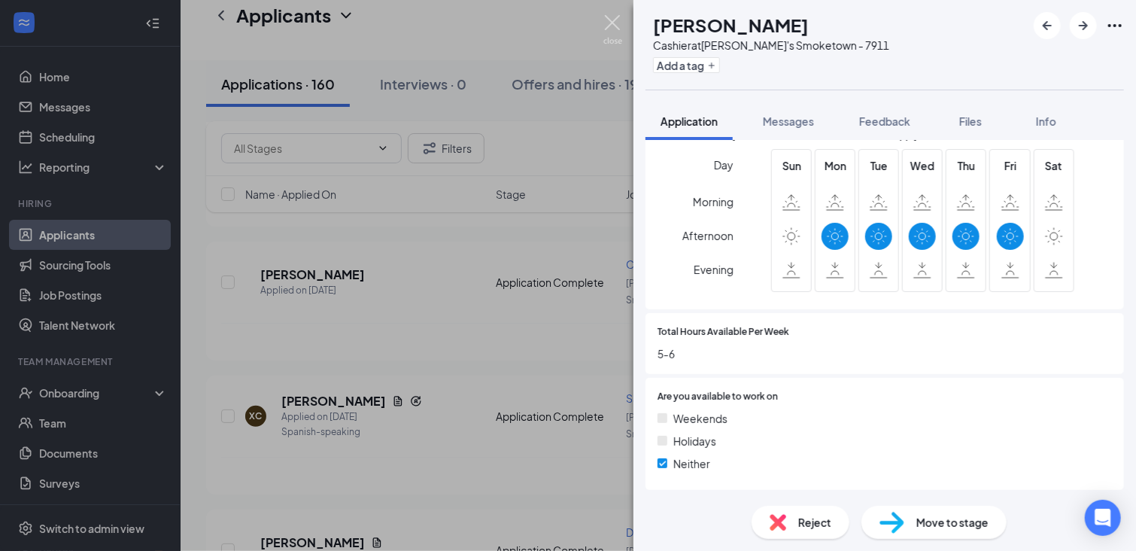
click at [610, 32] on img at bounding box center [612, 29] width 19 height 29
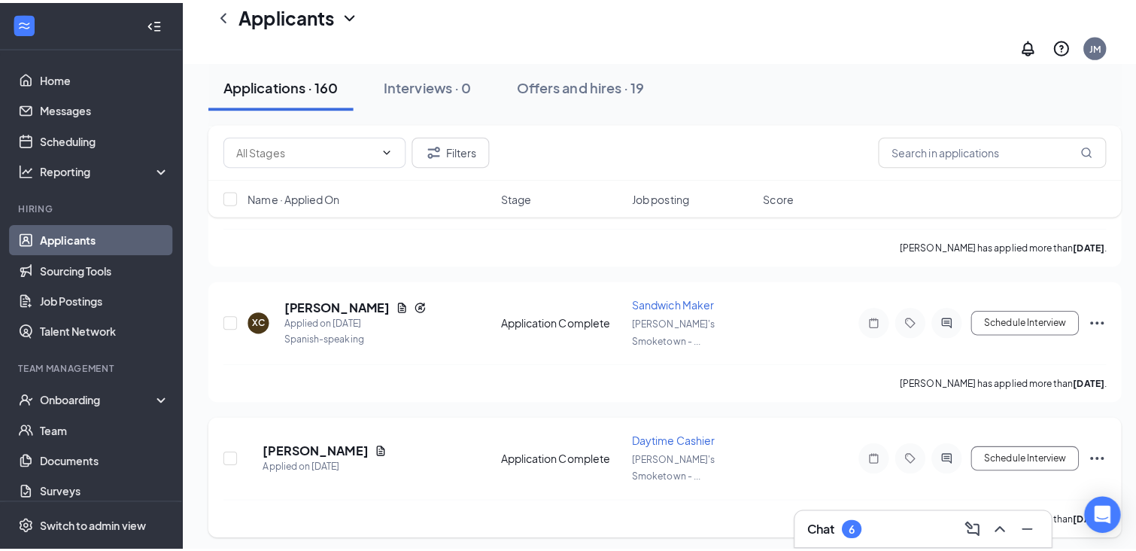
scroll to position [1730, 0]
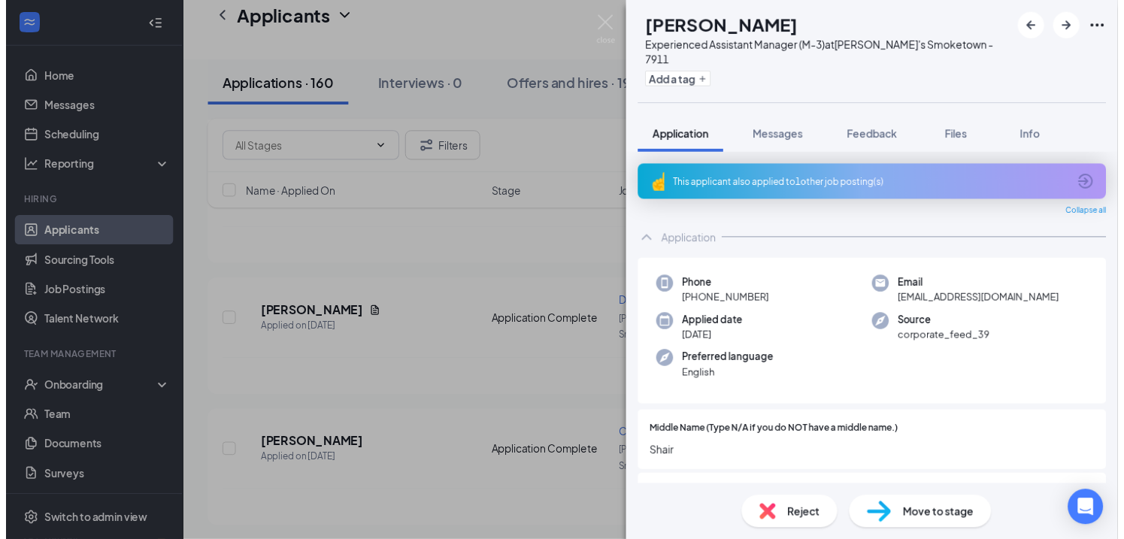
scroll to position [301, 0]
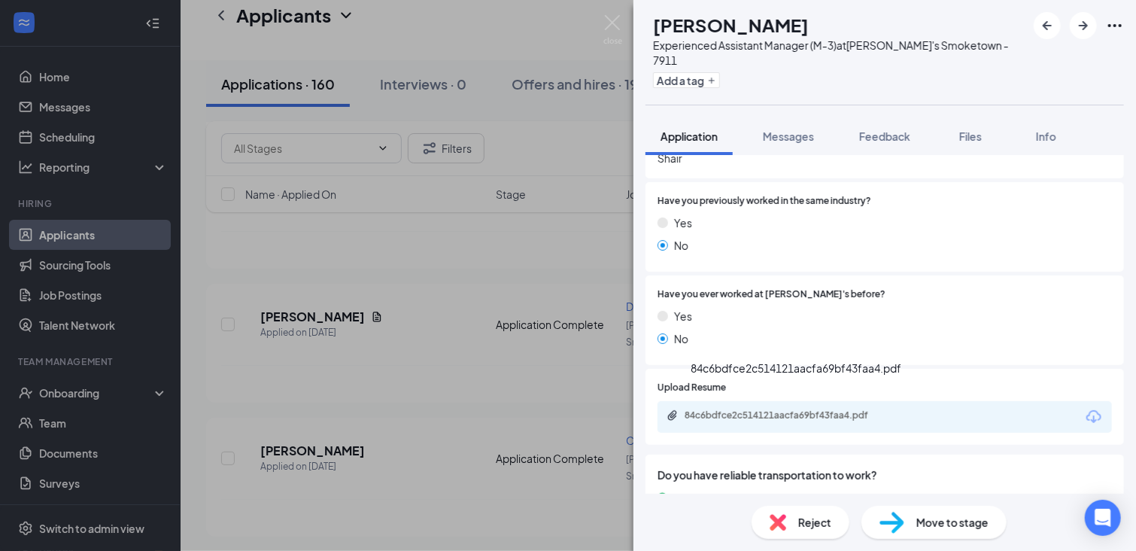
click at [770, 409] on div "84c6bdfce2c514121aacfa69bf43faa4.pdf" at bounding box center [789, 415] width 211 height 12
click at [610, 21] on img at bounding box center [612, 29] width 19 height 29
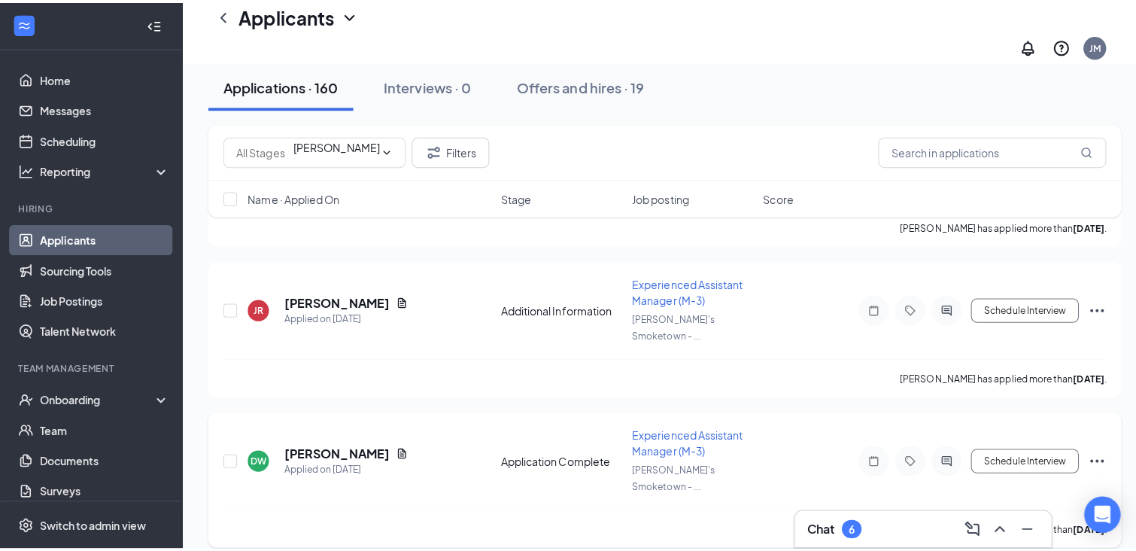
scroll to position [2031, 0]
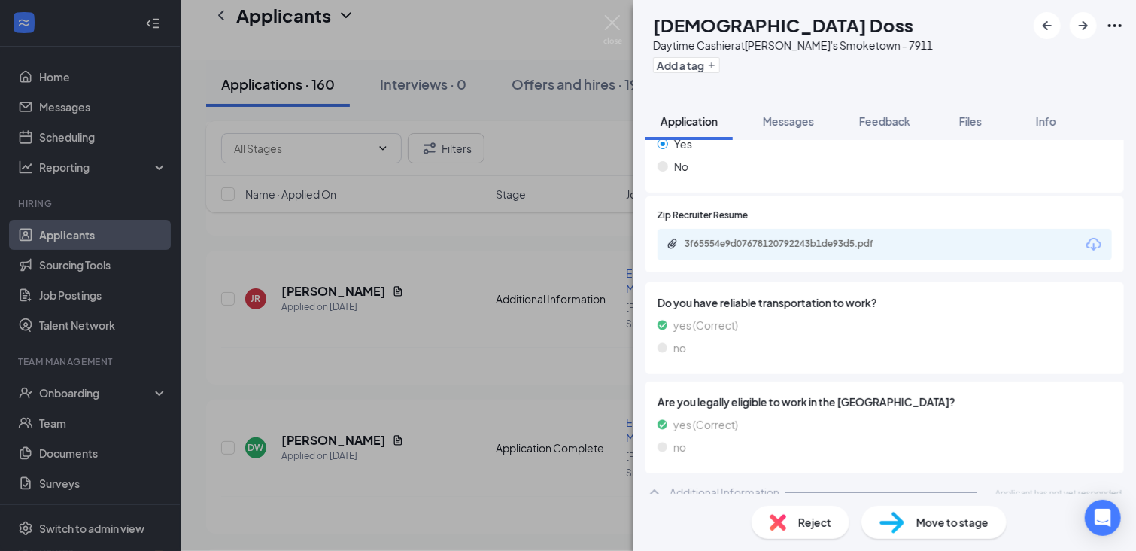
scroll to position [638, 0]
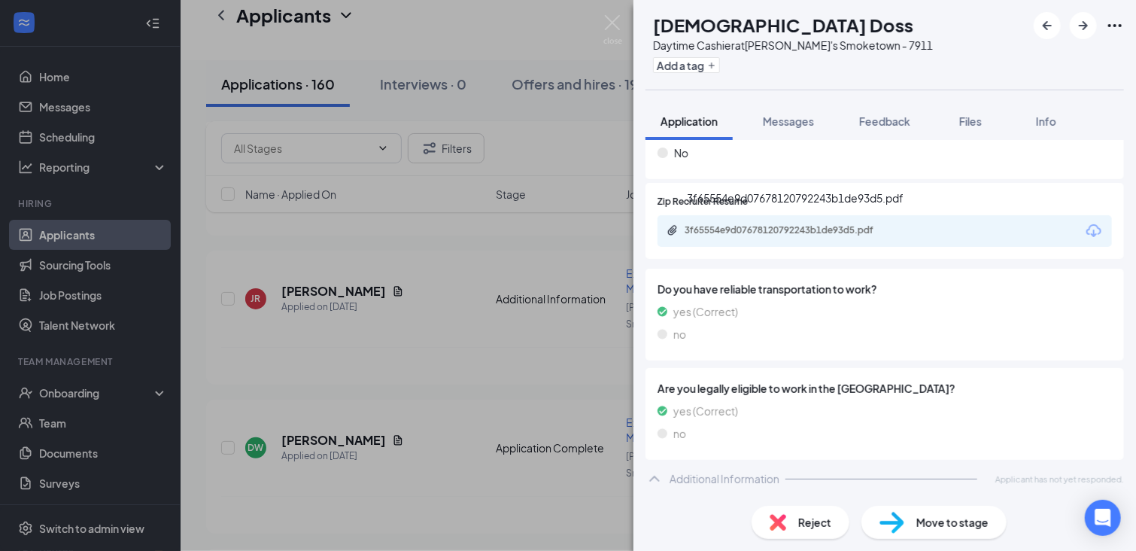
click at [811, 232] on div "3f65554e9d07678120792243b1de93d5.pdf" at bounding box center [789, 230] width 211 height 12
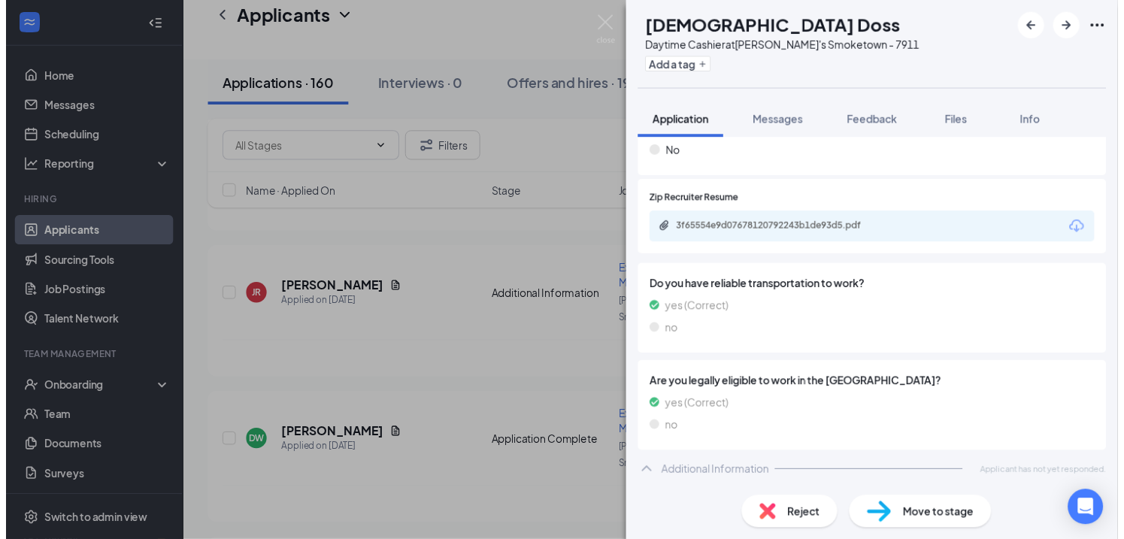
scroll to position [632, 0]
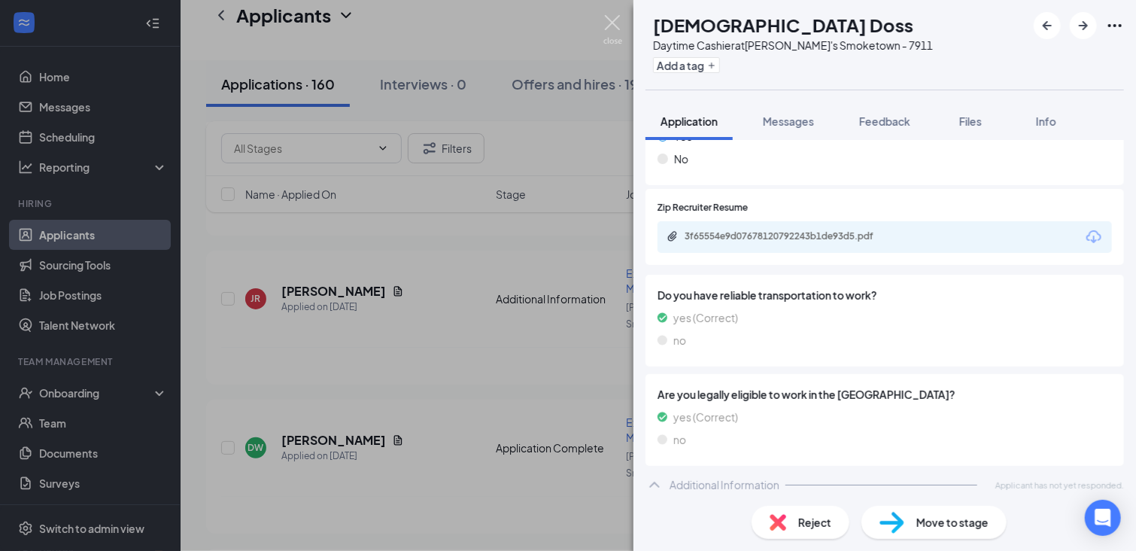
click at [611, 23] on img at bounding box center [612, 29] width 19 height 29
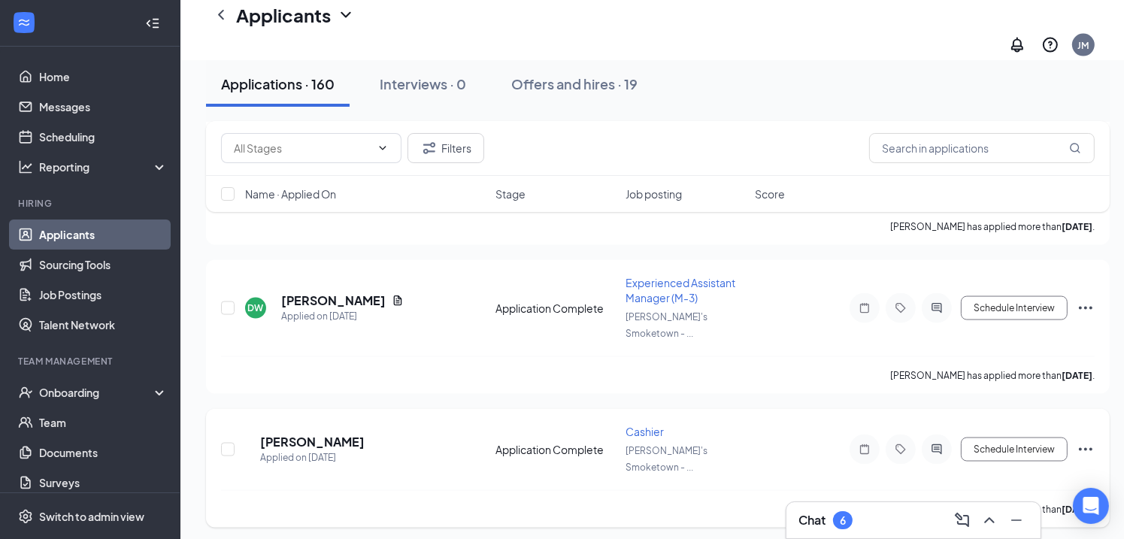
scroll to position [2227, 0]
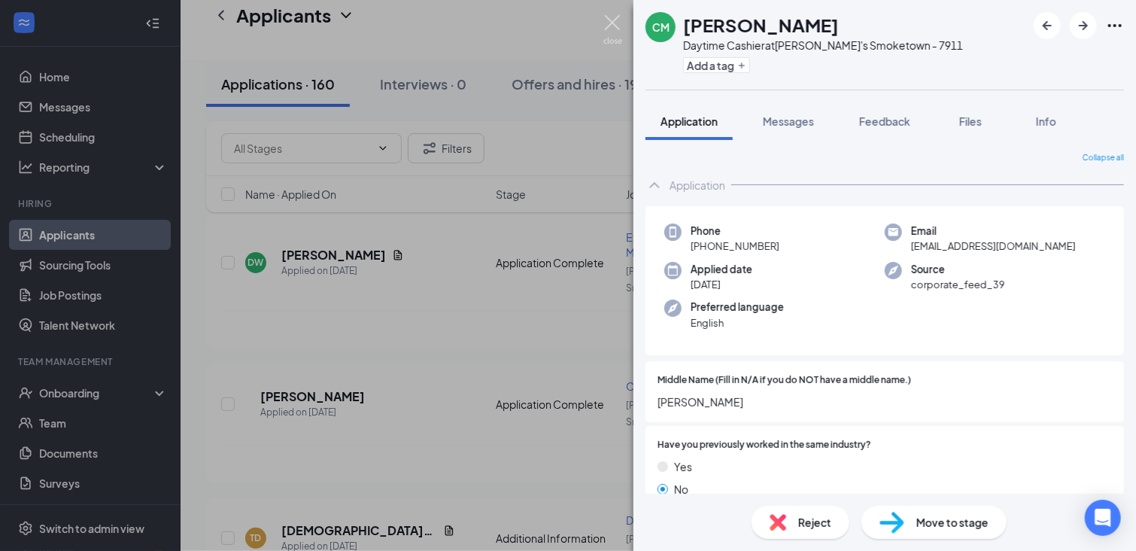
click at [611, 23] on img at bounding box center [612, 29] width 19 height 29
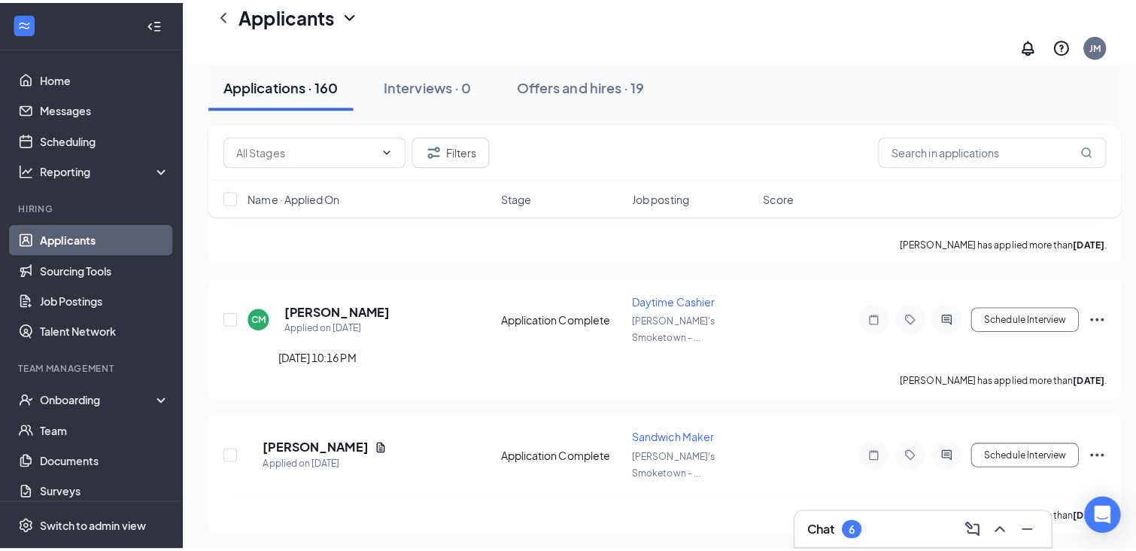
scroll to position [2753, 0]
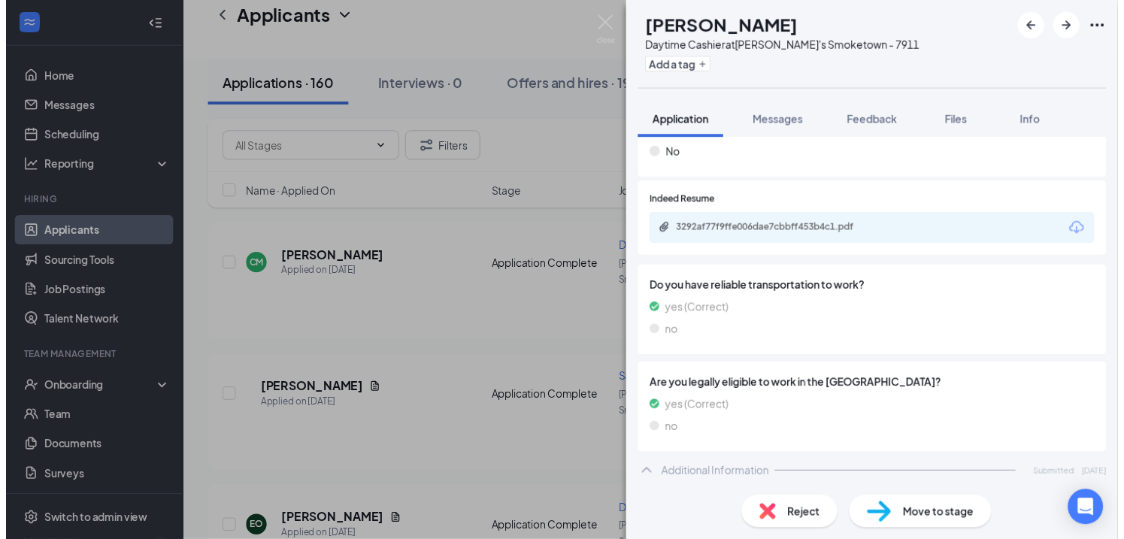
scroll to position [677, 0]
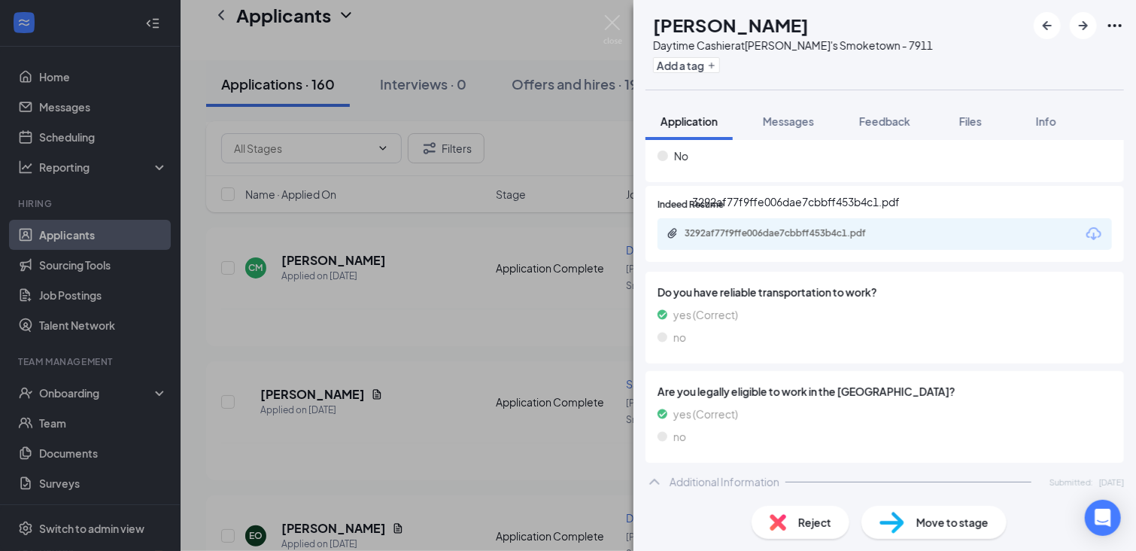
click at [848, 228] on div "3292af77f9ffe006dae7cbbff453b4c1.pdf" at bounding box center [789, 233] width 211 height 12
click at [613, 24] on img at bounding box center [612, 29] width 19 height 29
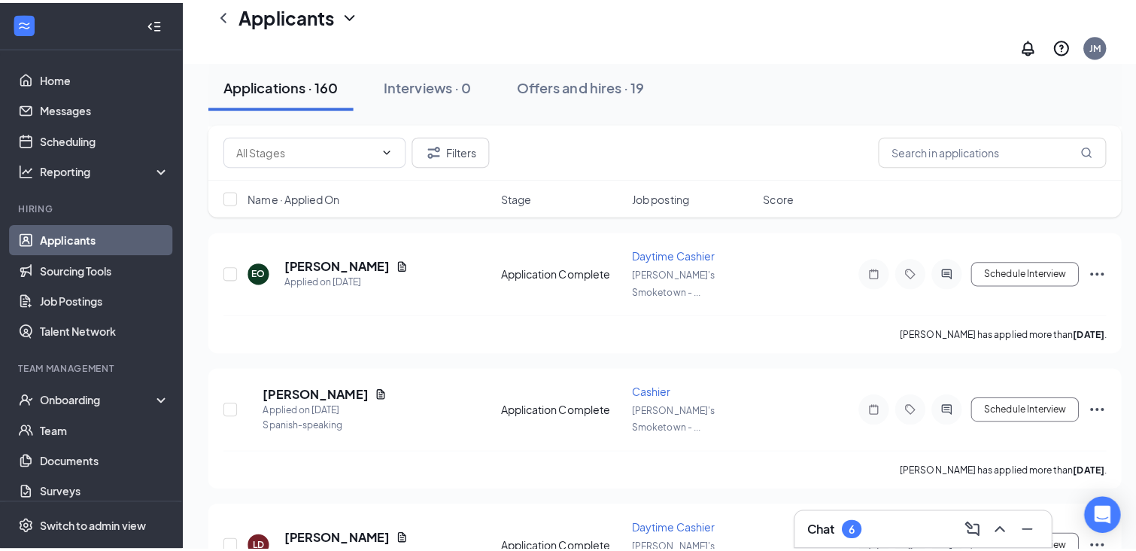
scroll to position [3129, 0]
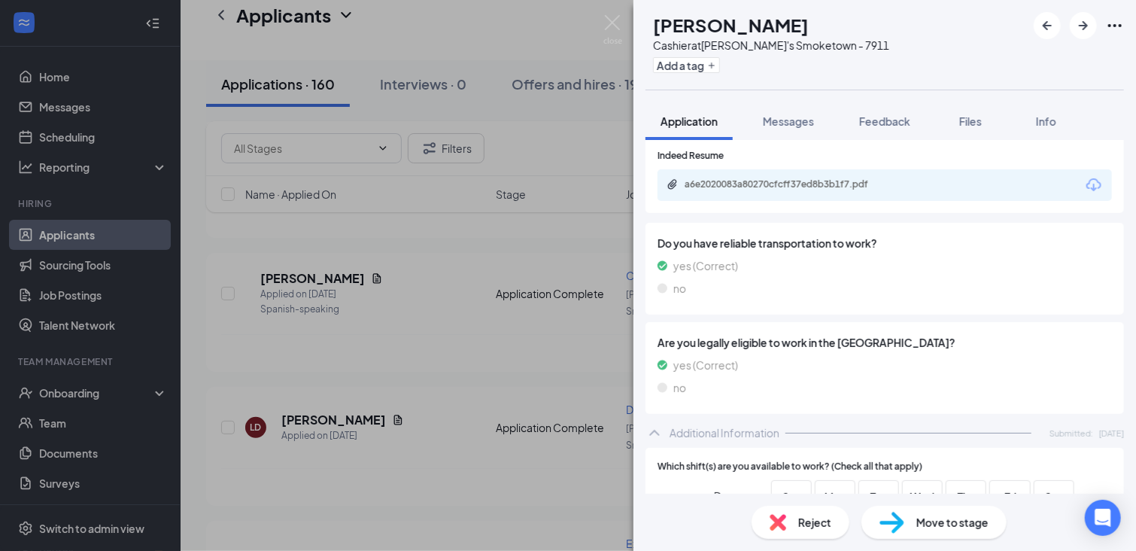
scroll to position [677, 0]
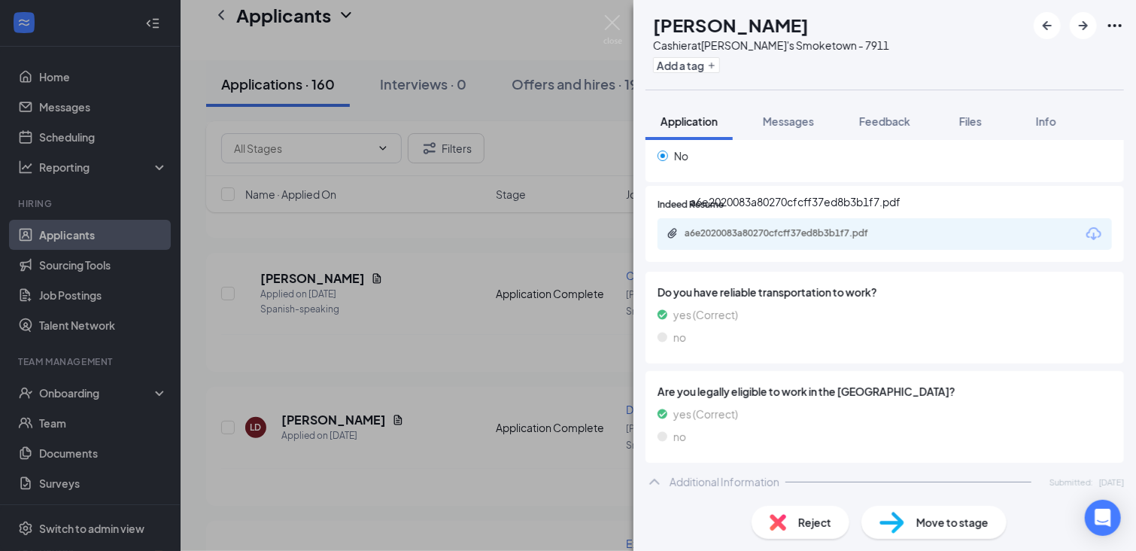
click at [791, 235] on div "a6e2020083a80270cfcff37ed8b3b1f7.pdf" at bounding box center [789, 233] width 211 height 12
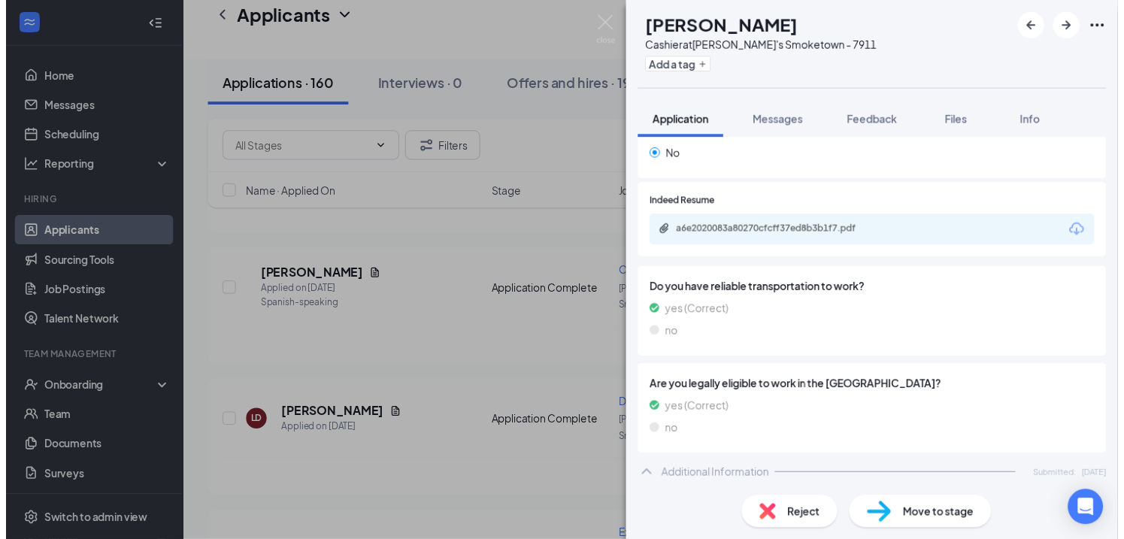
scroll to position [526, 0]
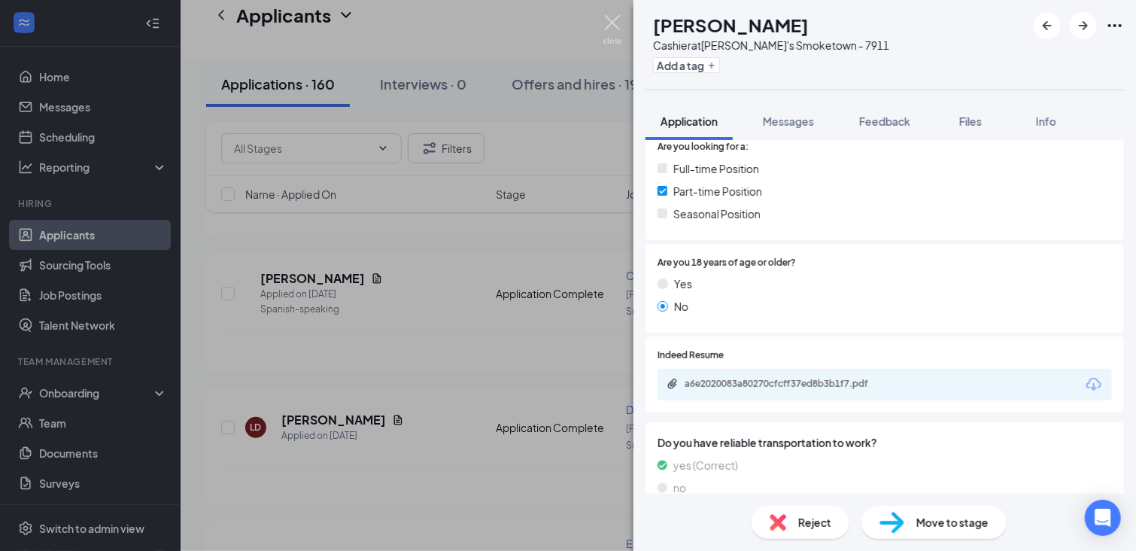
click at [616, 29] on img at bounding box center [612, 29] width 19 height 29
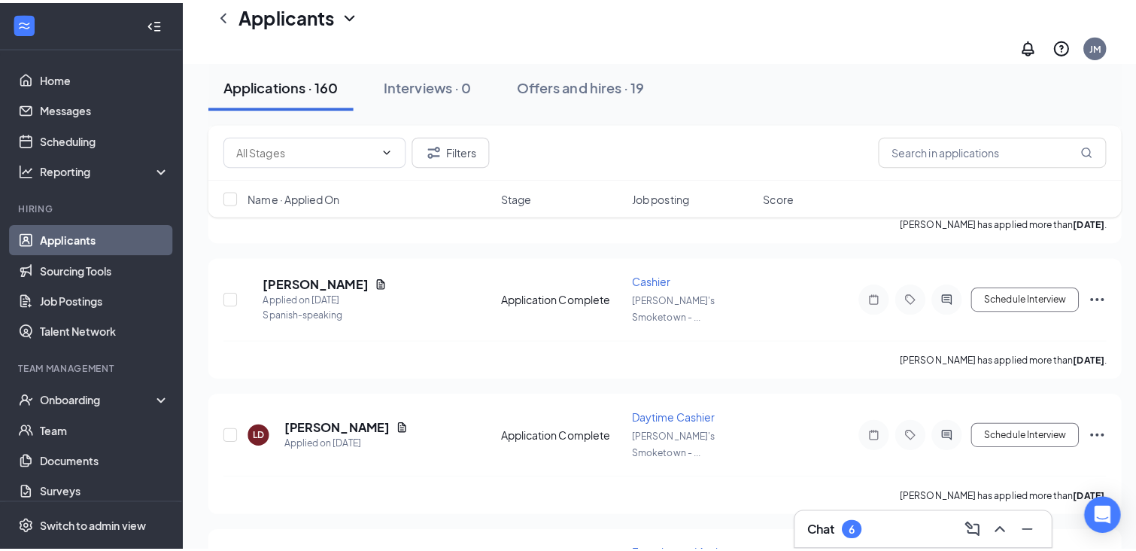
scroll to position [3205, 0]
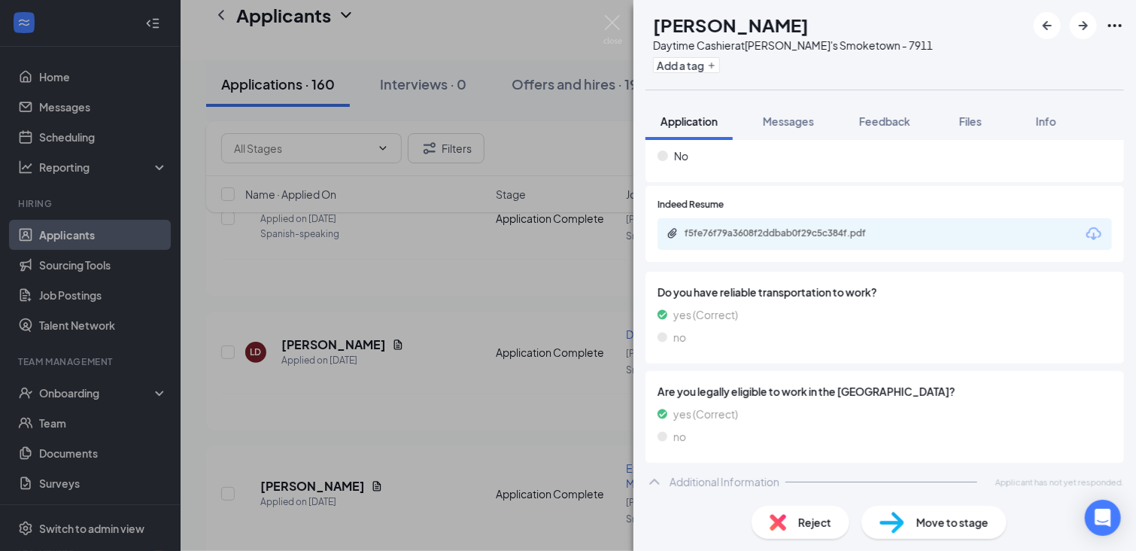
scroll to position [680, 0]
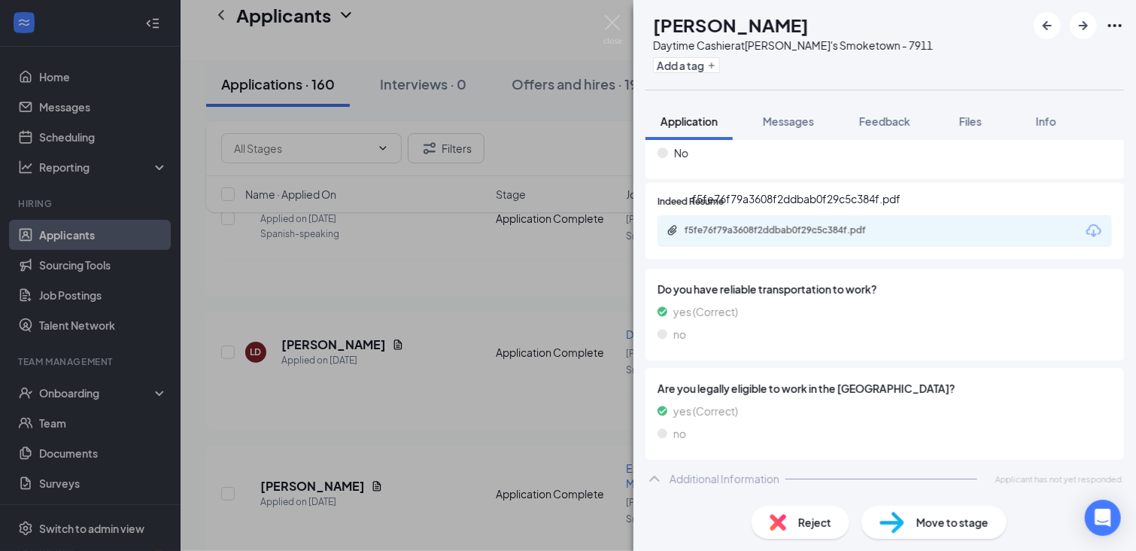
click at [860, 230] on div "f5fe76f79a3608f2ddbab0f29c5c384f.pdf" at bounding box center [789, 230] width 211 height 12
click at [605, 26] on img at bounding box center [612, 29] width 19 height 29
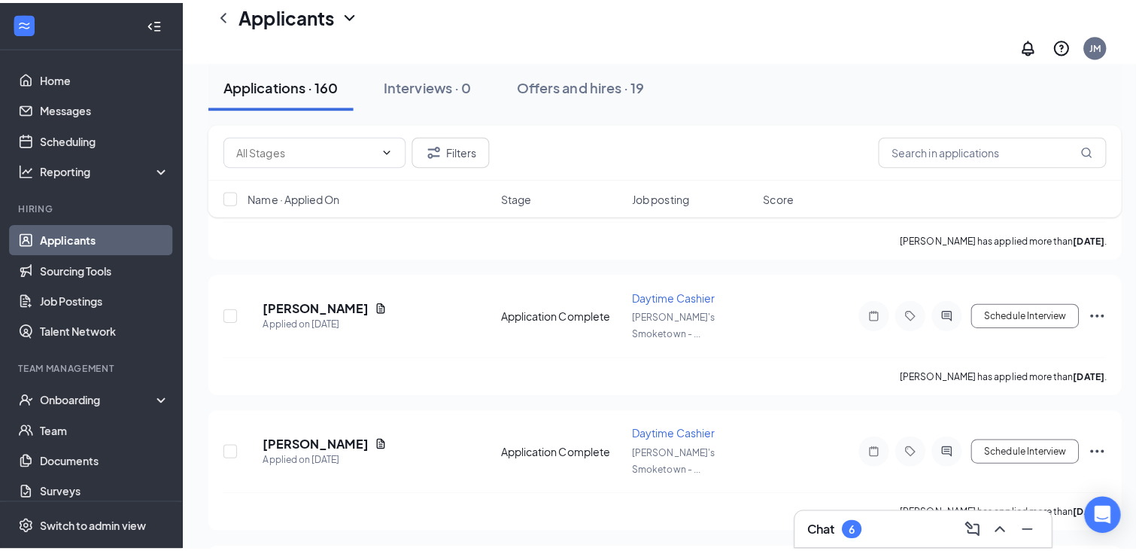
scroll to position [3957, 0]
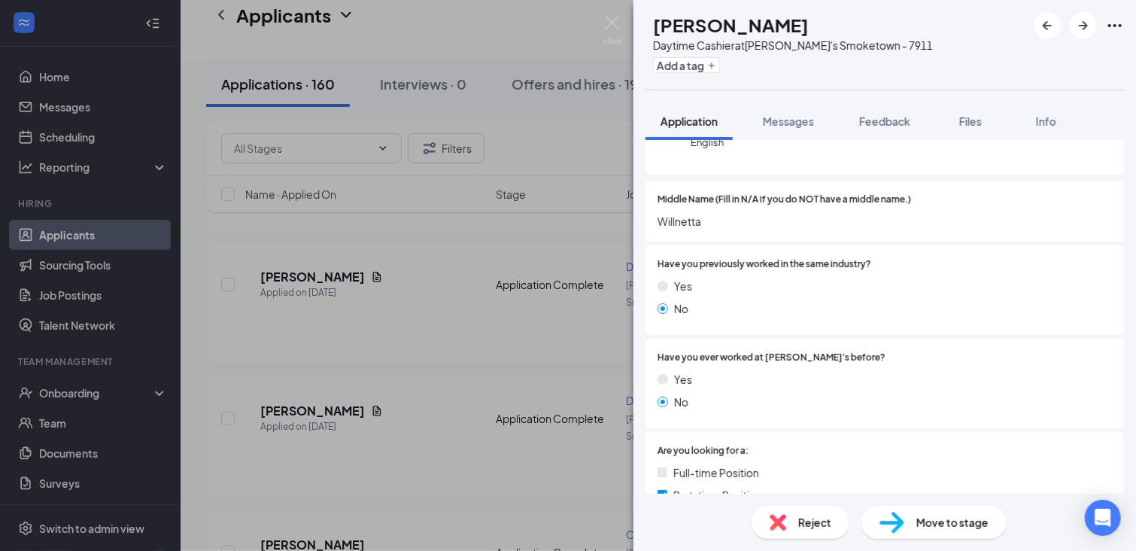
scroll to position [373, 0]
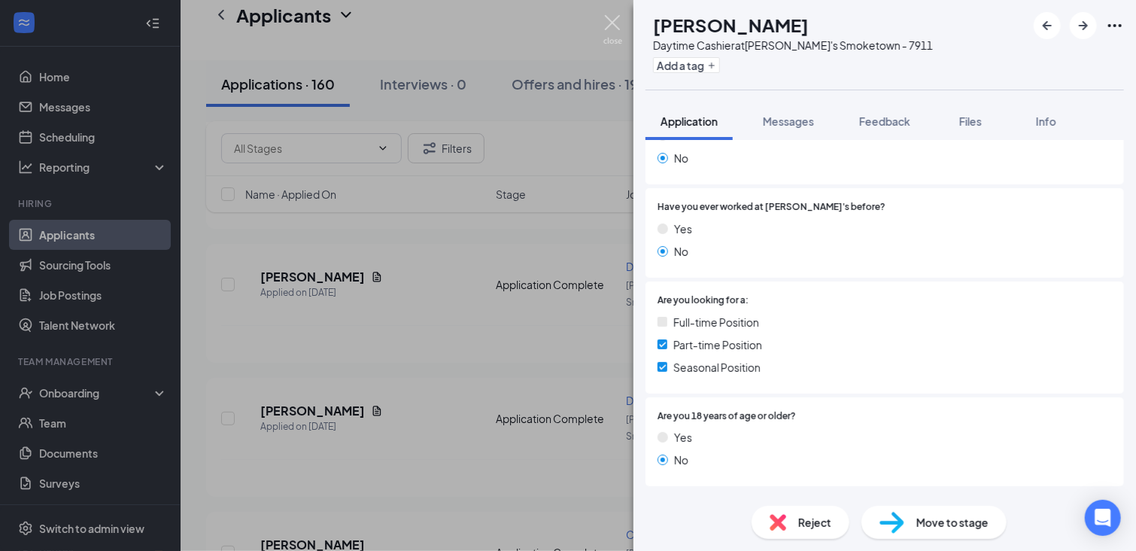
click at [612, 23] on img at bounding box center [612, 29] width 19 height 29
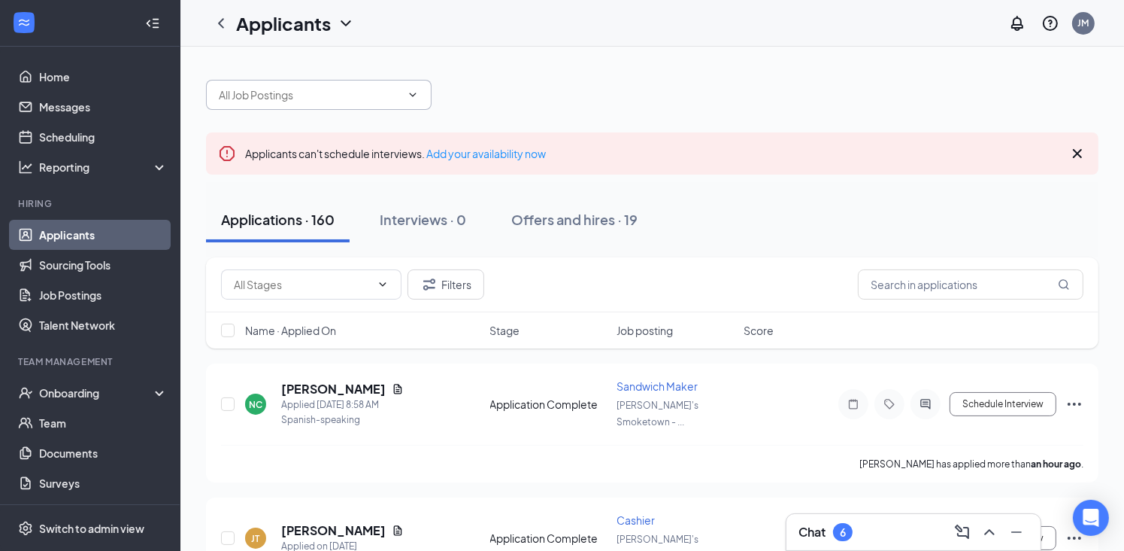
click at [415, 89] on icon "ChevronDown" at bounding box center [413, 95] width 12 height 12
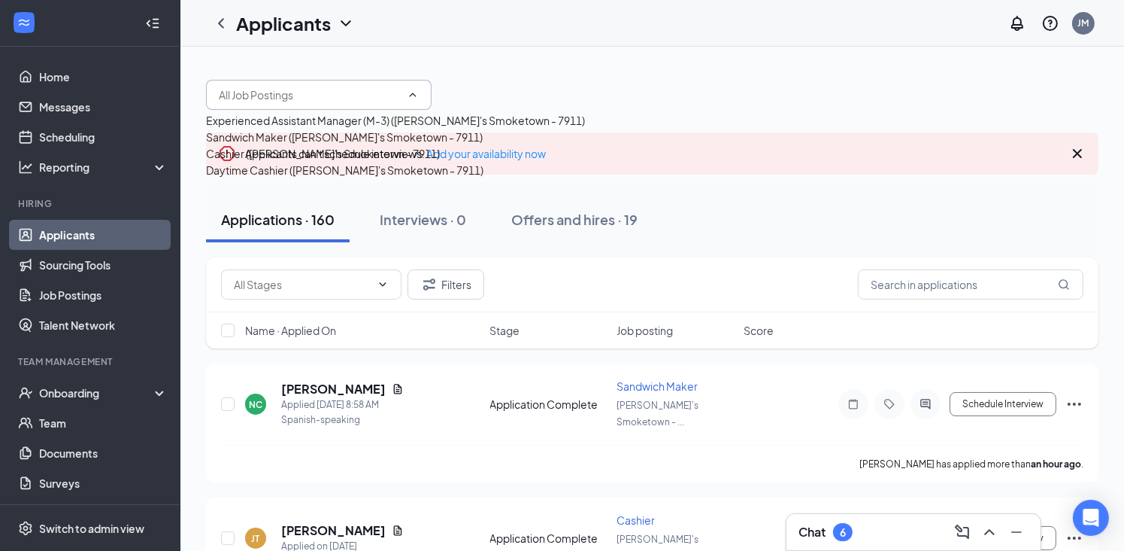
click at [364, 145] on div "Sandwich Maker ([PERSON_NAME]'s Smoketown - 7911)" at bounding box center [344, 137] width 277 height 17
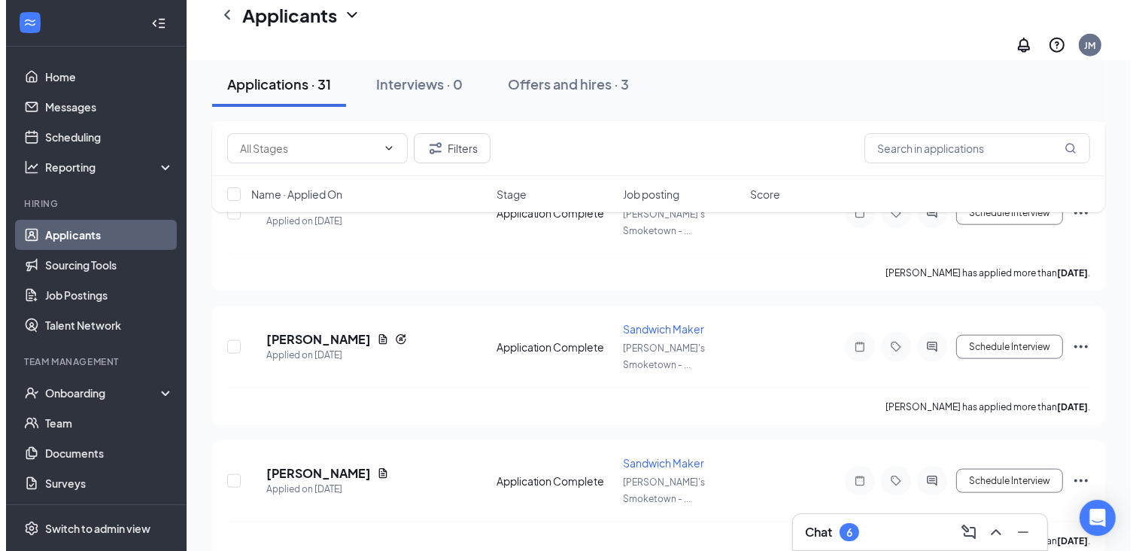
scroll to position [1880, 0]
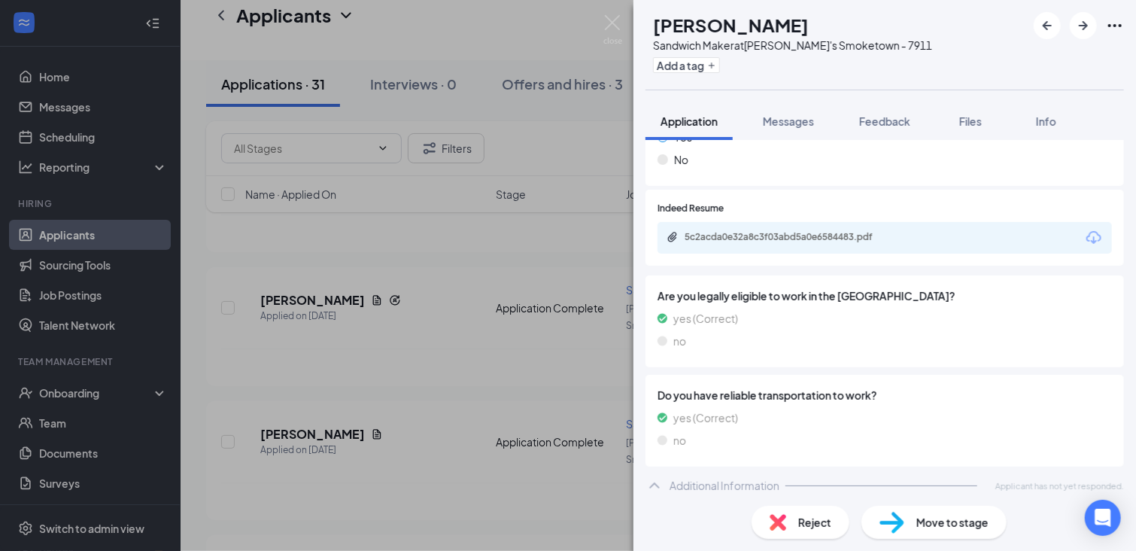
scroll to position [638, 0]
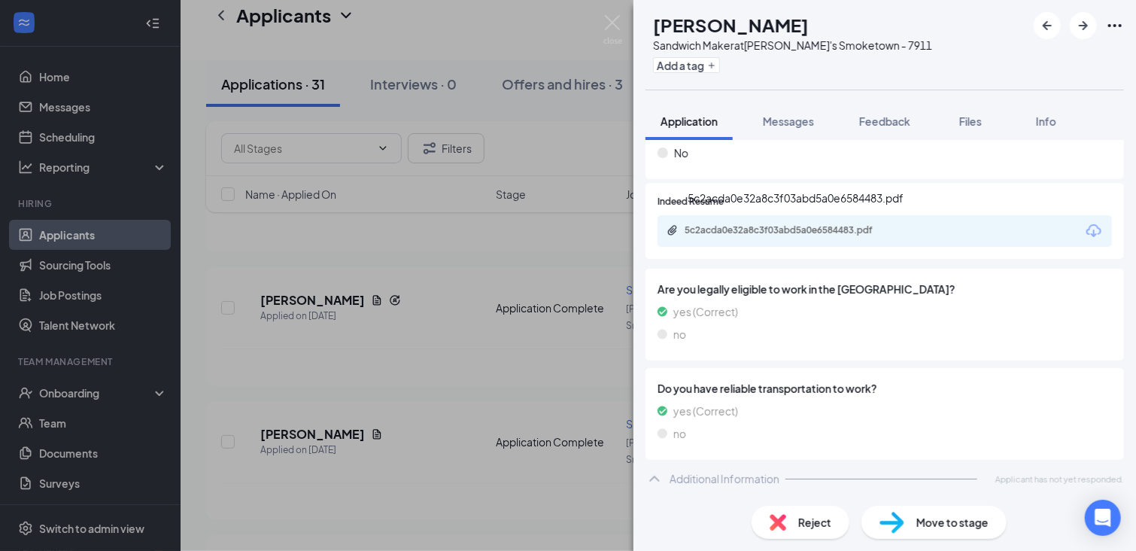
click at [845, 232] on div "5c2acda0e32a8c3f03abd5a0e6584483.pdf" at bounding box center [789, 230] width 211 height 12
